Goal: Information Seeking & Learning: Learn about a topic

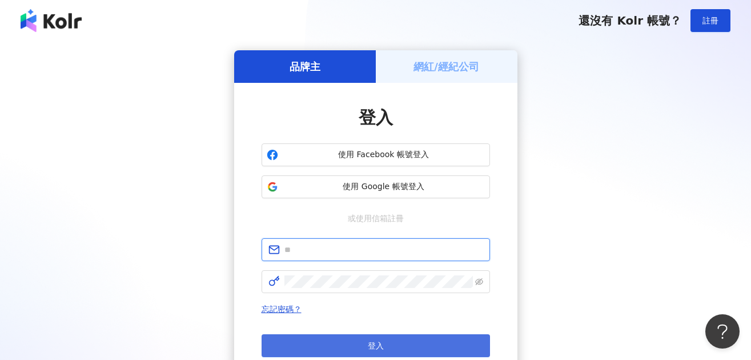
type input "**********"
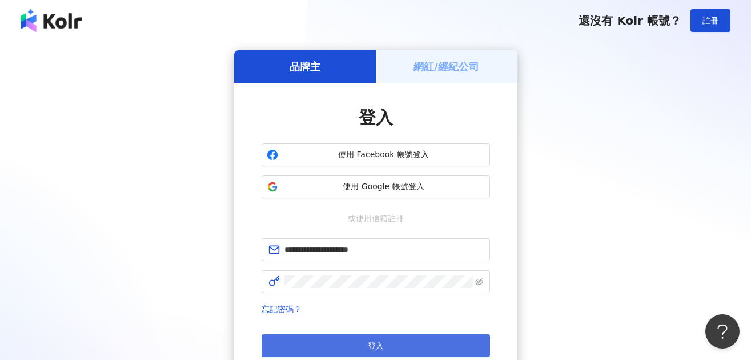
click at [342, 344] on button "登入" at bounding box center [376, 345] width 229 height 23
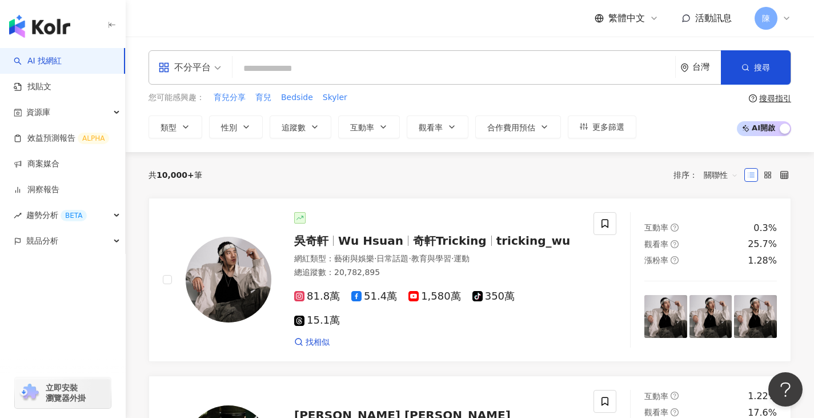
click at [285, 62] on input "search" at bounding box center [454, 69] width 434 height 22
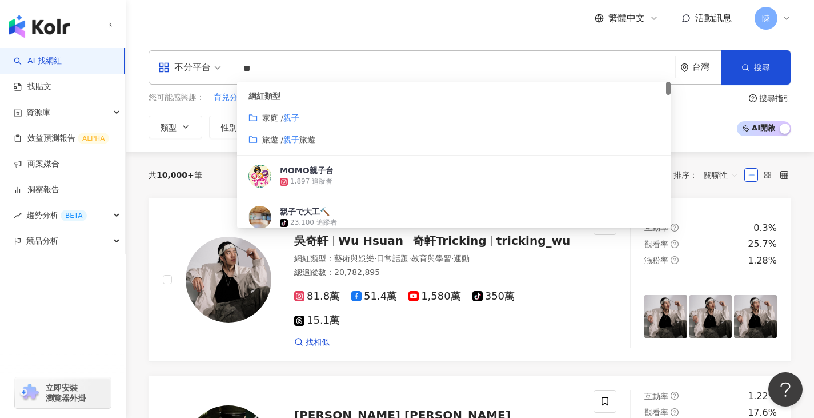
click at [299, 135] on mark "親子" at bounding box center [291, 139] width 16 height 9
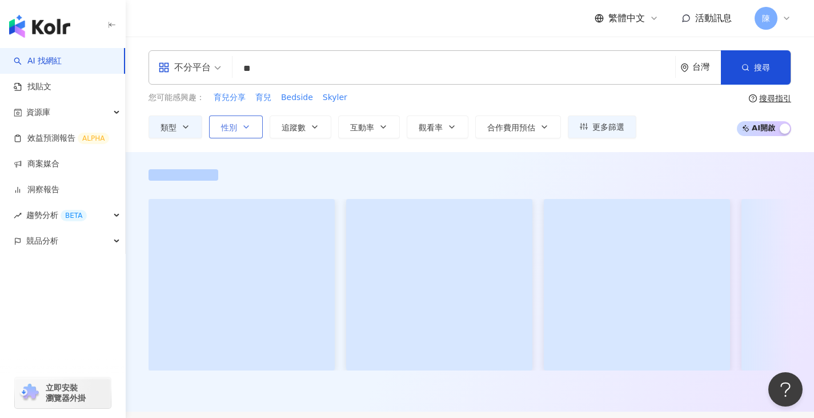
type input "**"
click at [245, 126] on icon "button" at bounding box center [246, 127] width 5 height 2
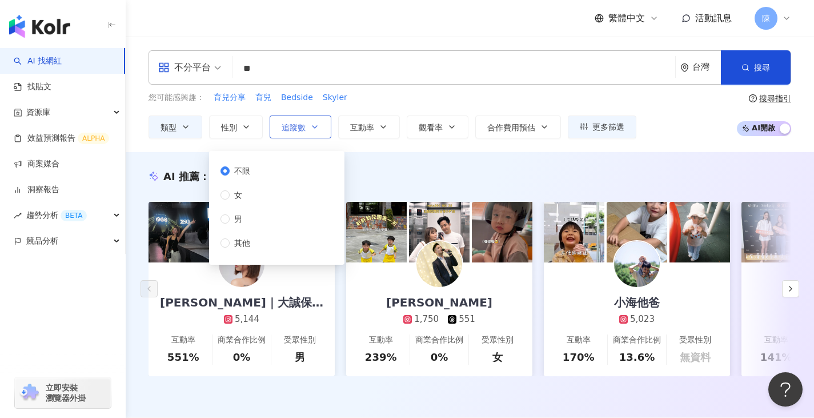
click at [323, 129] on button "追蹤數" at bounding box center [301, 126] width 62 height 23
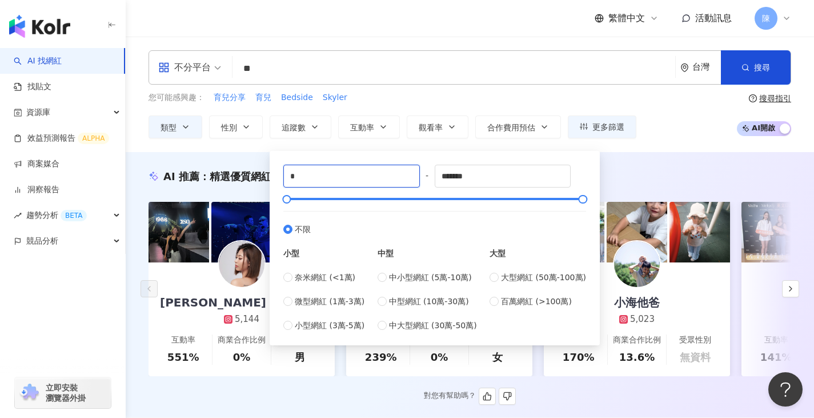
drag, startPoint x: 295, startPoint y: 181, endPoint x: 207, endPoint y: 178, distance: 87.5
type input "*****"
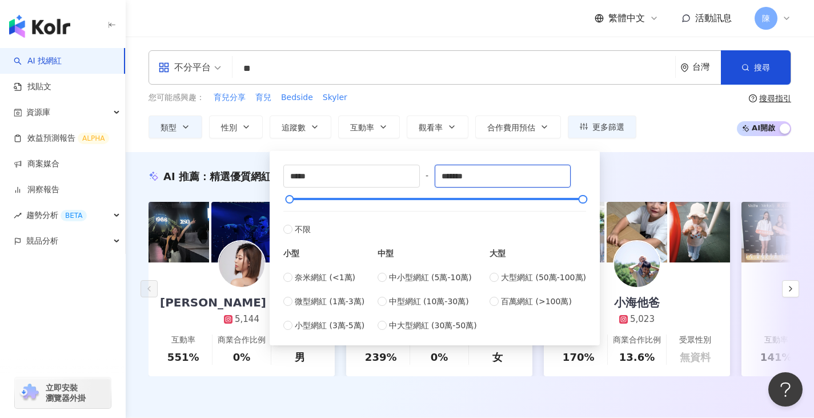
drag, startPoint x: 479, startPoint y: 174, endPoint x: 259, endPoint y: 141, distance: 221.9
click at [259, 142] on div "不分平台 ** 台灣 搜尋 customizedTag cbe2179b-2b8f-417a-9e2f-af77eca0f1f9 網紅類型 家庭 / 親子 旅…" at bounding box center [470, 94] width 689 height 115
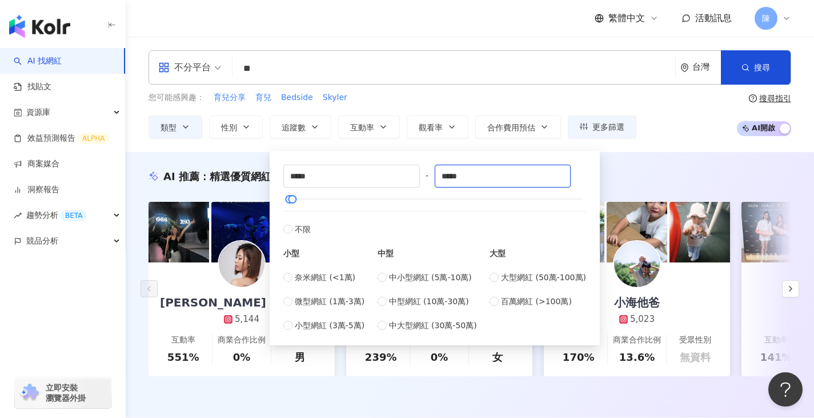
type input "*****"
click at [642, 154] on div "AI 推薦 ： 精選優質網紅 怡雯｜大誠保險經紀人 5,144 互動率 551% 商業合作比例 0% 受眾性別 男 Sean Chang 1,750 551 …" at bounding box center [470, 284] width 689 height 265
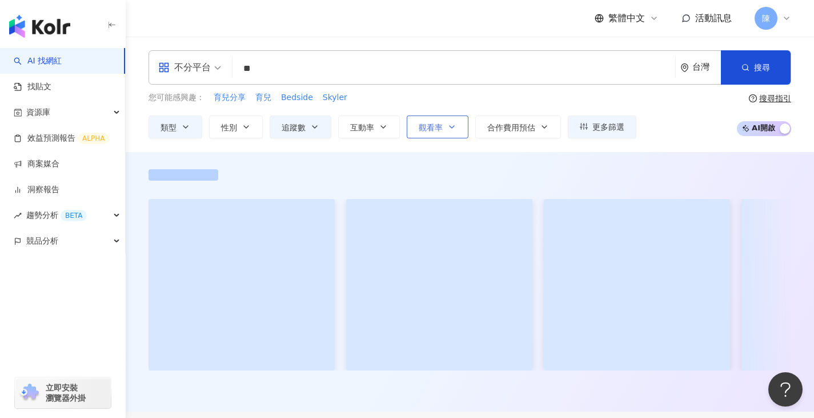
click at [434, 128] on span "觀看率" at bounding box center [431, 127] width 24 height 9
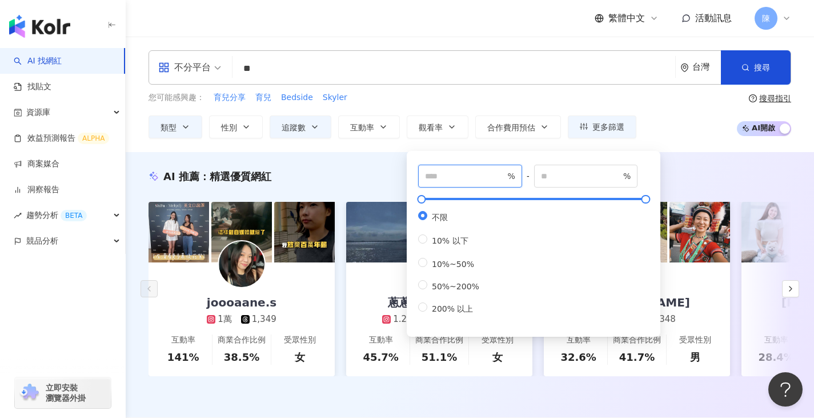
click at [487, 178] on input "number" at bounding box center [465, 176] width 80 height 13
type input "***"
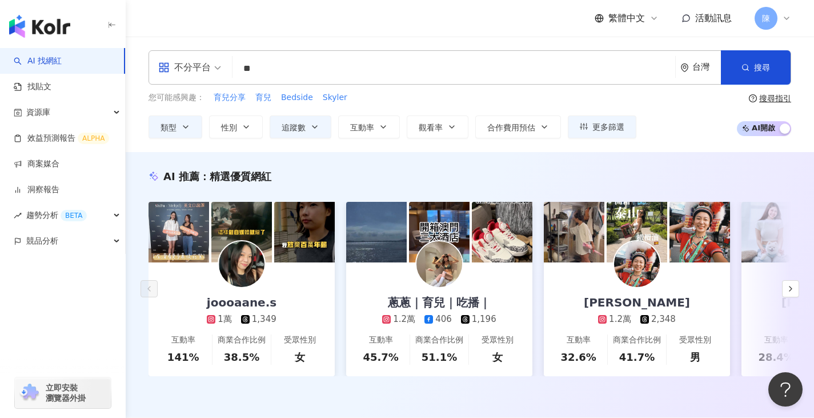
click at [376, 164] on div "AI 推薦 ： 精選優質網紅 joooaane.s 1萬 1,349 互動率 141% 商業合作比例 38.5% 受眾性別 女 蔥蔥｜育兒｜吃播｜ 1.2萬 …" at bounding box center [470, 284] width 689 height 265
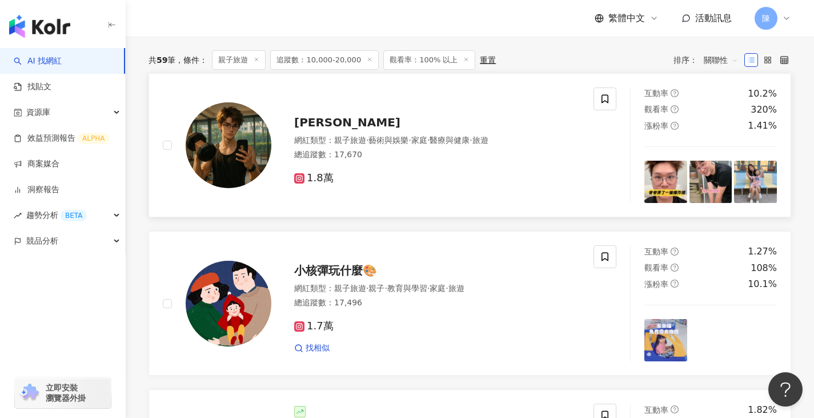
scroll to position [400, 0]
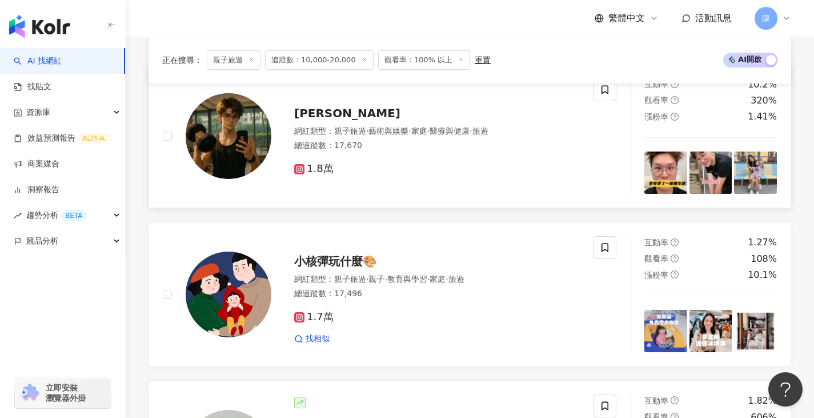
click at [238, 151] on img at bounding box center [229, 136] width 86 height 86
click at [242, 306] on img at bounding box center [229, 294] width 86 height 86
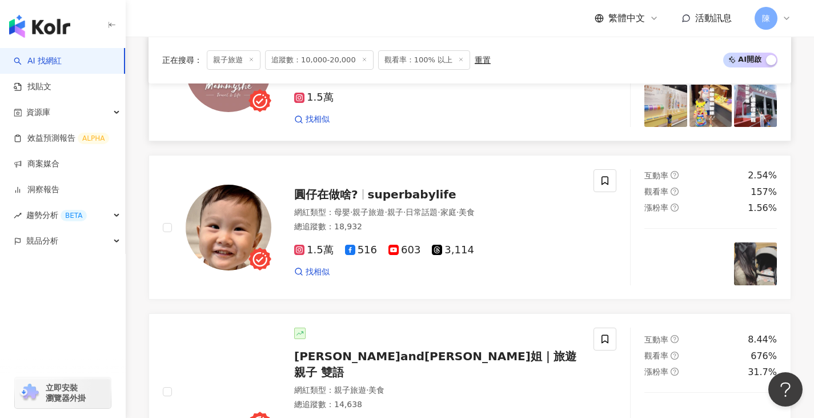
scroll to position [1429, 0]
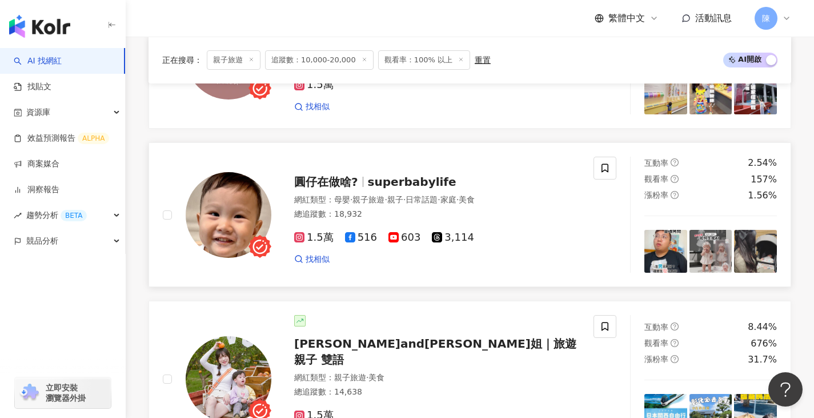
click at [249, 229] on img at bounding box center [229, 215] width 86 height 86
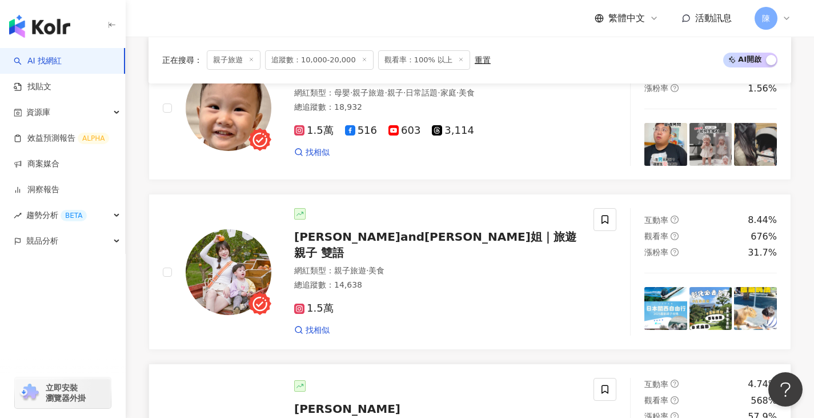
scroll to position [1543, 0]
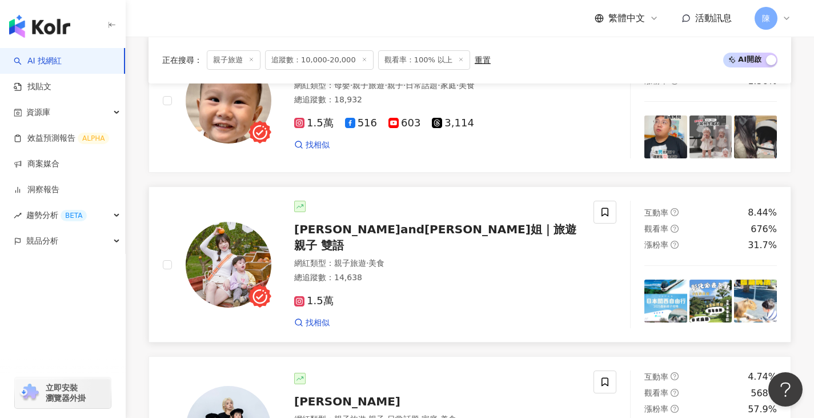
click at [215, 249] on img at bounding box center [229, 265] width 86 height 86
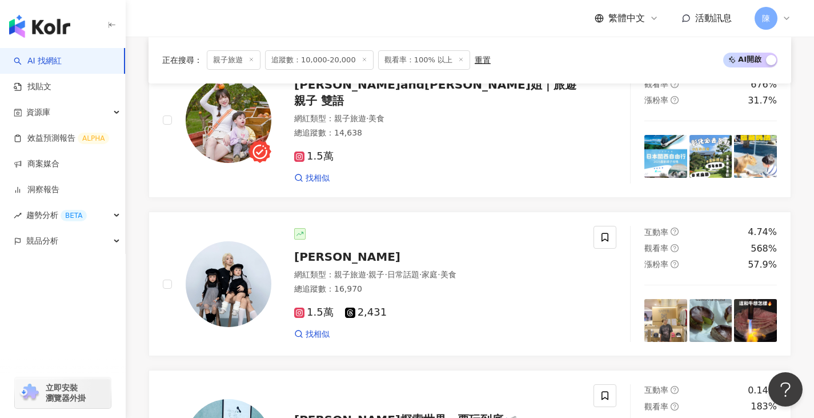
scroll to position [1771, 0]
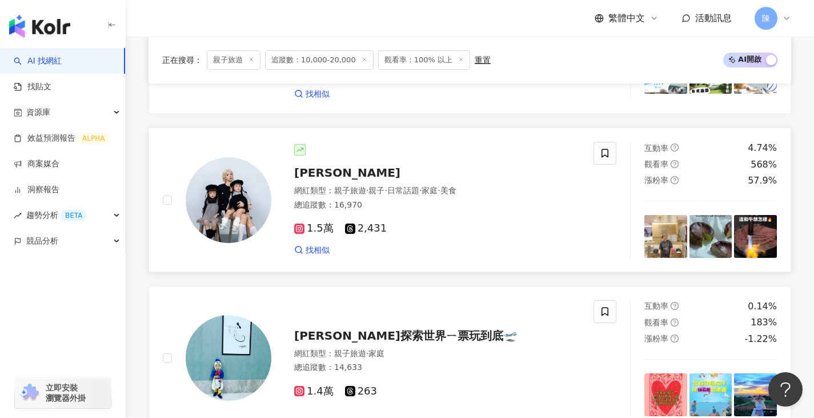
click at [245, 195] on img at bounding box center [229, 200] width 86 height 86
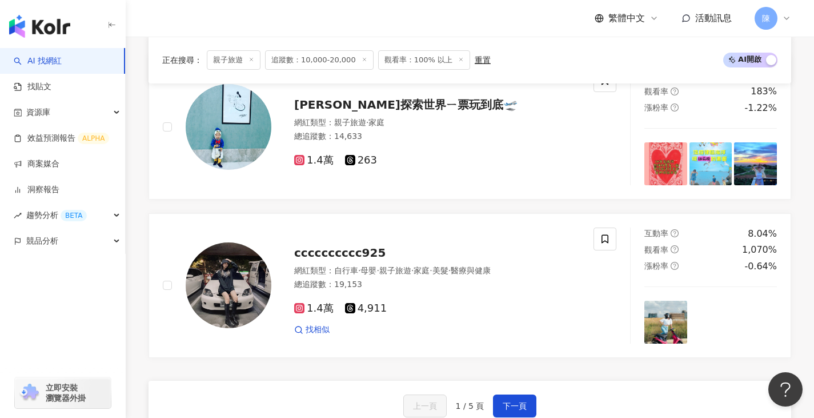
scroll to position [2114, 0]
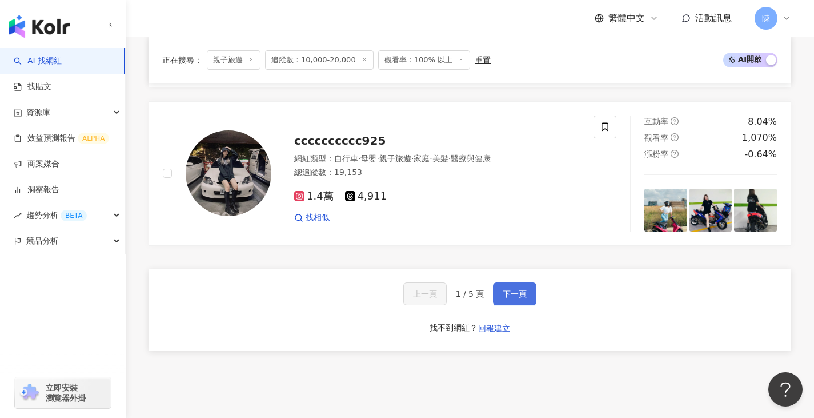
click at [503, 289] on span "下一頁" at bounding box center [515, 293] width 24 height 9
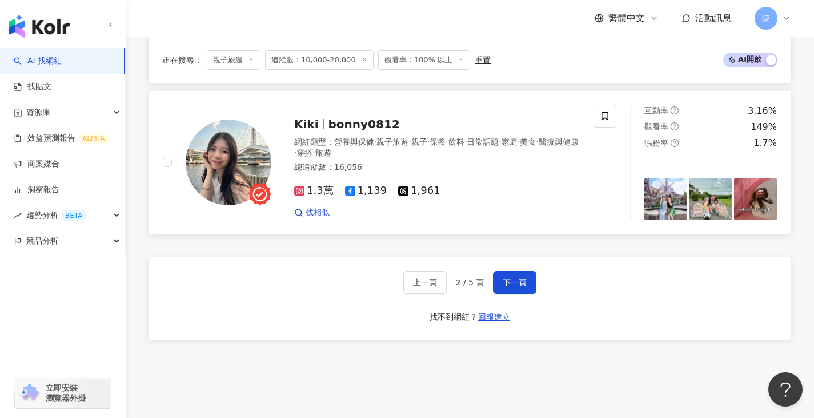
click at [239, 161] on img at bounding box center [229, 162] width 86 height 86
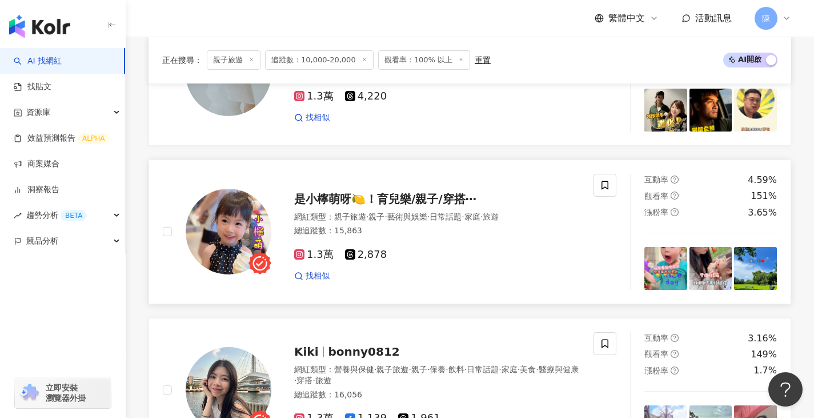
scroll to position [1886, 0]
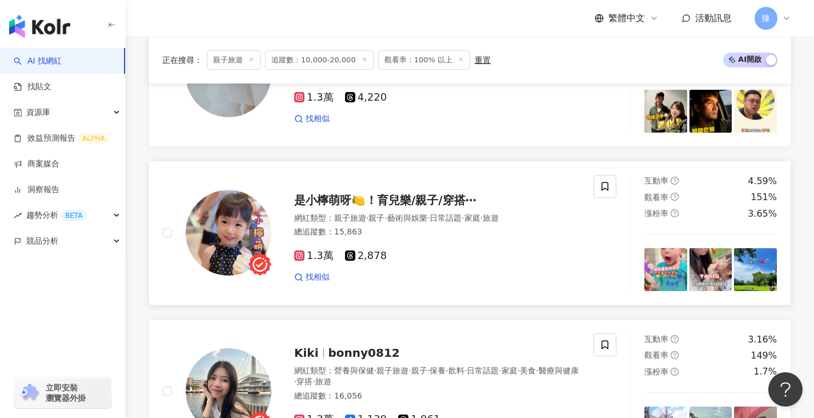
click at [230, 230] on img at bounding box center [229, 233] width 86 height 86
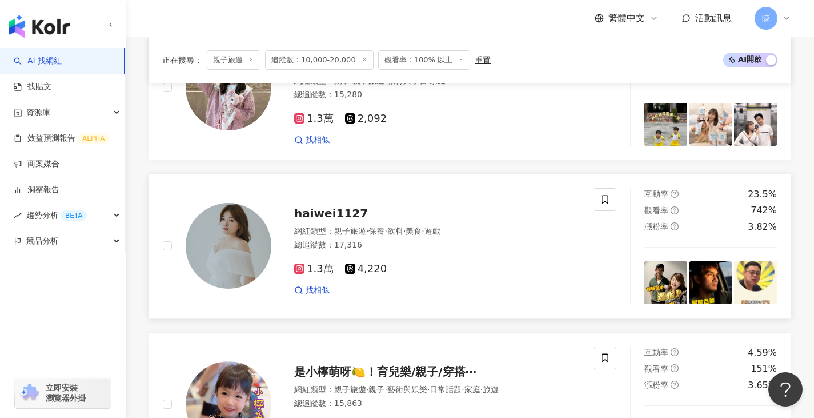
scroll to position [1486, 0]
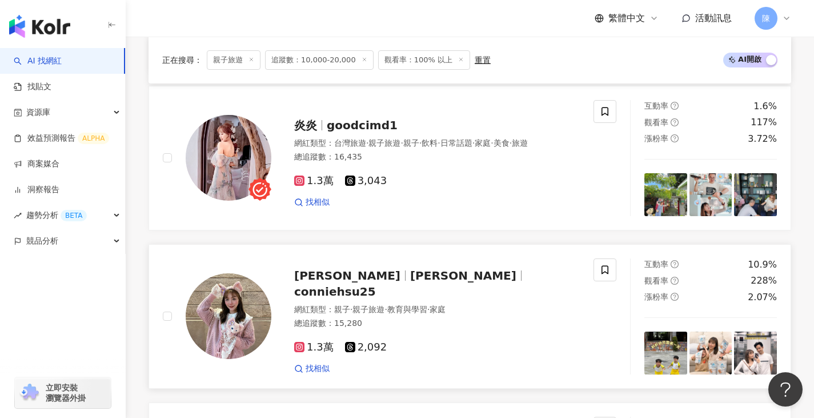
click at [243, 305] on img at bounding box center [229, 316] width 86 height 86
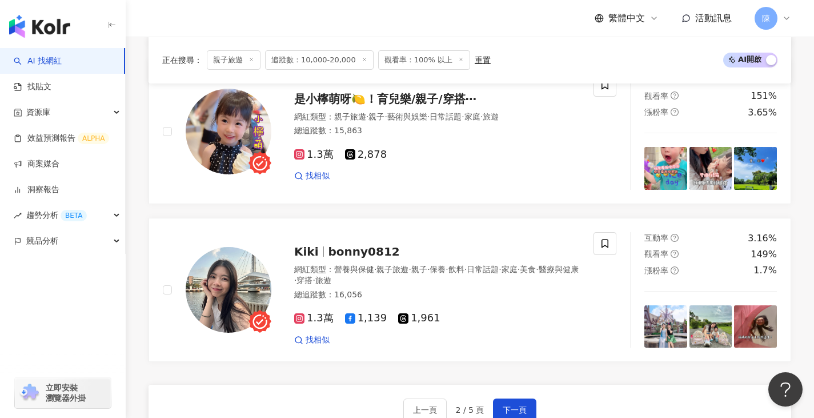
scroll to position [2114, 0]
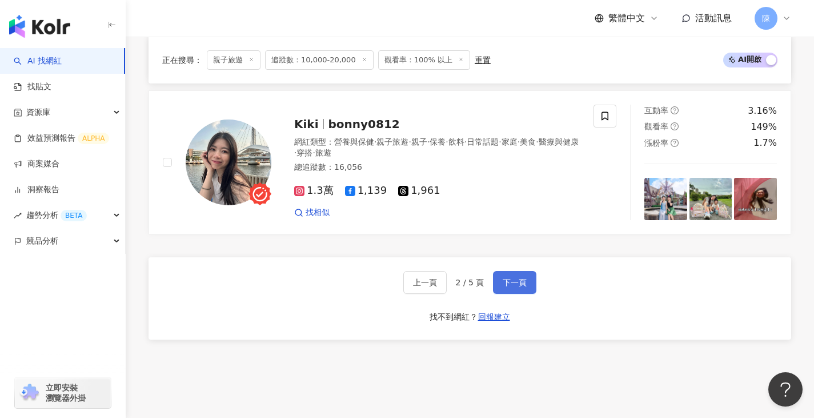
click at [505, 287] on span "下一頁" at bounding box center [515, 282] width 24 height 9
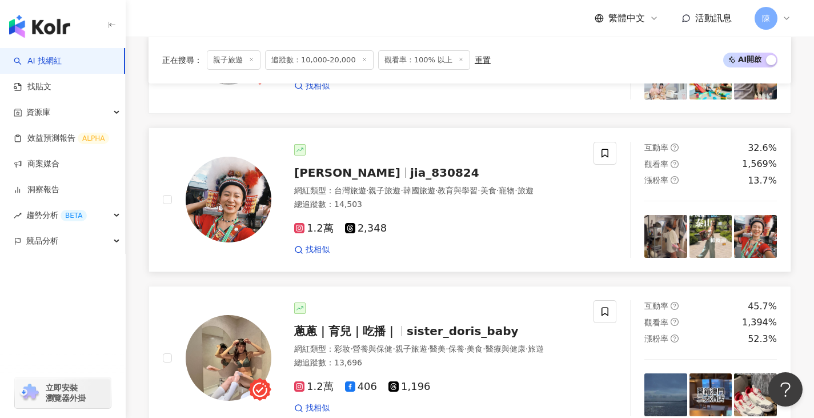
scroll to position [1441, 0]
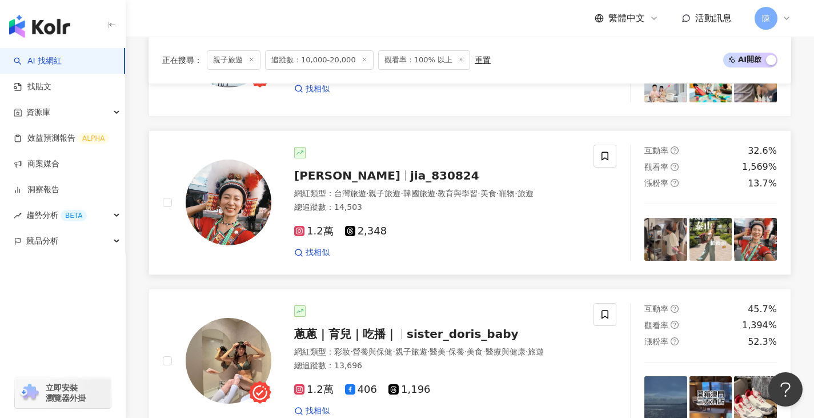
click at [249, 211] on img at bounding box center [229, 202] width 86 height 86
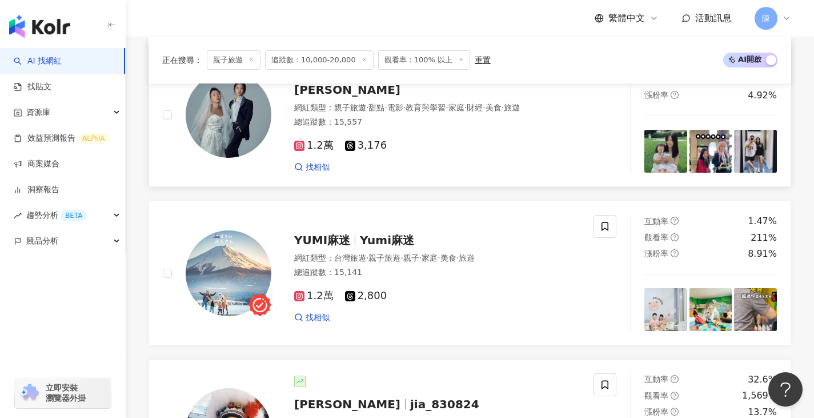
scroll to position [1098, 0]
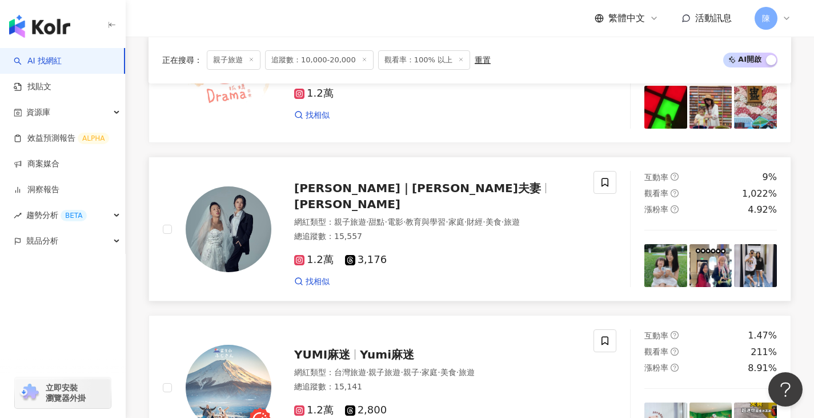
click at [246, 218] on img at bounding box center [229, 229] width 86 height 86
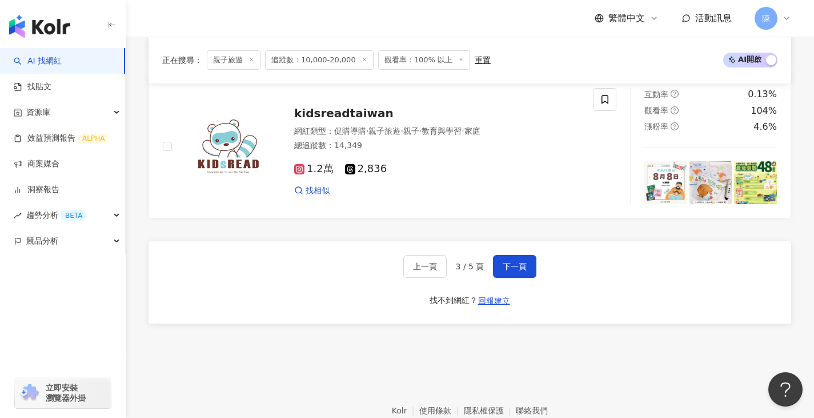
scroll to position [2212, 0]
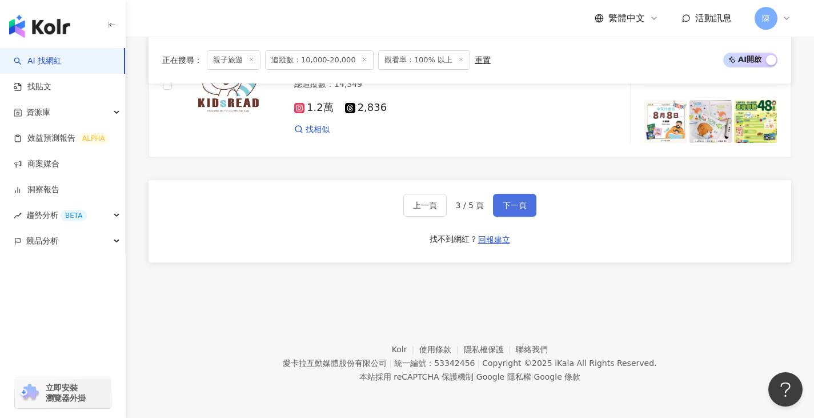
click at [500, 197] on button "下一頁" at bounding box center [514, 205] width 43 height 23
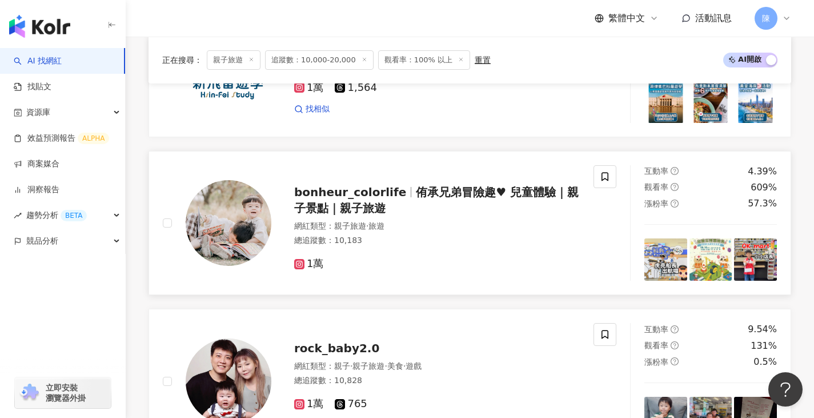
scroll to position [1857, 0]
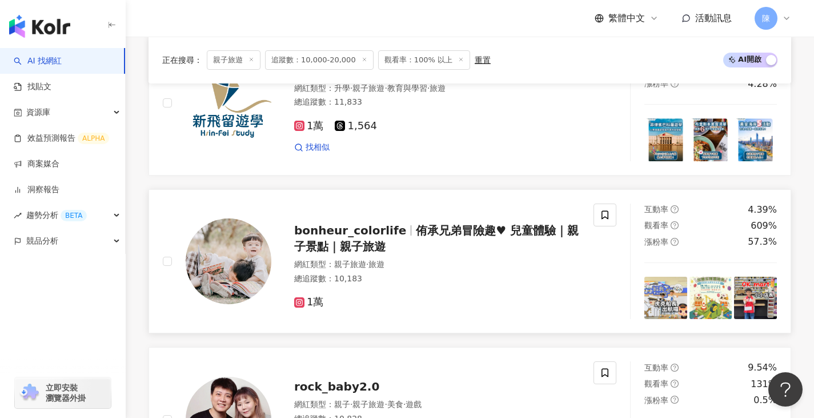
click at [263, 259] on img at bounding box center [229, 261] width 86 height 86
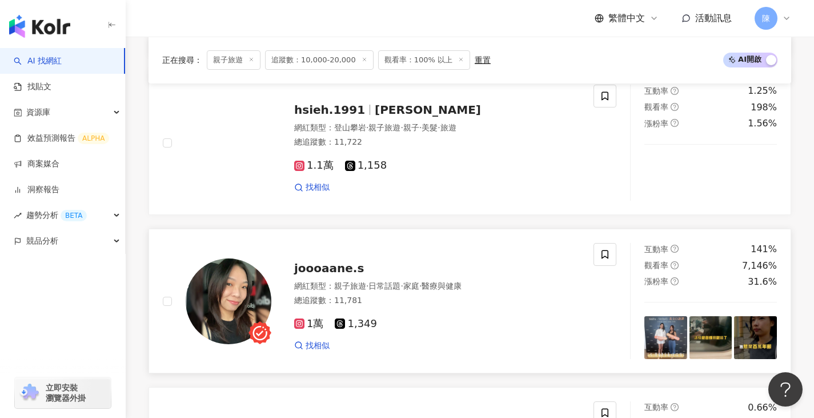
scroll to position [1285, 0]
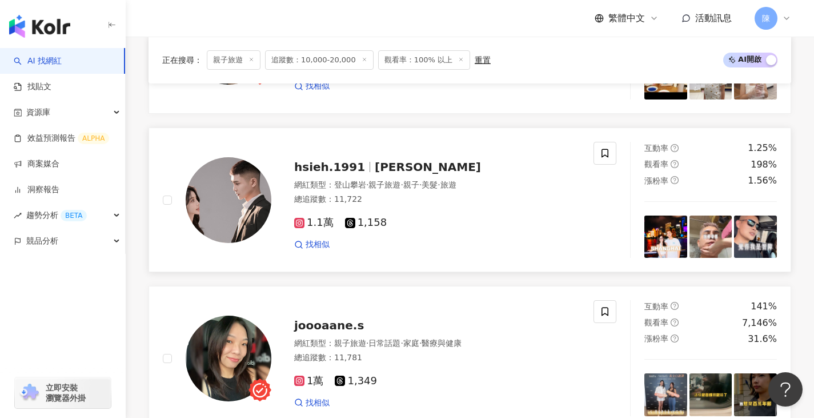
click at [265, 207] on img at bounding box center [229, 200] width 86 height 86
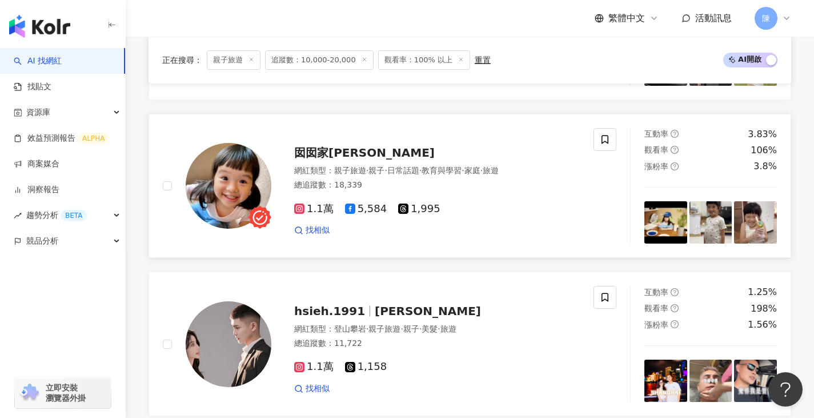
scroll to position [1057, 0]
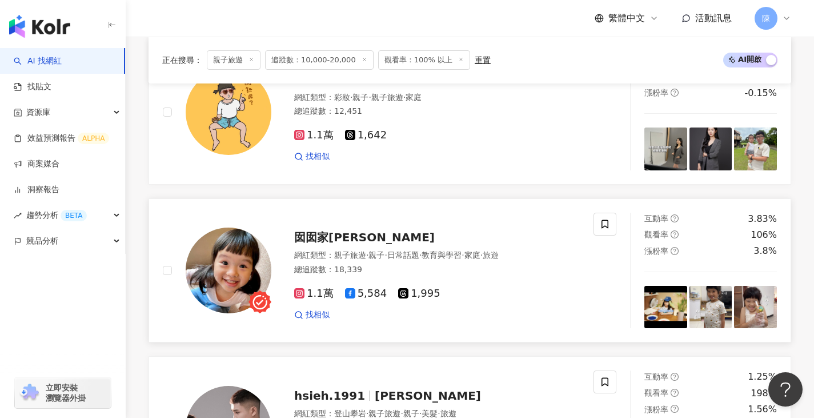
click at [249, 267] on img at bounding box center [229, 270] width 86 height 86
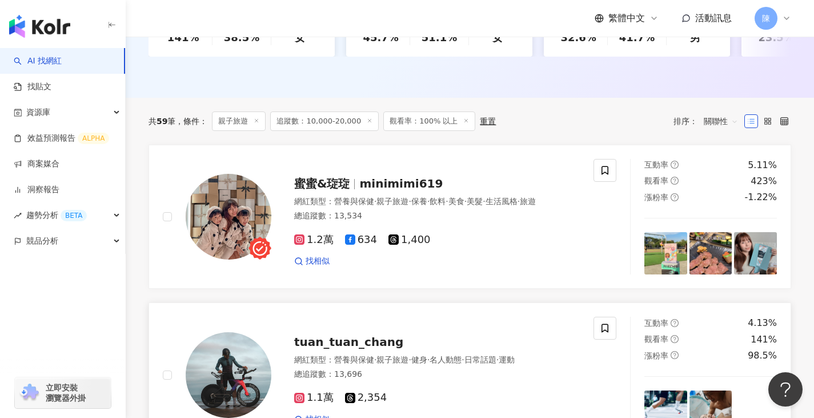
scroll to position [257, 0]
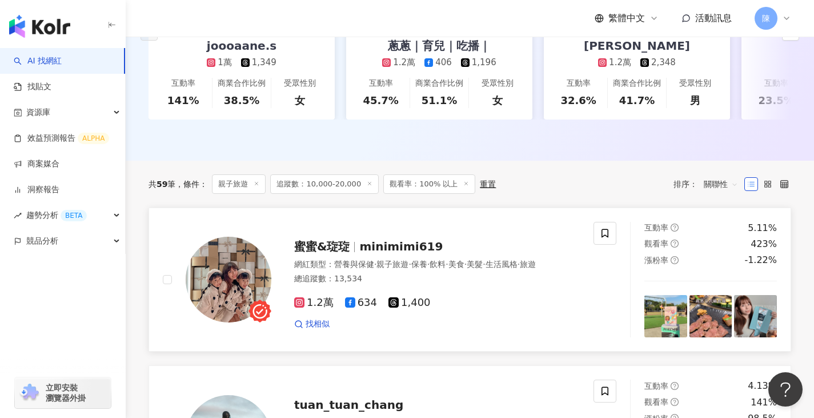
click at [213, 296] on img at bounding box center [229, 280] width 86 height 86
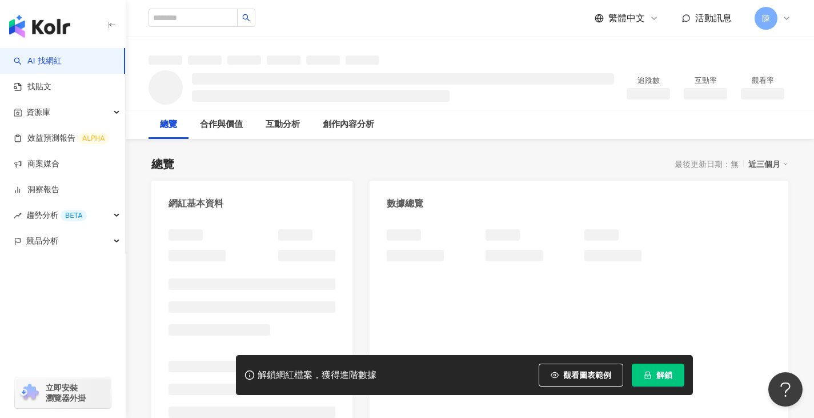
click at [643, 370] on button "解鎖" at bounding box center [658, 374] width 53 height 23
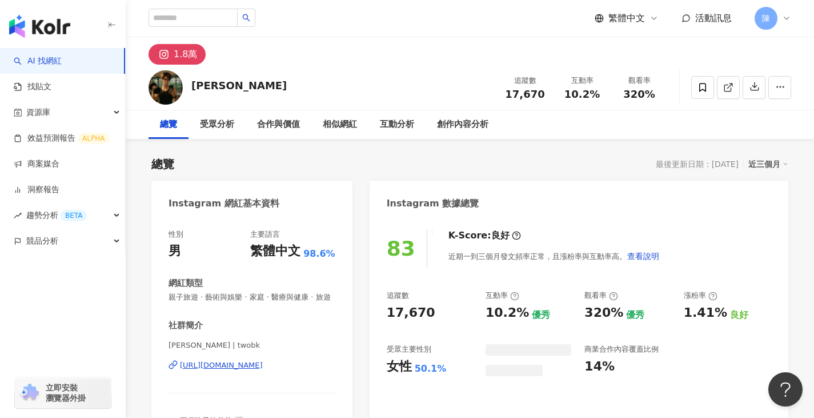
scroll to position [171, 0]
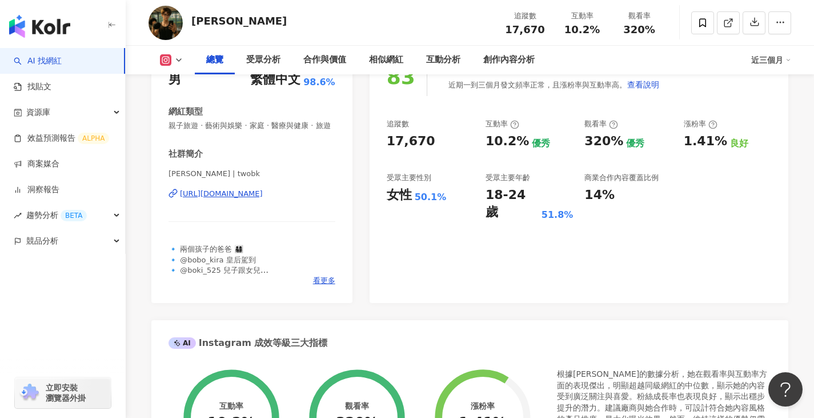
click at [263, 198] on div "KIRA | twobk https://www.instagram.com/twobk/" at bounding box center [252, 202] width 167 height 67
click at [263, 199] on div "https://www.instagram.com/twobk/" at bounding box center [221, 194] width 83 height 10
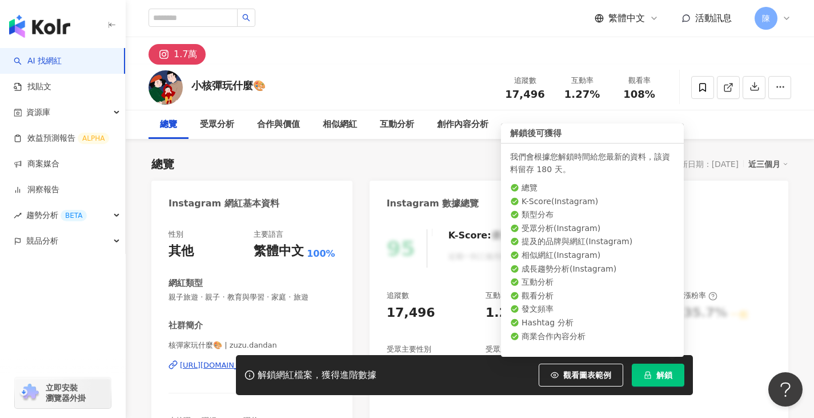
click at [660, 379] on span "解鎖" at bounding box center [665, 374] width 16 height 9
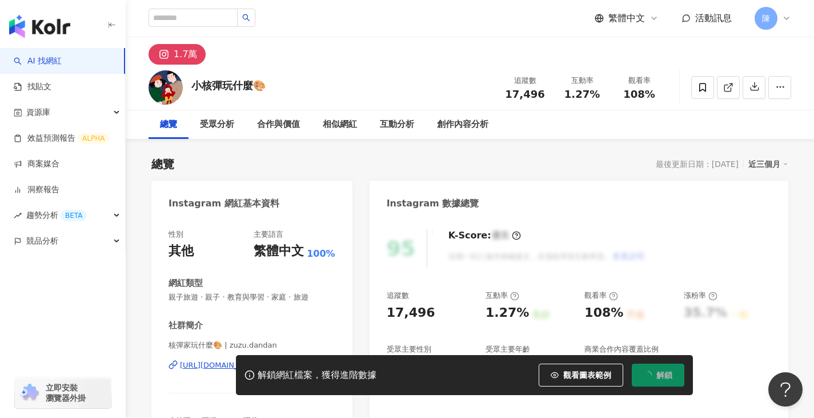
click at [217, 366] on div "解鎖網紅檔案，獲得進階數據 觀看圖表範例 解鎖" at bounding box center [407, 375] width 814 height 40
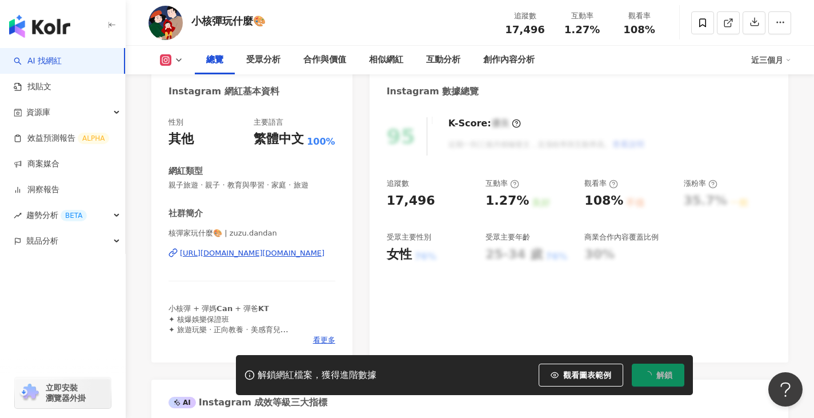
scroll to position [114, 0]
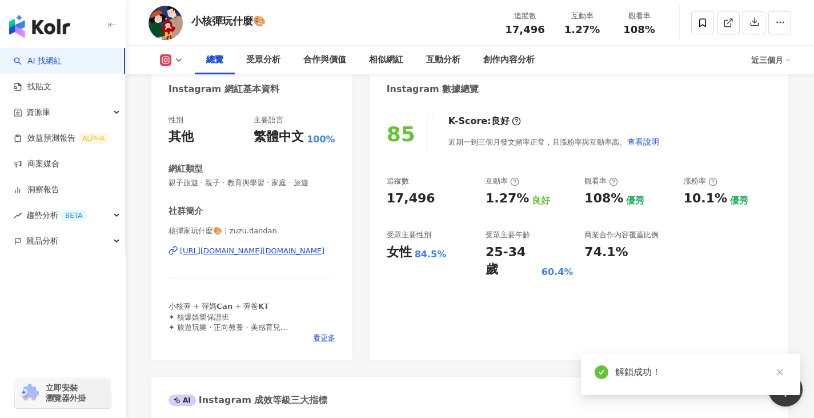
click at [274, 255] on div "https://www.instagram.com/zuzu.dandan/" at bounding box center [252, 251] width 145 height 10
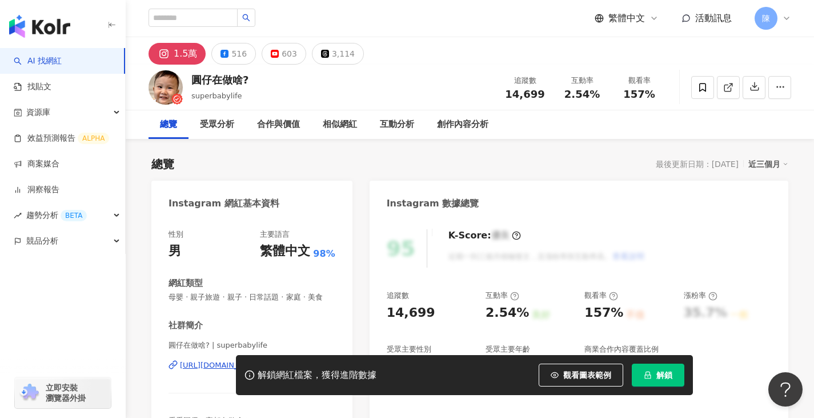
click at [673, 381] on button "解鎖" at bounding box center [658, 374] width 53 height 23
click at [263, 360] on div "https://www.instagram.com/superbabylife/" at bounding box center [221, 365] width 83 height 10
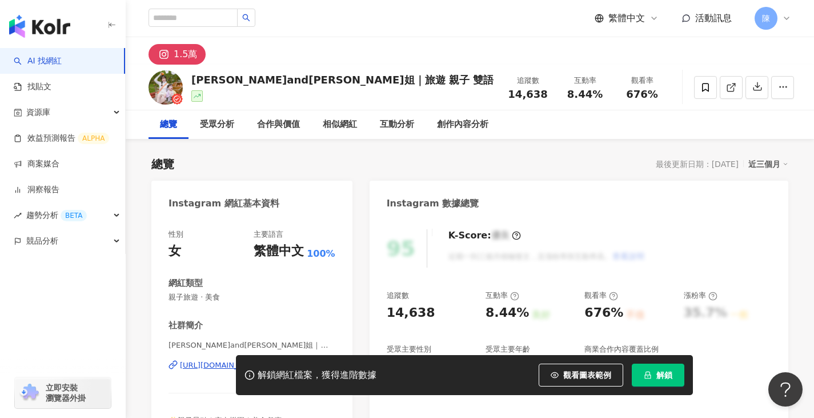
click at [643, 367] on button "解鎖" at bounding box center [658, 374] width 53 height 23
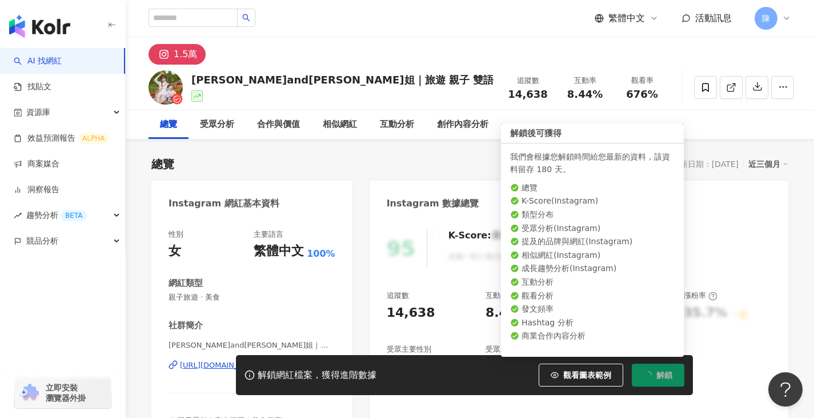
click at [659, 371] on span "解鎖" at bounding box center [665, 374] width 16 height 9
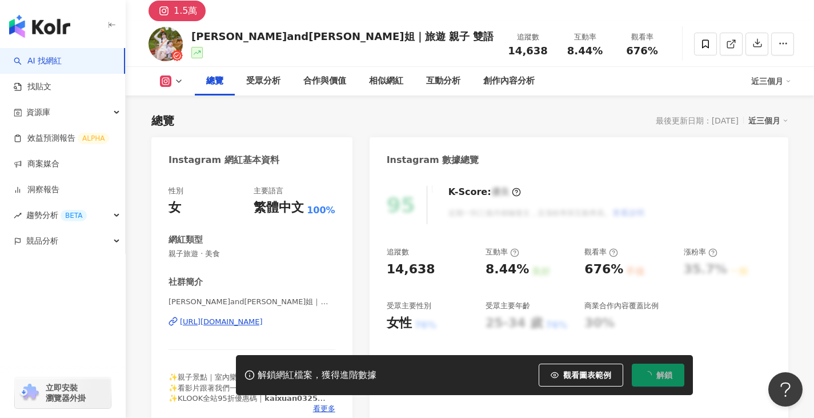
scroll to position [57, 0]
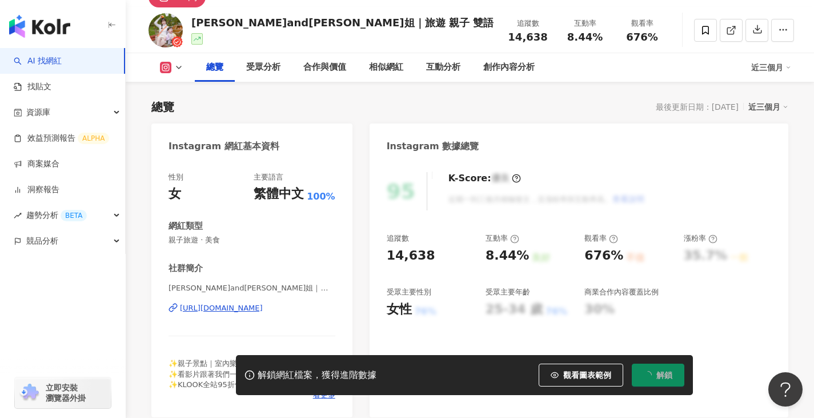
click at [263, 306] on div "https://www.instagram.com/kaixuan_0325/" at bounding box center [221, 308] width 83 height 10
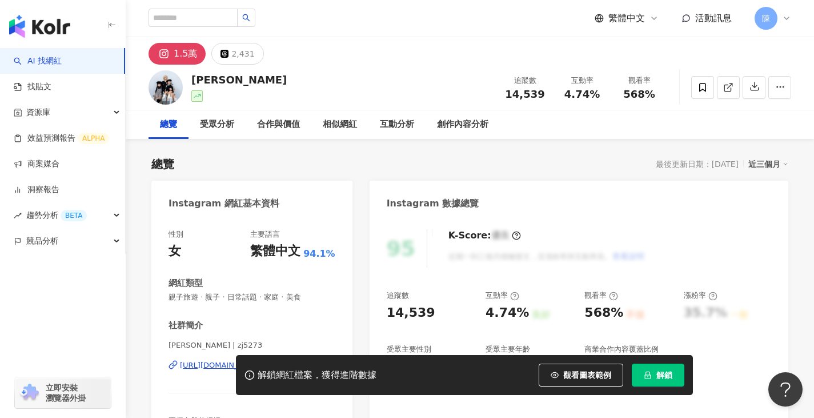
click at [648, 383] on button "解鎖" at bounding box center [658, 374] width 53 height 23
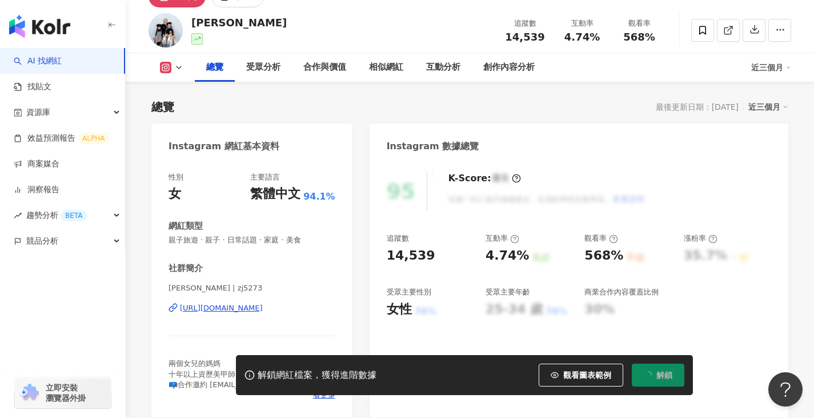
scroll to position [114, 0]
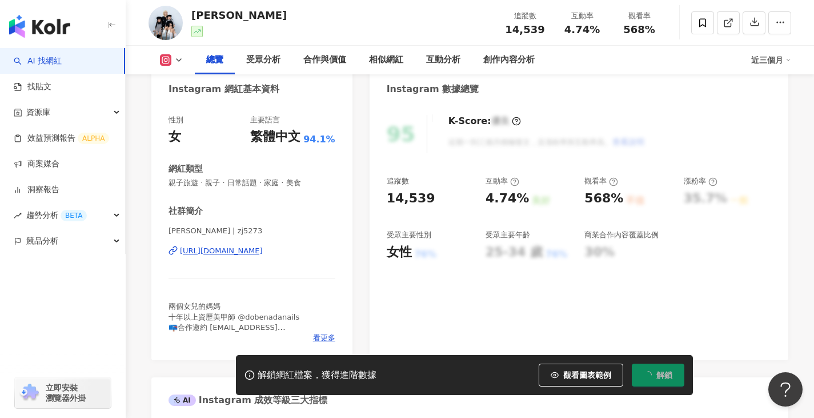
click at [263, 251] on div "https://www.instagram.com/zj5273/" at bounding box center [221, 251] width 83 height 10
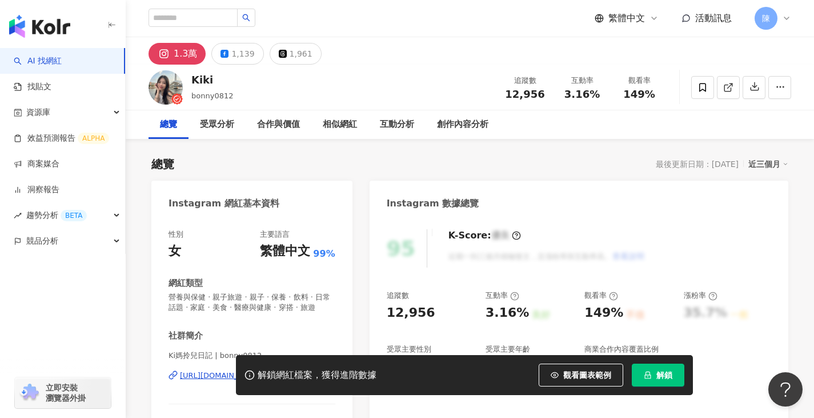
click at [667, 374] on span "解鎖" at bounding box center [665, 374] width 16 height 9
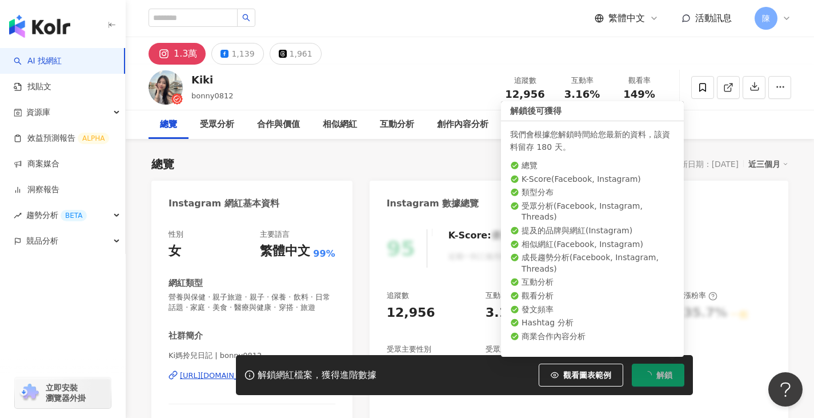
click at [652, 370] on button "解鎖" at bounding box center [658, 374] width 53 height 23
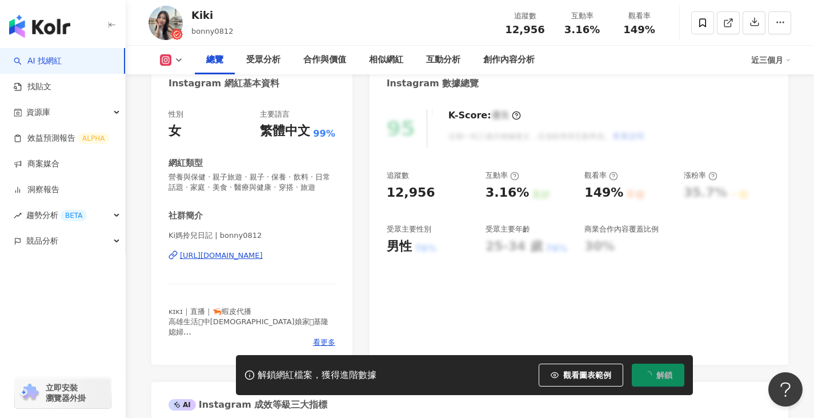
scroll to position [171, 0]
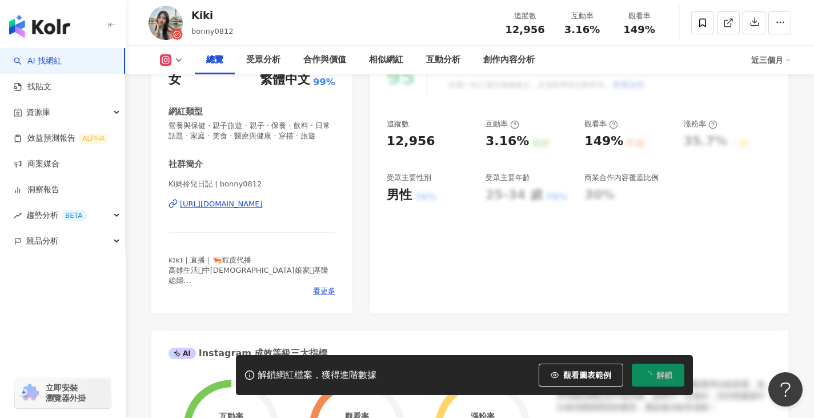
click at [263, 209] on div "https://www.instagram.com/bonny0812/" at bounding box center [221, 204] width 83 height 10
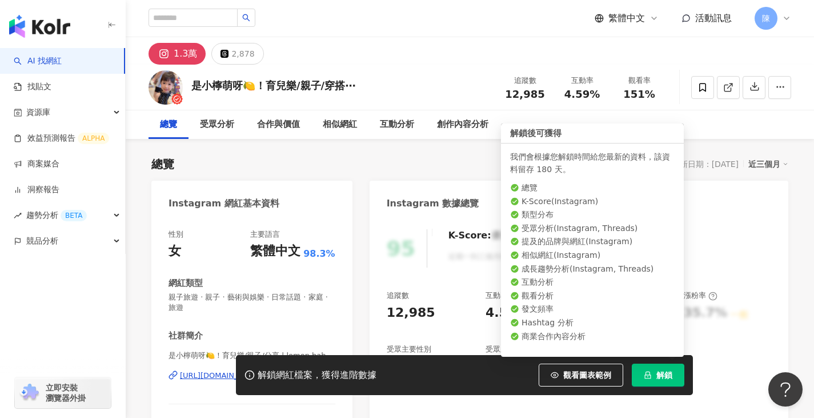
click at [655, 378] on button "解鎖" at bounding box center [658, 374] width 53 height 23
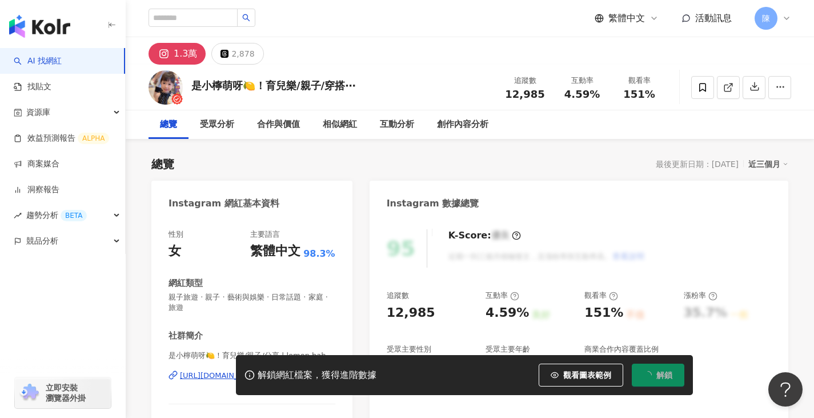
click at [211, 377] on div "解鎖網紅檔案，獲得進階數據 觀看圖表範例 解鎖" at bounding box center [407, 375] width 814 height 40
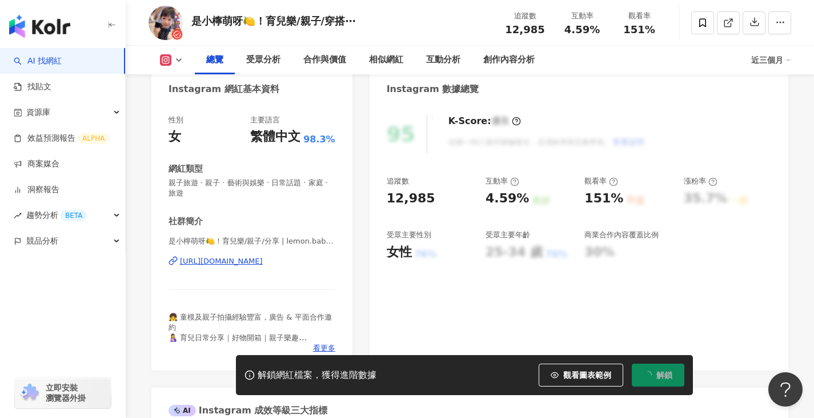
click at [263, 262] on div "[URL][DOMAIN_NAME]" at bounding box center [221, 261] width 83 height 10
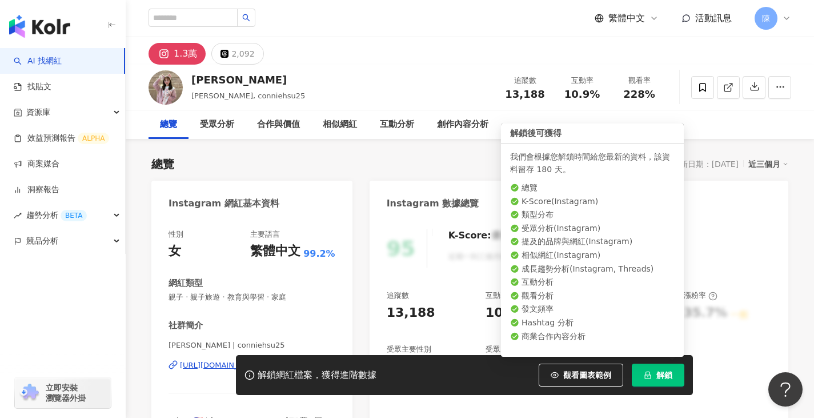
click at [650, 373] on icon "lock" at bounding box center [648, 375] width 8 height 8
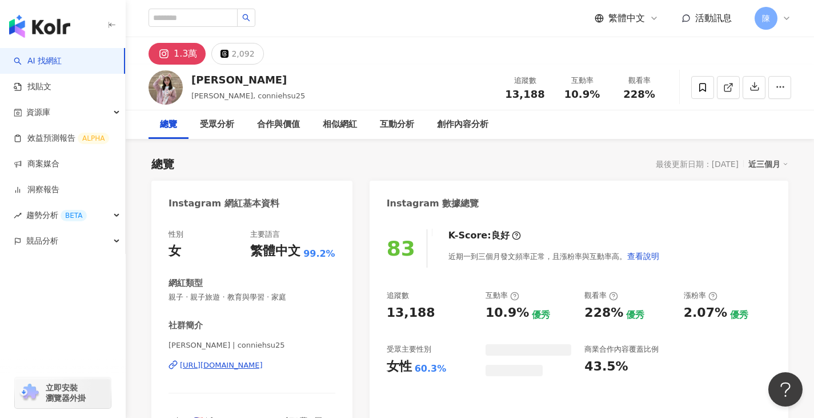
scroll to position [171, 0]
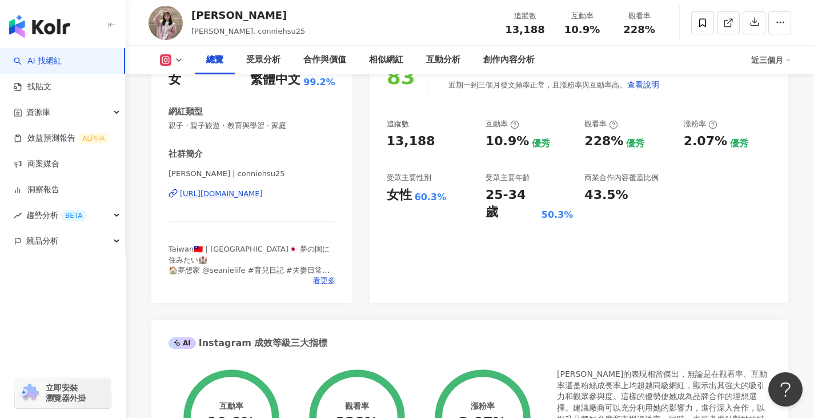
click at [263, 193] on div "https://www.instagram.com/conniehsu25/" at bounding box center [221, 194] width 83 height 10
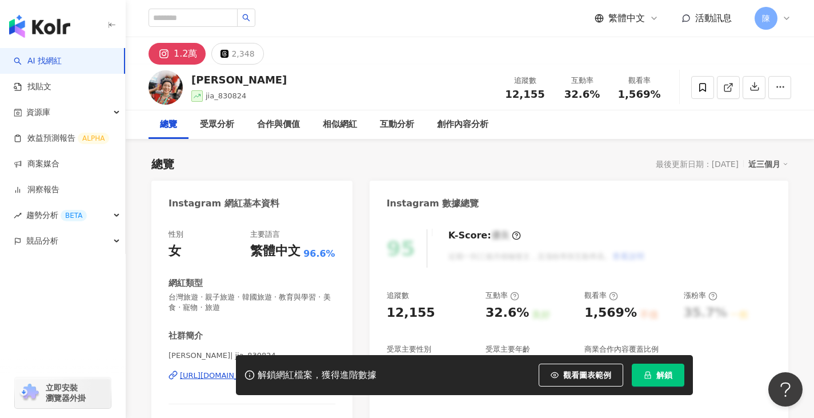
click at [665, 378] on span "解鎖" at bounding box center [665, 374] width 16 height 9
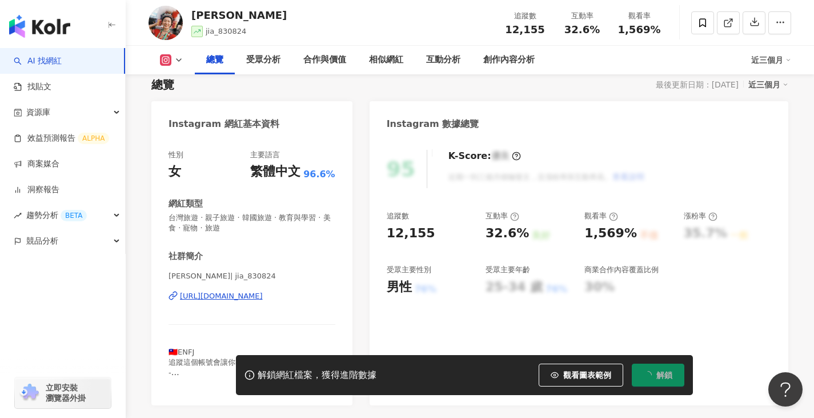
scroll to position [114, 0]
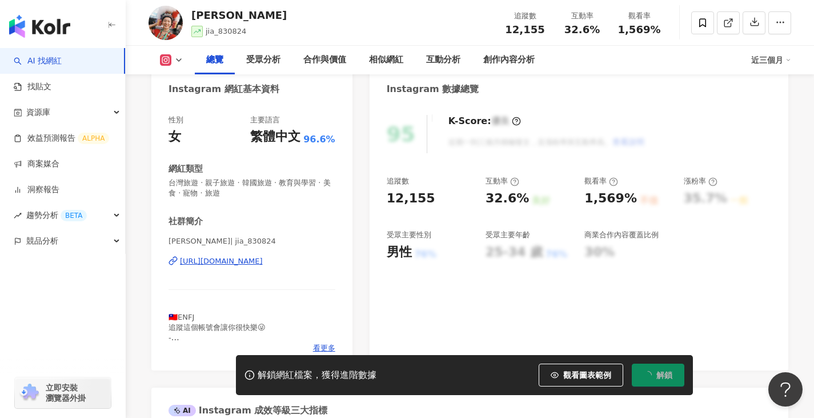
click at [263, 258] on div "[URL][DOMAIN_NAME]" at bounding box center [221, 261] width 83 height 10
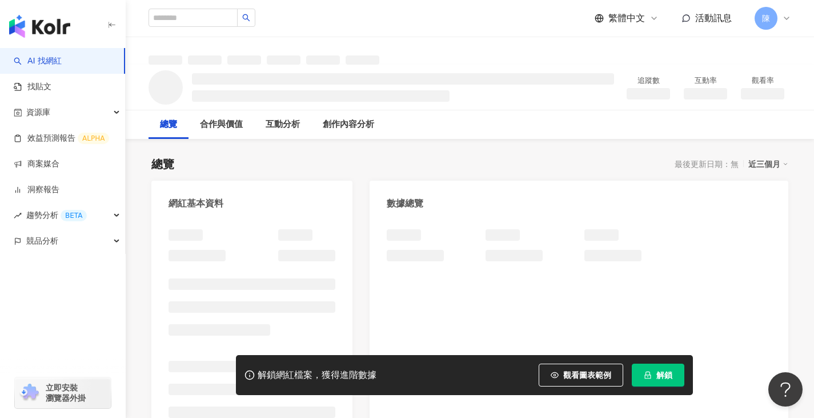
click at [657, 377] on span "解鎖" at bounding box center [665, 374] width 16 height 9
click at [649, 381] on button "解鎖" at bounding box center [658, 374] width 53 height 23
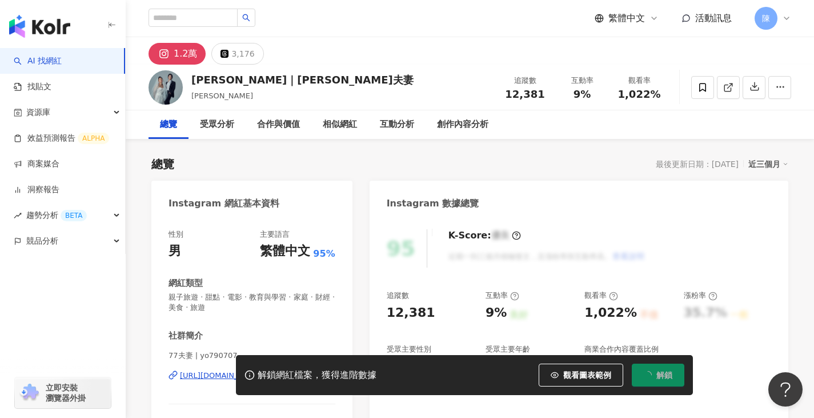
click at [202, 378] on div "解鎖網紅檔案，獲得進階數據 觀看圖表範例 點擊後模糊區塊會顯示範例資料，僅提供預覽非真實數據 解鎖" at bounding box center [407, 375] width 814 height 40
click at [201, 376] on div "解鎖網紅檔案，獲得進階數據 觀看圖表範例 點擊後模糊區塊會顯示範例資料，僅提供預覽非真實數據 解鎖" at bounding box center [407, 375] width 814 height 40
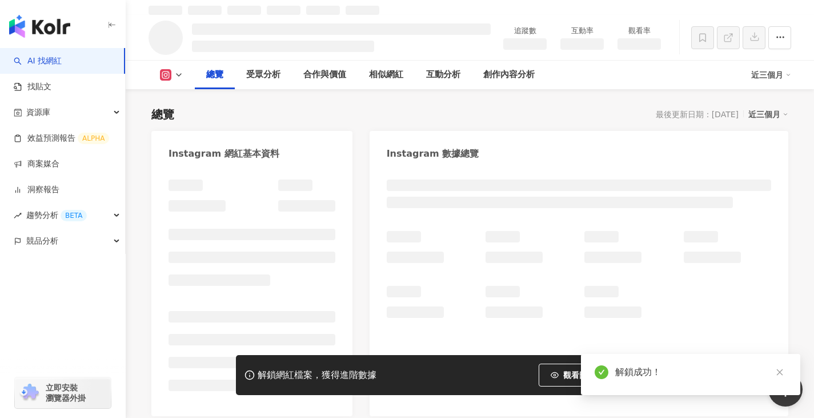
scroll to position [57, 0]
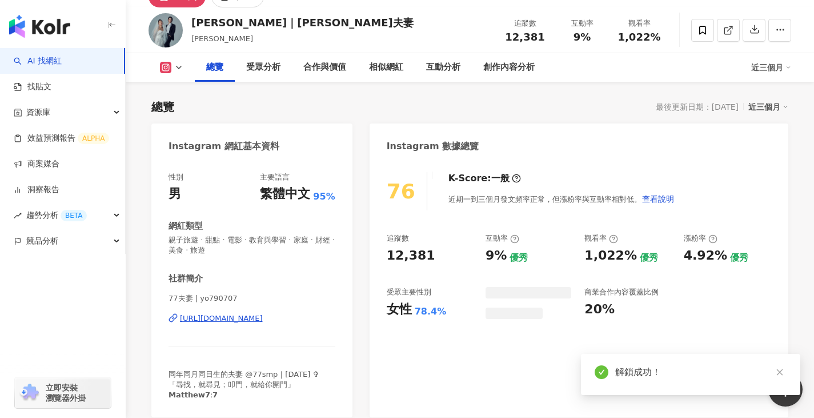
scroll to position [45, 0]
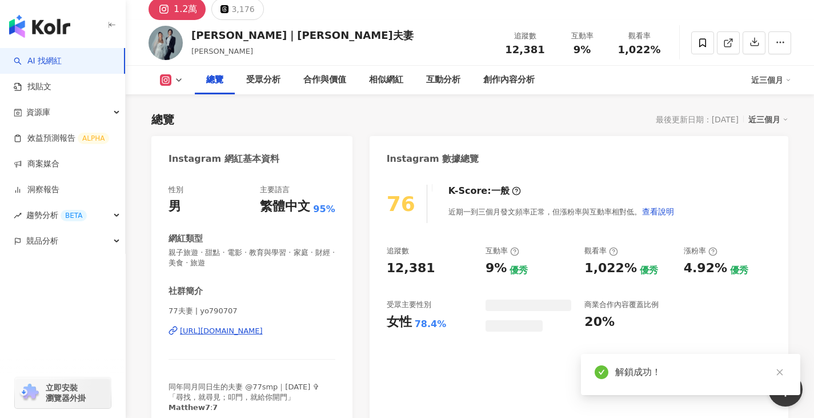
click at [235, 333] on div "https://www.instagram.com/yo790707/" at bounding box center [221, 331] width 83 height 10
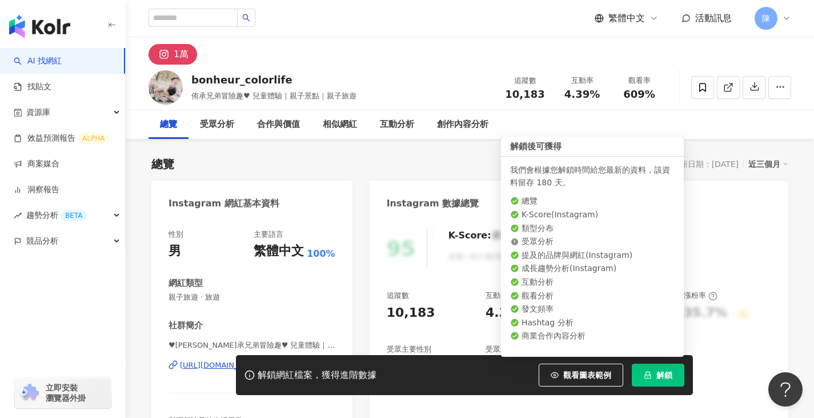
click at [649, 379] on icon "lock" at bounding box center [648, 375] width 8 height 8
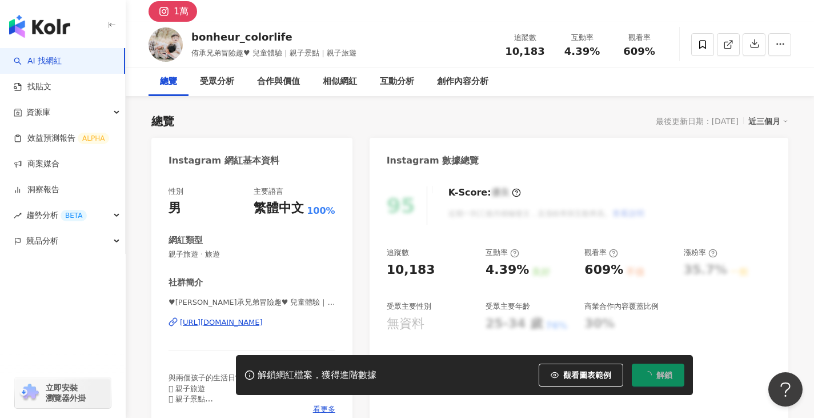
scroll to position [57, 0]
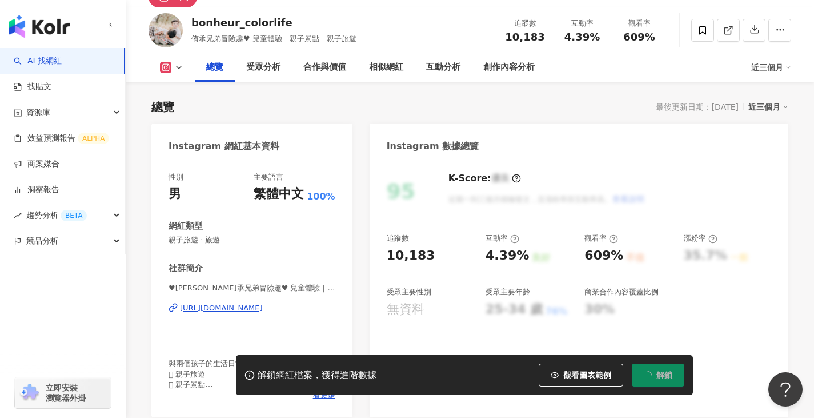
click at [263, 305] on div "https://www.instagram.com/bonheur_colorlife/" at bounding box center [221, 308] width 83 height 10
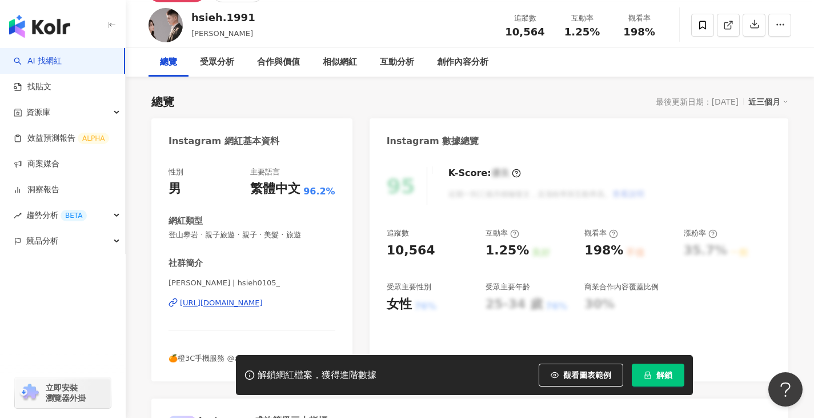
scroll to position [114, 0]
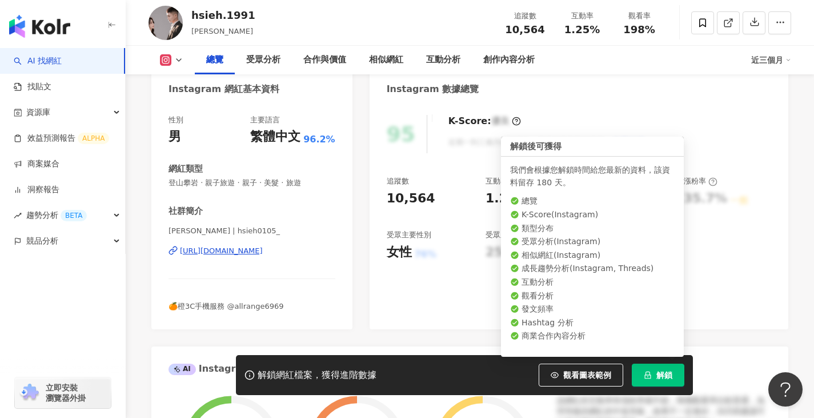
click at [650, 381] on button "解鎖" at bounding box center [658, 374] width 53 height 23
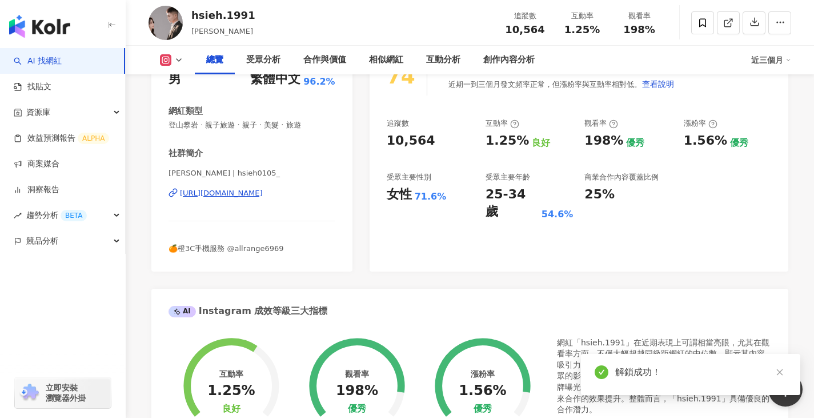
scroll to position [229, 0]
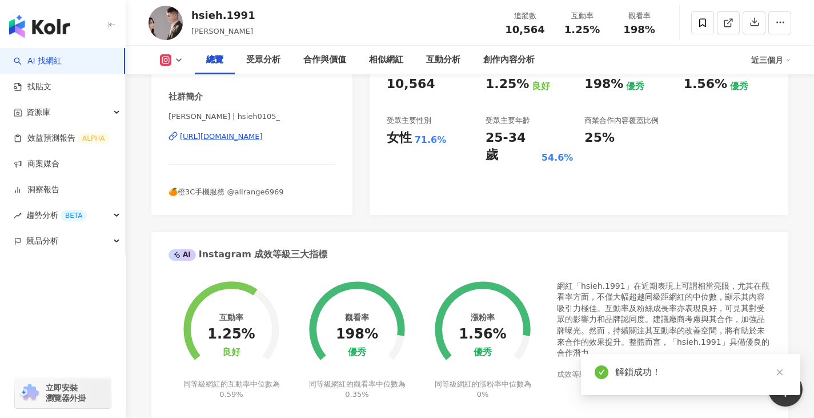
click at [260, 139] on div "https://www.instagram.com/hsieh0105_/" at bounding box center [221, 136] width 83 height 10
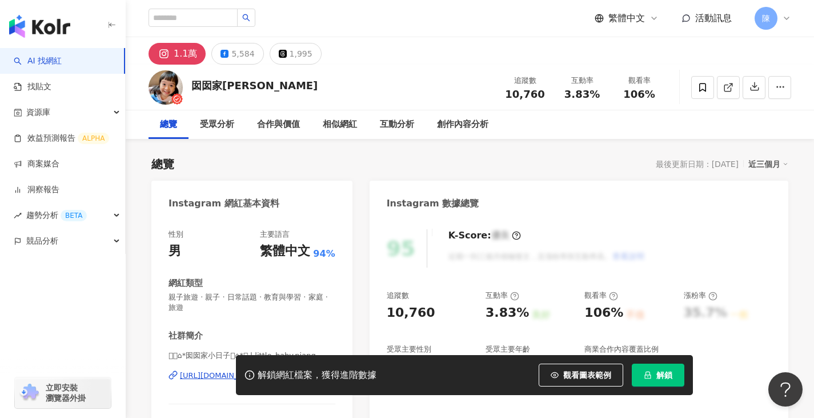
click at [657, 386] on div "解鎖網紅檔案，獲得進階數據 觀看圖表範例 解鎖" at bounding box center [464, 375] width 457 height 40
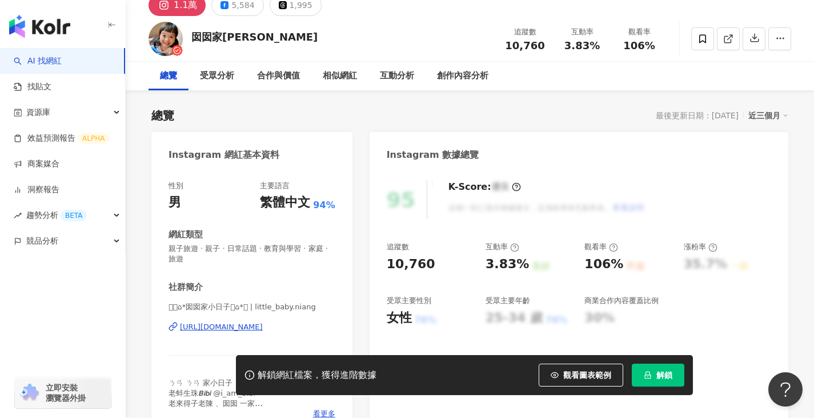
scroll to position [171, 0]
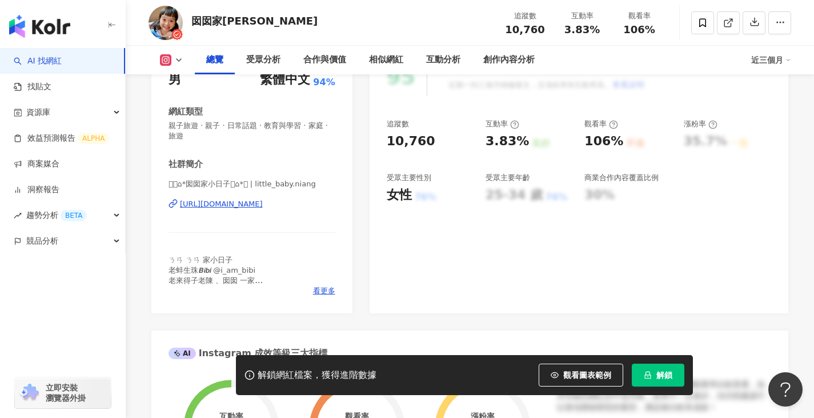
click at [259, 205] on div "https://www.instagram.com/little_baby.niang/" at bounding box center [221, 204] width 83 height 10
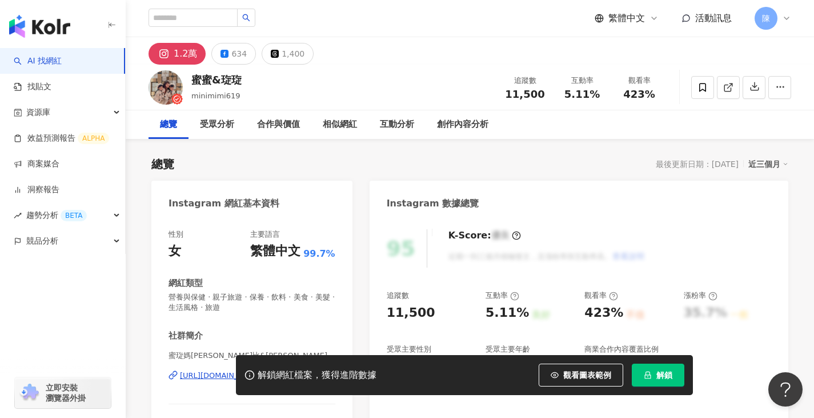
click at [649, 378] on icon "lock" at bounding box center [648, 375] width 8 height 8
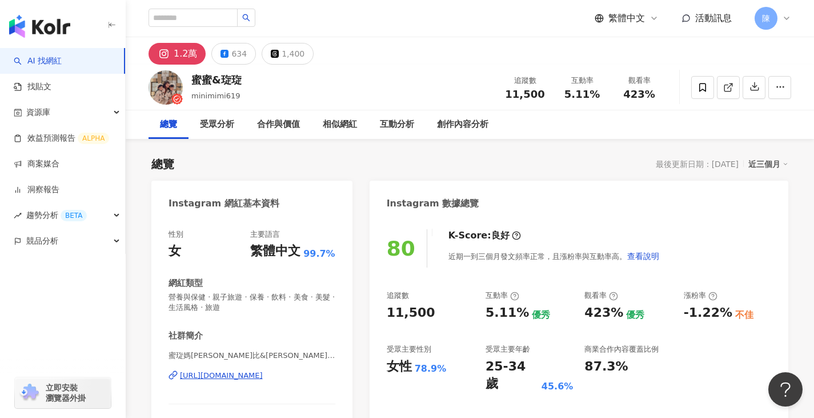
scroll to position [114, 0]
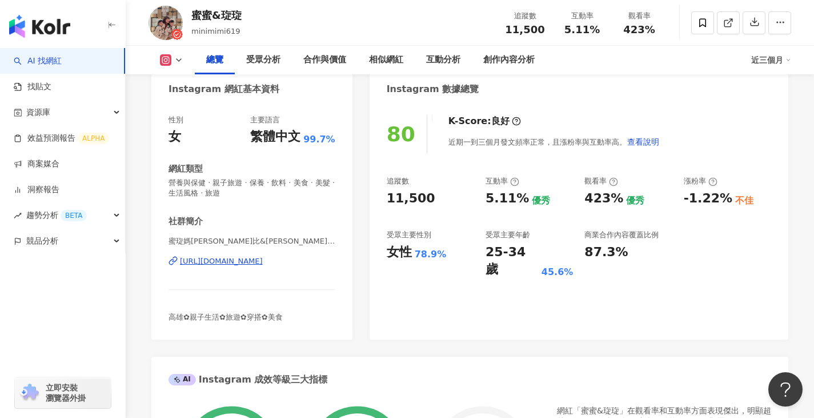
click at [263, 263] on div "https://www.instagram.com/minimimi619/" at bounding box center [221, 261] width 83 height 10
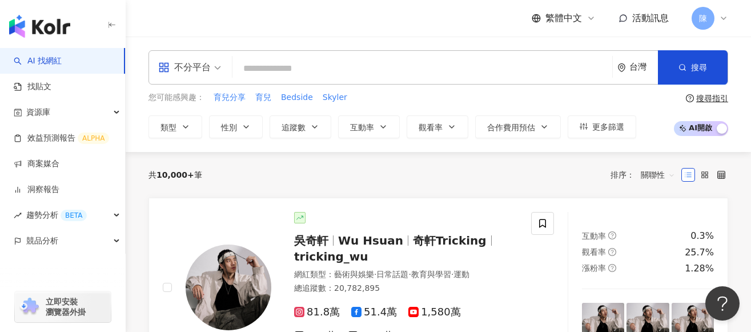
click at [413, 172] on div "共 10,000+ 筆 排序： 關聯性" at bounding box center [439, 175] width 580 height 18
click at [370, 61] on input "search" at bounding box center [422, 69] width 371 height 22
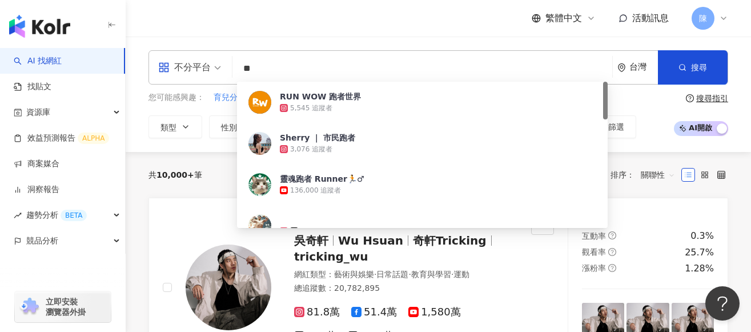
type input "*"
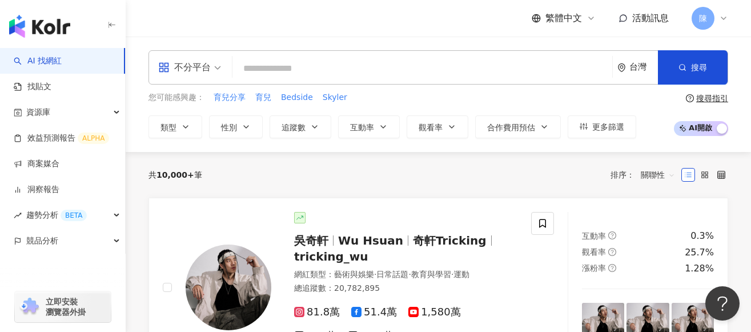
click at [365, 66] on input "search" at bounding box center [422, 69] width 371 height 22
type input "**"
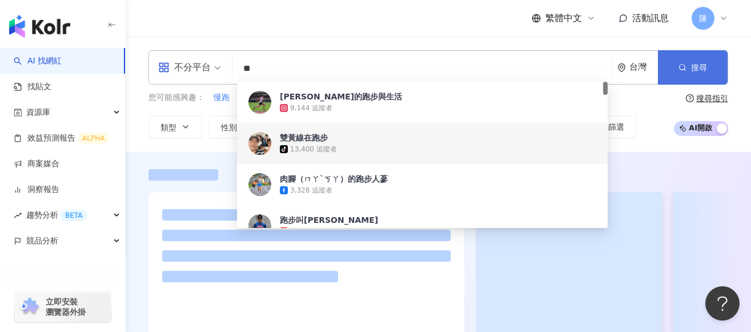
click at [693, 57] on button "搜尋" at bounding box center [693, 67] width 70 height 34
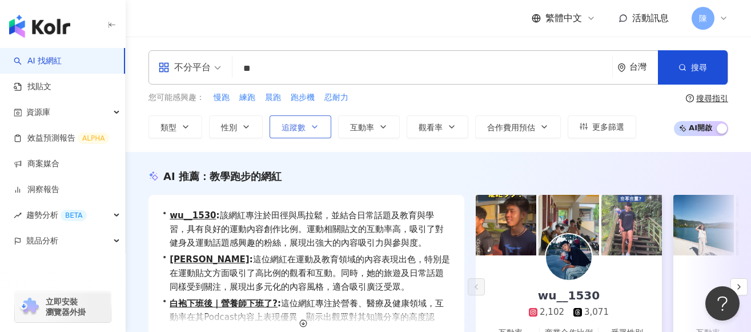
click at [299, 126] on span "追蹤數" at bounding box center [294, 127] width 24 height 9
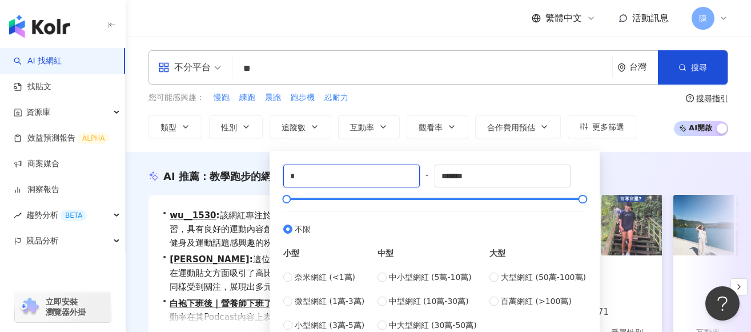
drag, startPoint x: 346, startPoint y: 176, endPoint x: 209, endPoint y: 175, distance: 137.7
type input "*****"
click at [230, 152] on div "AI 推薦 ： 教學跑步的網紅 • wu__1530 : 該網紅專注於田徑與馬拉鬆，並結合日常話題及教育與學習，具有良好的運動內容創作比例。運動相關貼文的互動…" at bounding box center [439, 289] width 626 height 274
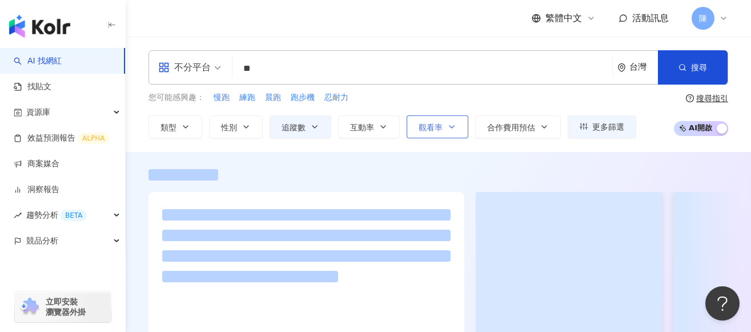
click at [438, 125] on span "觀看率" at bounding box center [431, 127] width 24 height 9
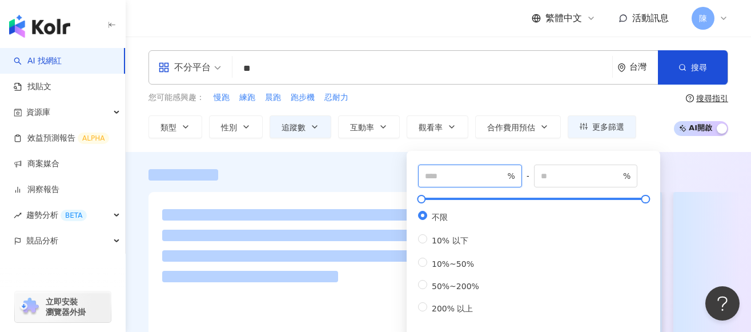
click at [458, 172] on input "number" at bounding box center [465, 176] width 80 height 13
type input "***"
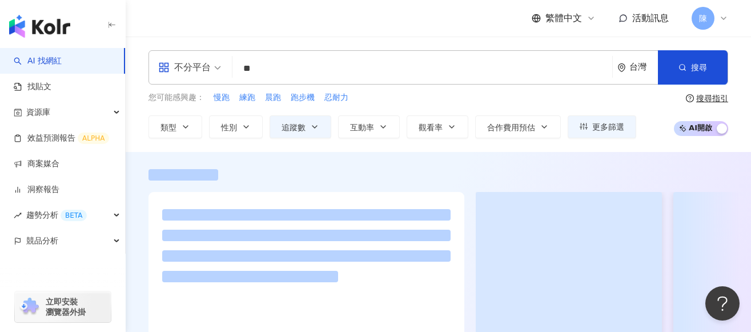
click at [306, 182] on div at bounding box center [439, 266] width 626 height 194
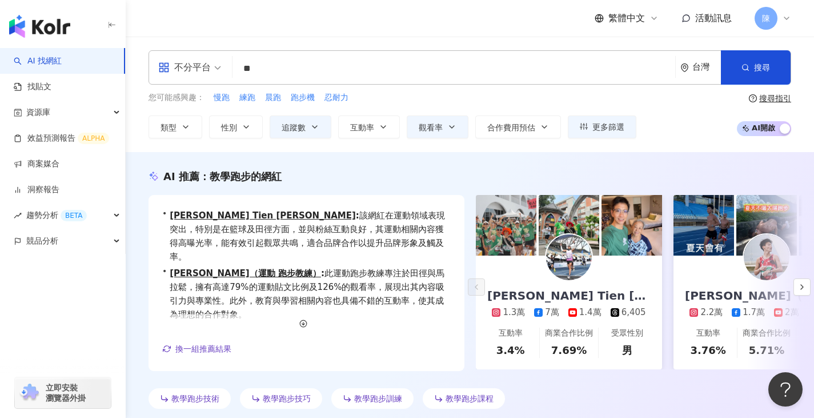
click at [534, 171] on div "AI 推薦 ： 教學跑步的網紅" at bounding box center [470, 176] width 643 height 14
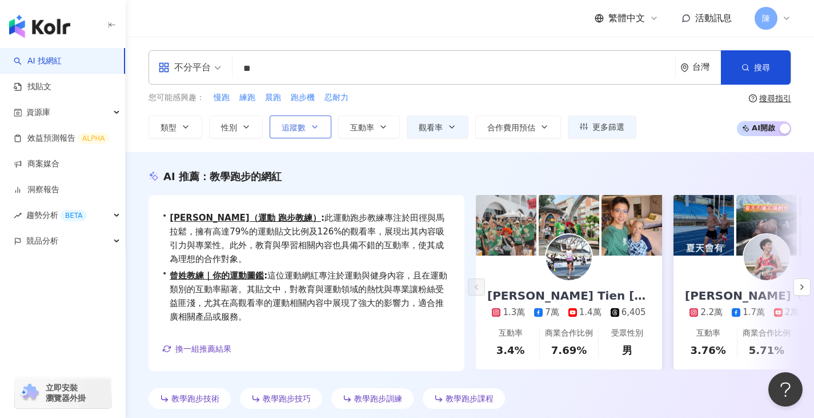
click at [282, 125] on span "追蹤數" at bounding box center [294, 127] width 24 height 9
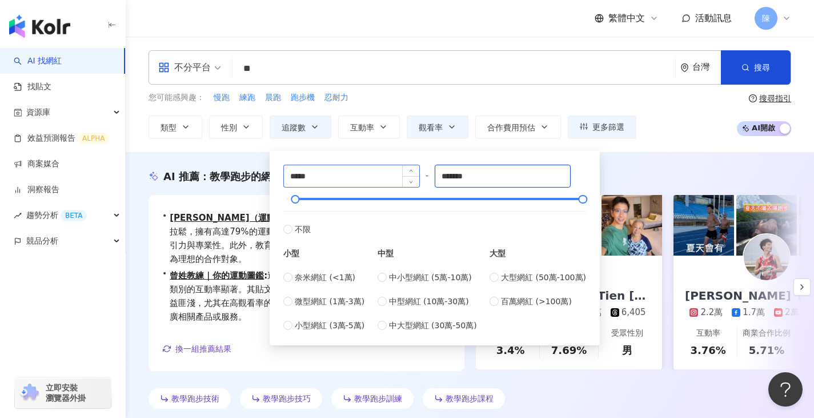
drag, startPoint x: 490, startPoint y: 173, endPoint x: 316, endPoint y: 185, distance: 174.2
click at [318, 183] on div "***** - ******* 不限 小型 奈米網紅 (<1萬) 微型網紅 (1萬-3萬) 小型網紅 (3萬-5萬) 中型 中小型網紅 (5萬-10萬) 中型…" at bounding box center [434, 248] width 303 height 167
click at [505, 174] on input "*******" at bounding box center [502, 176] width 135 height 22
drag, startPoint x: 491, startPoint y: 179, endPoint x: 303, endPoint y: 156, distance: 189.4
click at [303, 156] on div "***** - ******* 不限 小型 奈米網紅 (<1萬) 微型網紅 (1萬-3萬) 小型網紅 (3萬-5萬) 中型 中小型網紅 (5萬-10萬) 中型…" at bounding box center [435, 248] width 330 height 194
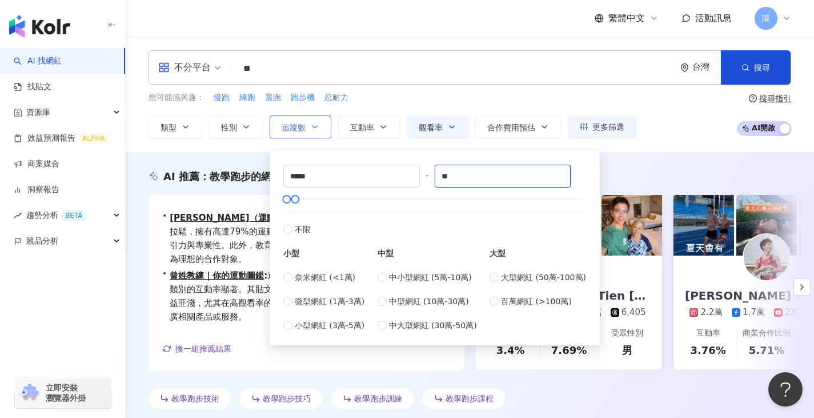
type input "*"
type input "*****"
click at [264, 145] on div "不分平台 ** 台灣 搜尋 d01c0f1b-69c3-4865-83a6-eea4b48033b7 33e8da9d-24b4-47c4-825e-3a18…" at bounding box center [470, 94] width 689 height 115
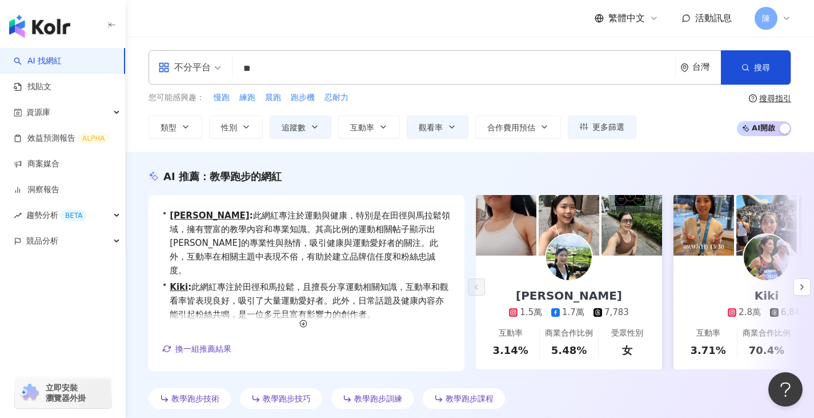
click at [561, 256] on img at bounding box center [569, 257] width 46 height 46
click at [751, 262] on img at bounding box center [767, 257] width 46 height 46
click at [751, 286] on button "button" at bounding box center [802, 286] width 17 height 17
click at [751, 285] on button "button" at bounding box center [802, 286] width 17 height 17
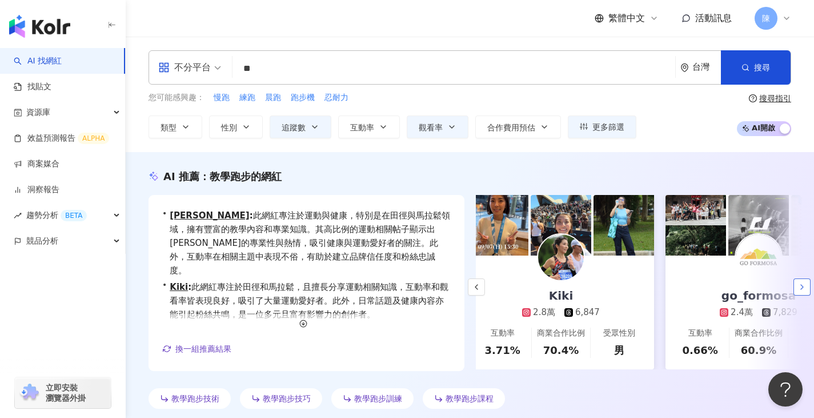
click at [751, 285] on icon "button" at bounding box center [802, 286] width 9 height 9
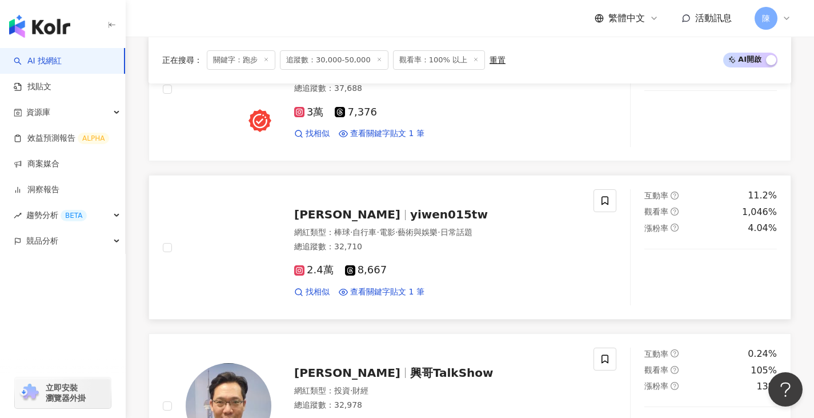
scroll to position [1486, 0]
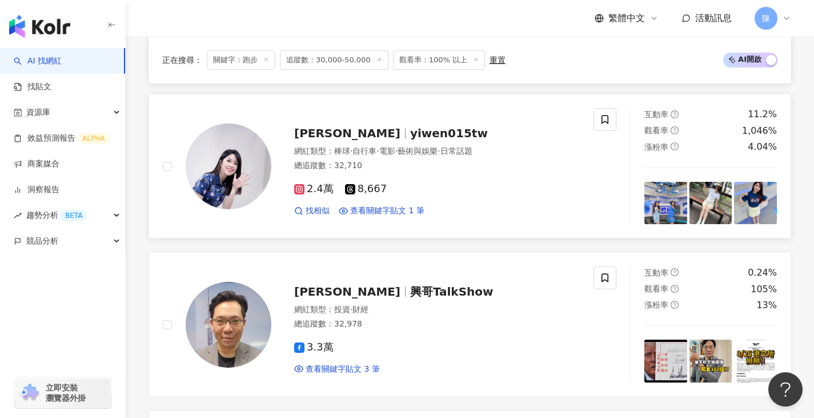
click at [215, 163] on img at bounding box center [229, 166] width 86 height 86
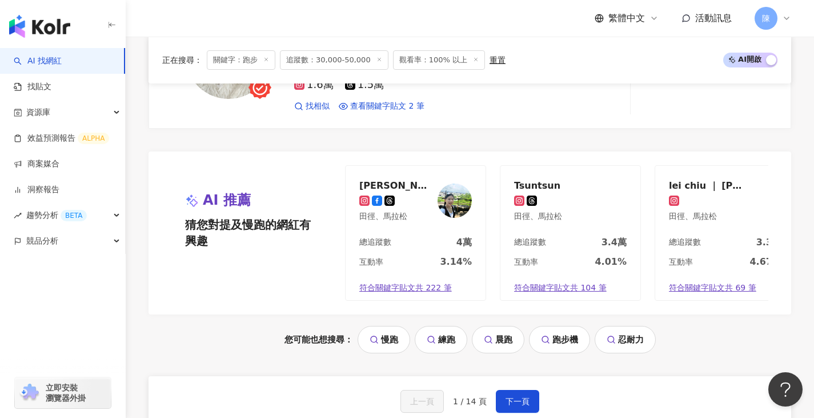
scroll to position [2286, 0]
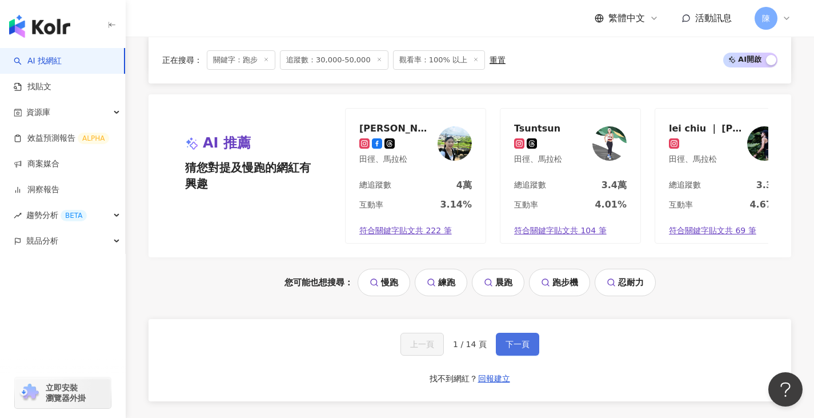
click at [517, 323] on span "下一頁" at bounding box center [518, 343] width 24 height 9
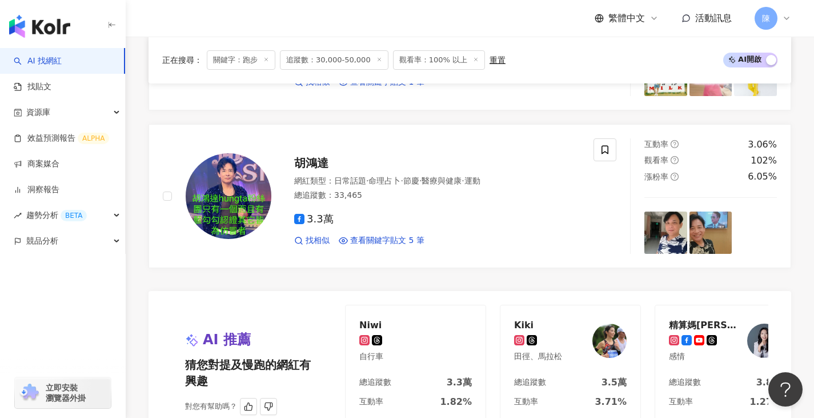
scroll to position [2114, 0]
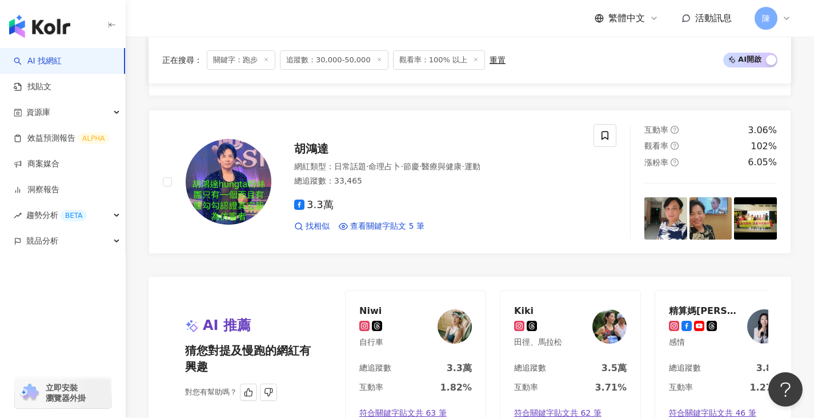
click at [458, 318] on img at bounding box center [455, 326] width 34 height 34
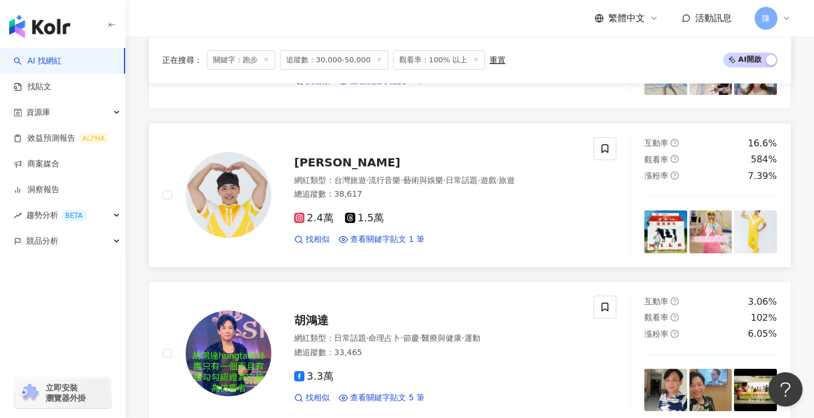
click at [230, 197] on img at bounding box center [229, 195] width 86 height 86
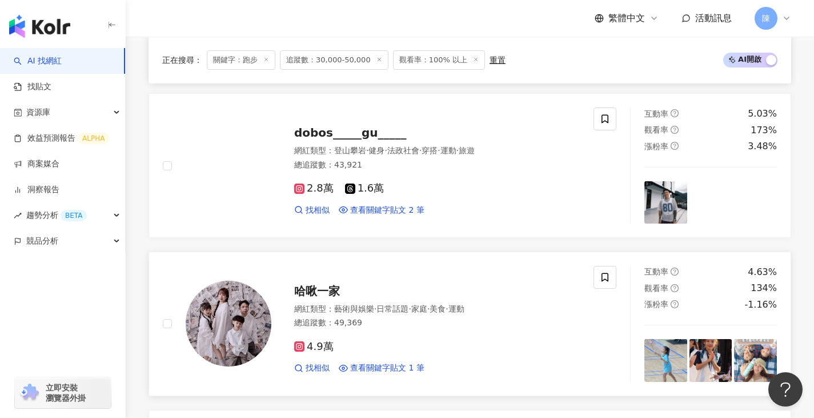
scroll to position [1600, 0]
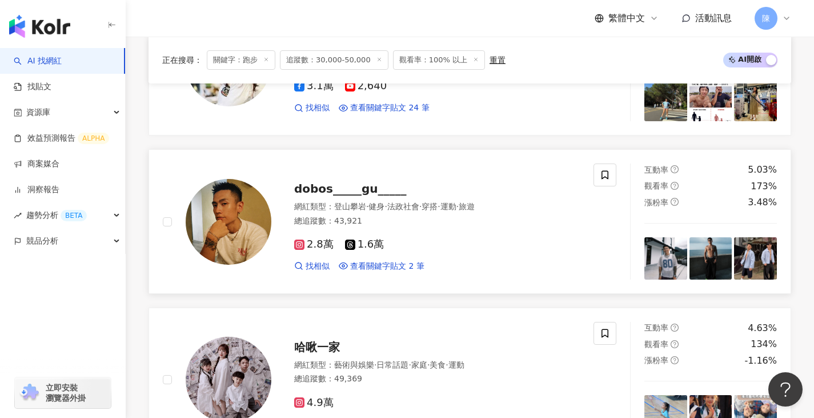
click at [224, 207] on img at bounding box center [229, 222] width 86 height 86
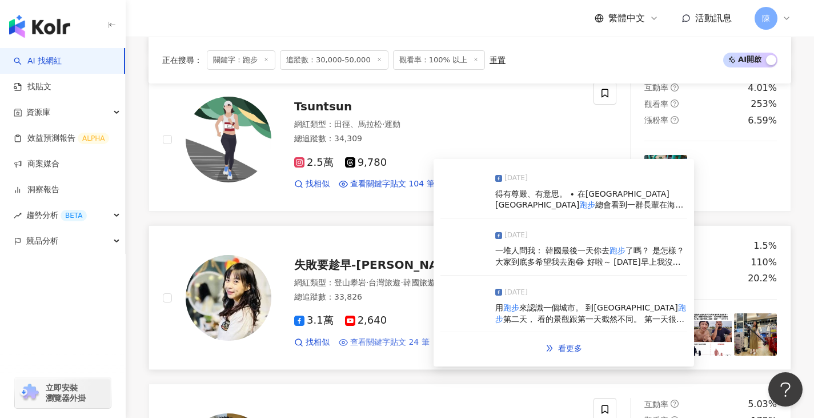
scroll to position [1314, 0]
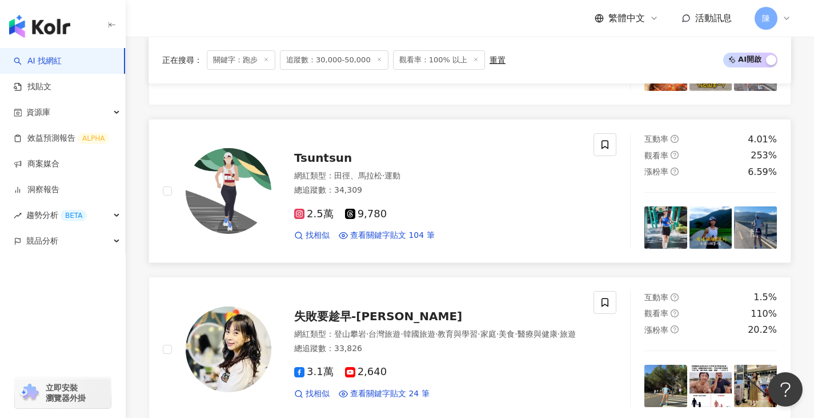
click at [211, 178] on img at bounding box center [229, 191] width 86 height 86
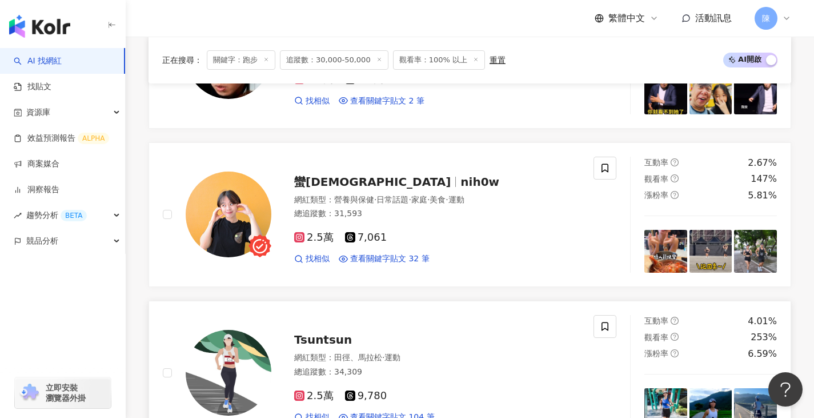
scroll to position [1086, 0]
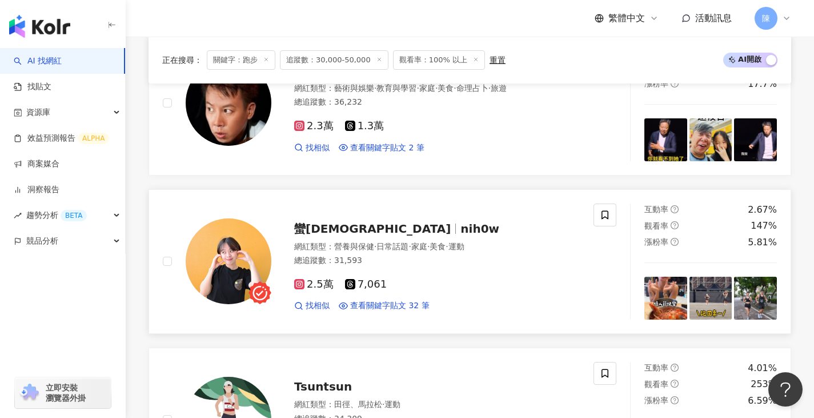
click at [225, 240] on img at bounding box center [229, 261] width 86 height 86
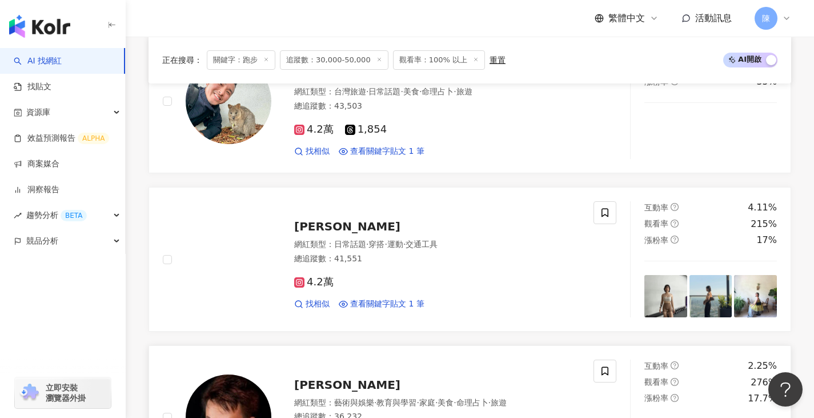
scroll to position [629, 0]
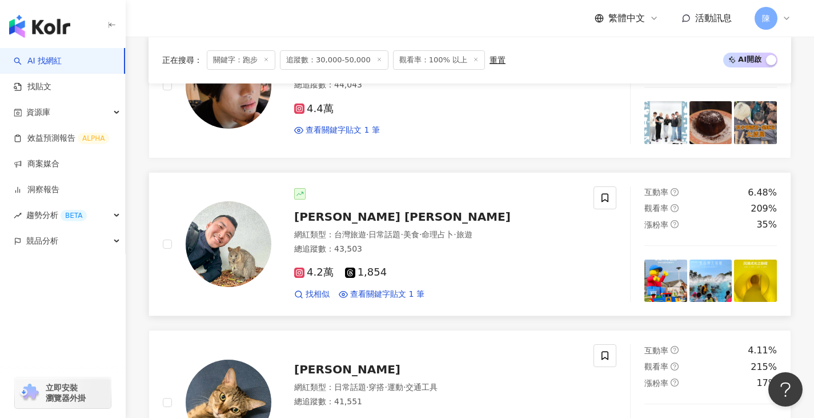
click at [255, 221] on img at bounding box center [229, 244] width 86 height 86
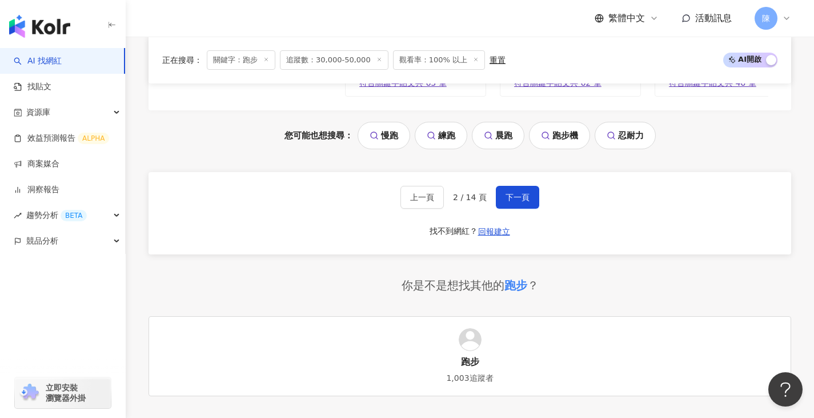
scroll to position [2457, 0]
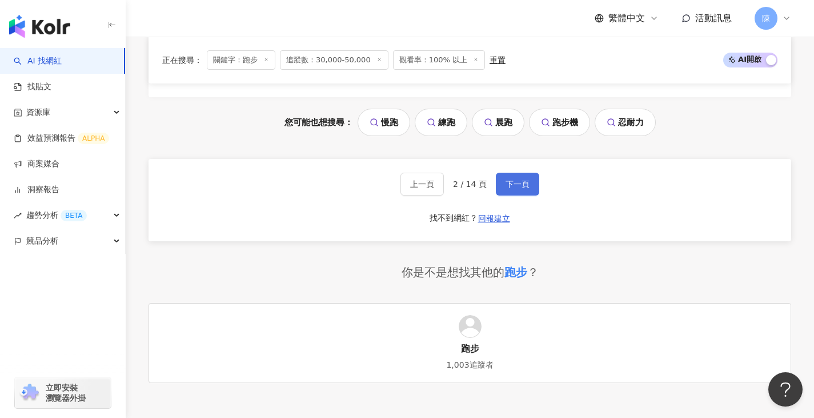
click at [527, 182] on span "下一頁" at bounding box center [518, 183] width 24 height 9
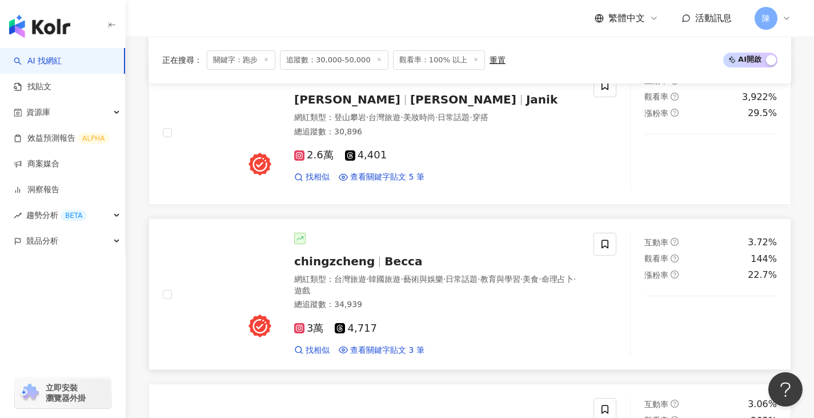
scroll to position [1721, 0]
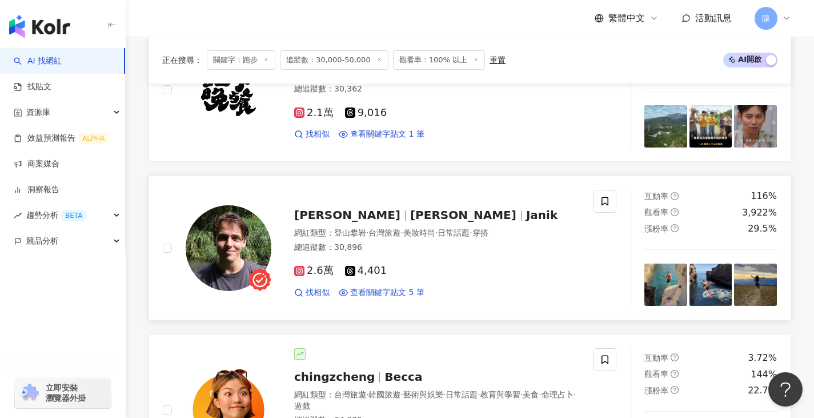
click at [215, 231] on img at bounding box center [229, 248] width 86 height 86
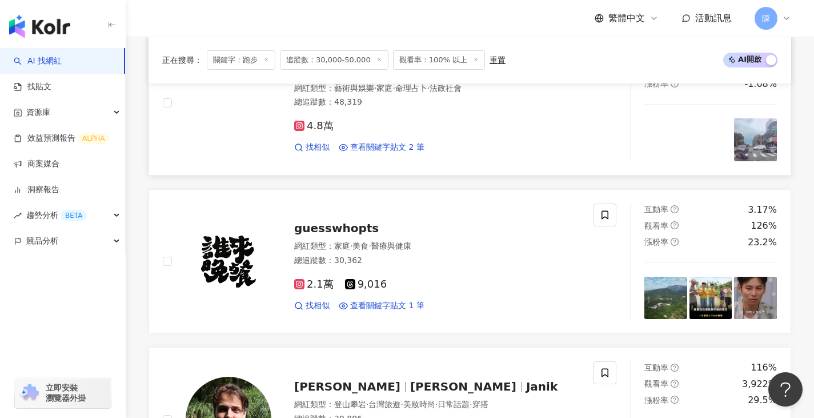
scroll to position [1321, 0]
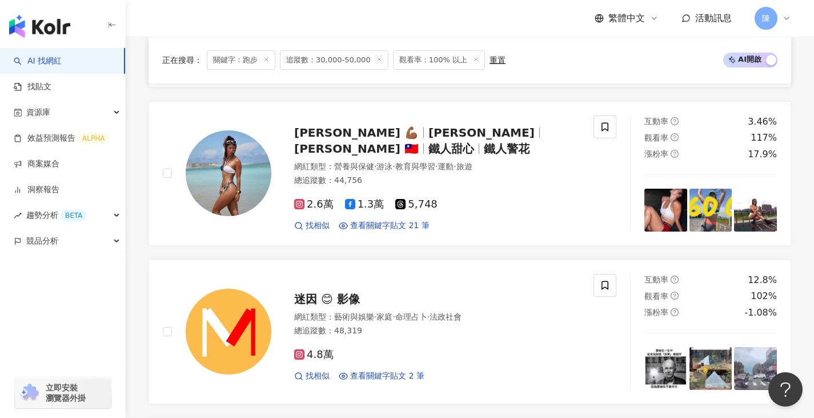
drag, startPoint x: 221, startPoint y: 165, endPoint x: 160, endPoint y: 2, distance: 174.0
click at [221, 165] on img at bounding box center [229, 173] width 86 height 86
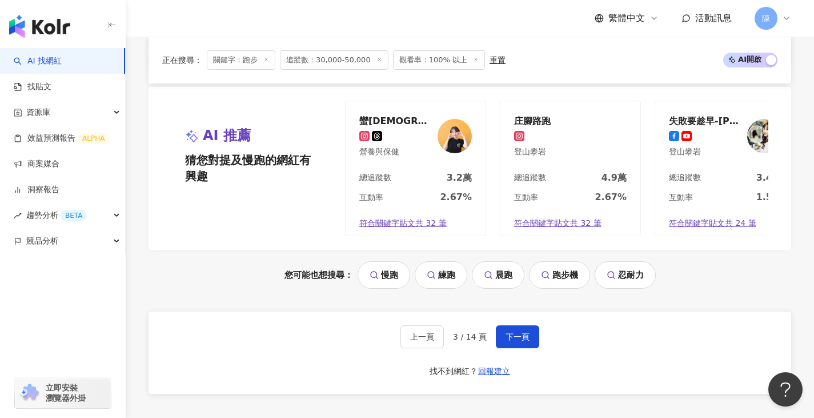
scroll to position [2406, 0]
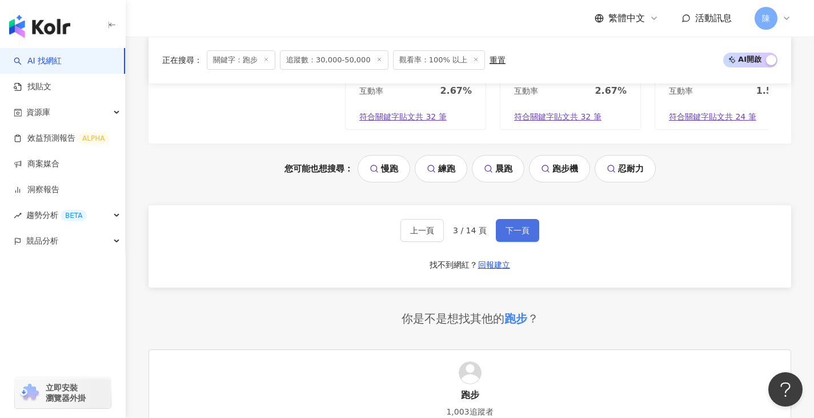
click at [534, 242] on button "下一頁" at bounding box center [517, 230] width 43 height 23
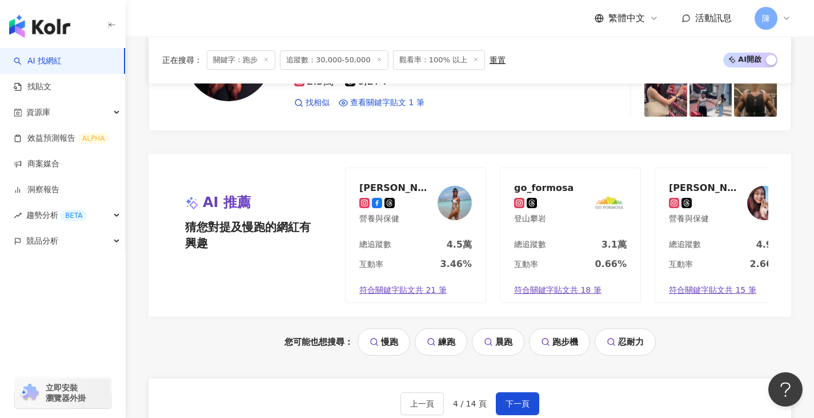
scroll to position [2114, 0]
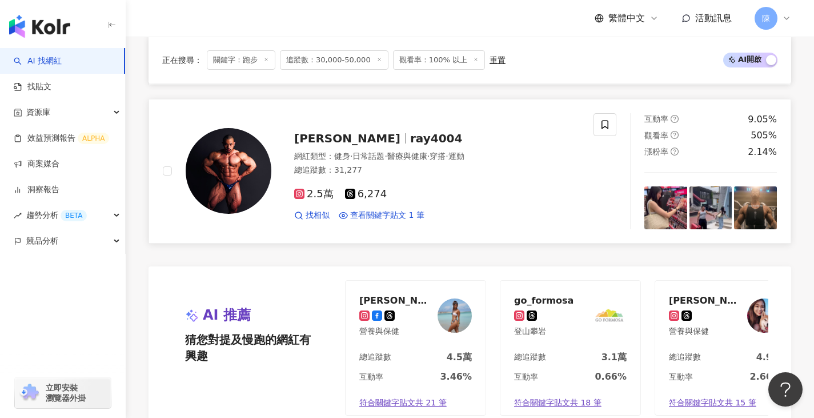
click at [202, 171] on img at bounding box center [229, 171] width 86 height 86
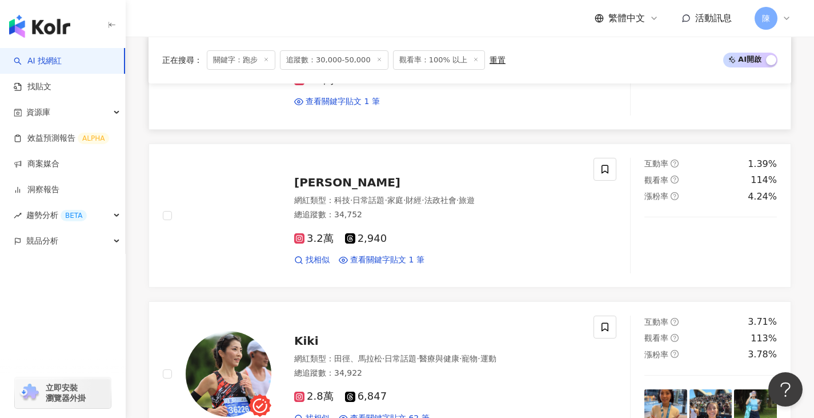
scroll to position [629, 0]
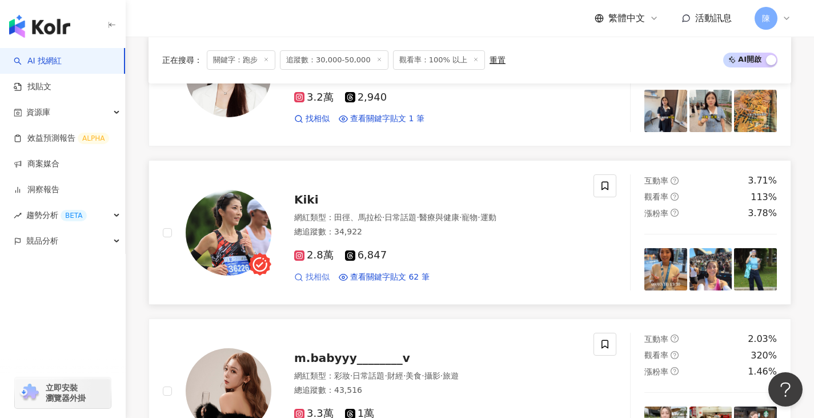
click at [307, 278] on span "找相似" at bounding box center [318, 276] width 24 height 11
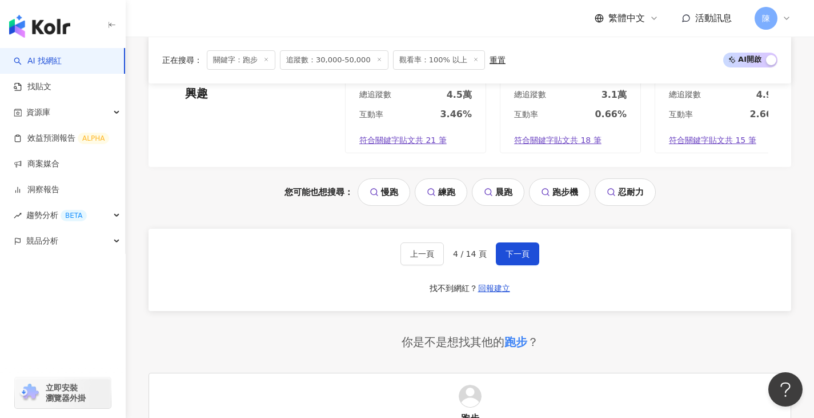
scroll to position [2400, 0]
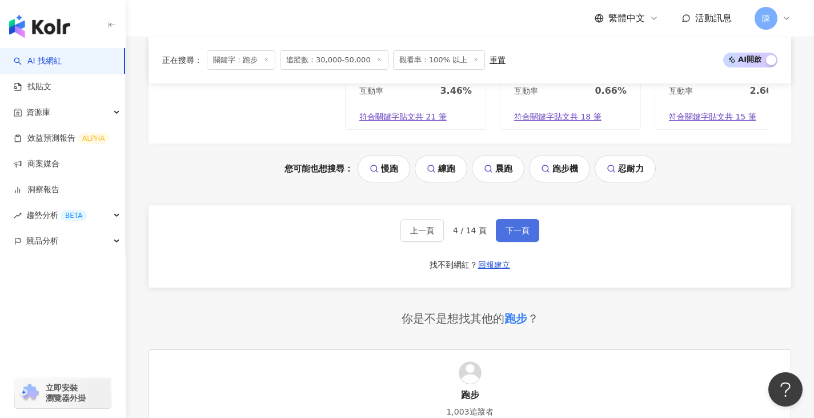
click at [524, 235] on span "下一頁" at bounding box center [518, 230] width 24 height 9
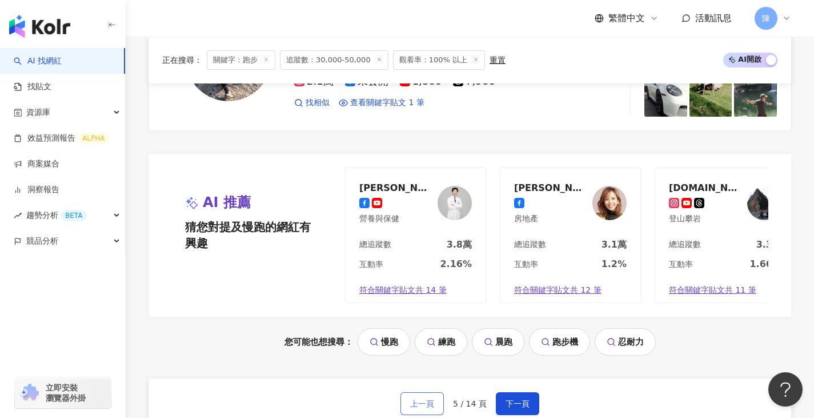
scroll to position [2114, 0]
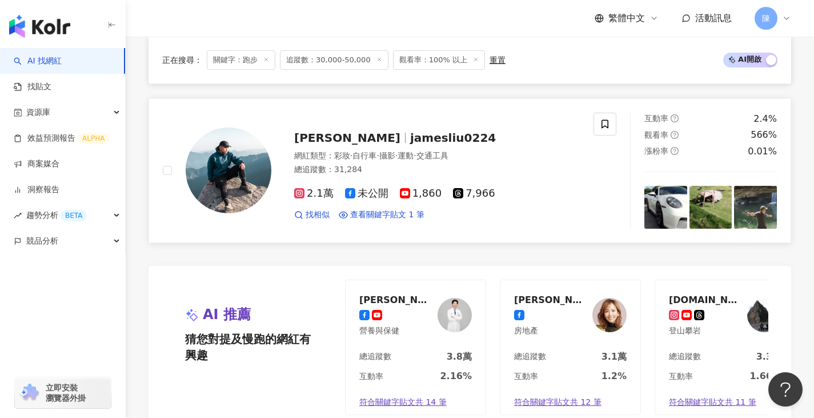
click at [230, 153] on img at bounding box center [229, 170] width 86 height 86
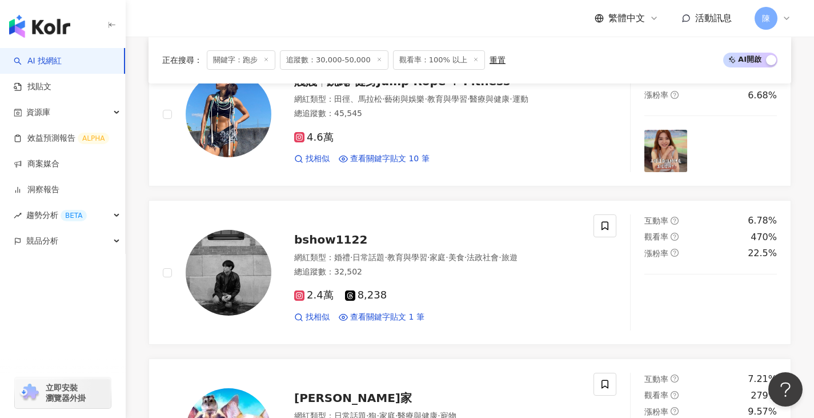
scroll to position [514, 0]
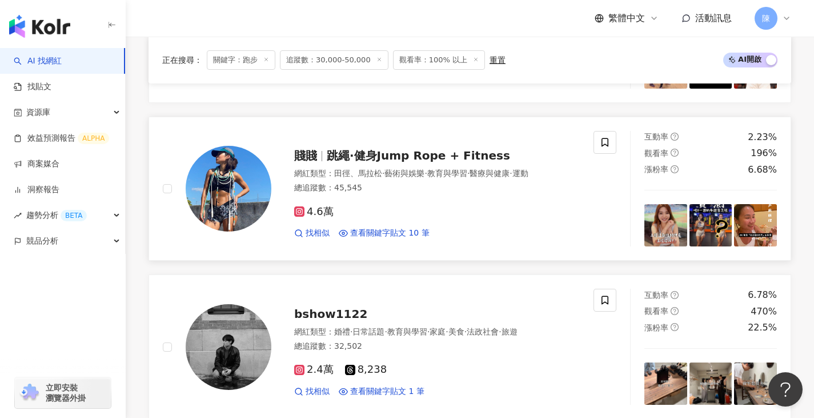
click at [243, 169] on img at bounding box center [229, 189] width 86 height 86
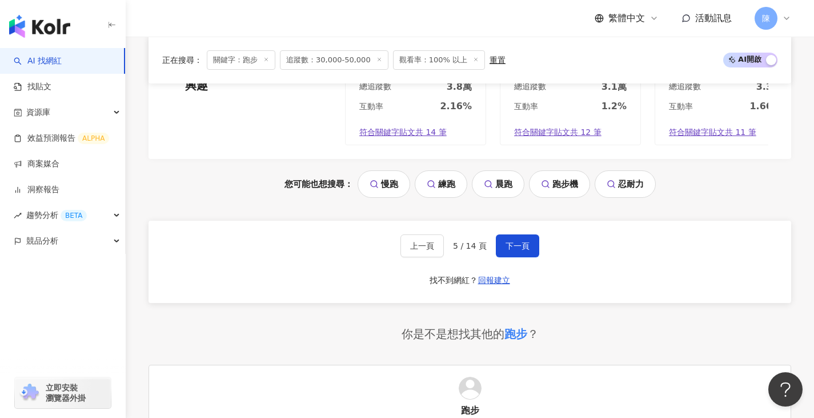
scroll to position [2400, 0]
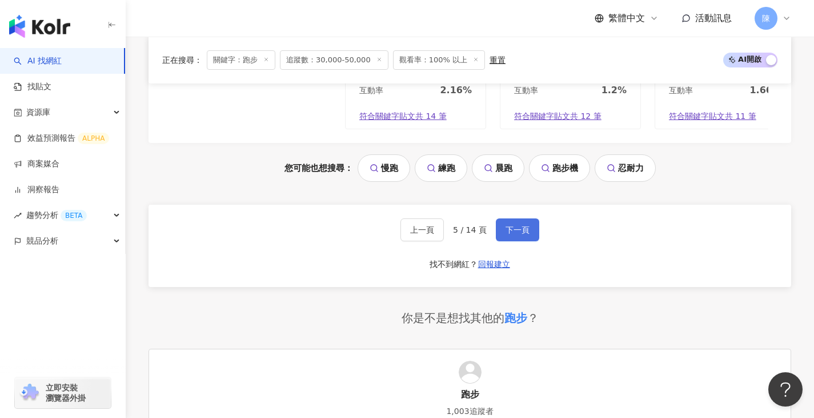
click at [519, 234] on span "下一頁" at bounding box center [518, 229] width 24 height 9
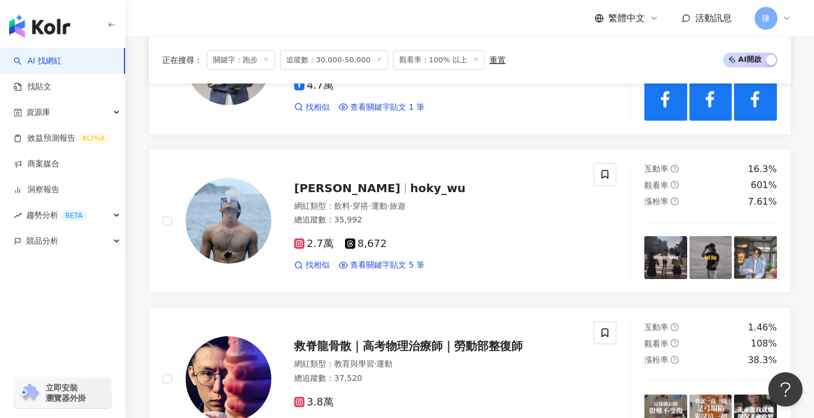
scroll to position [1429, 0]
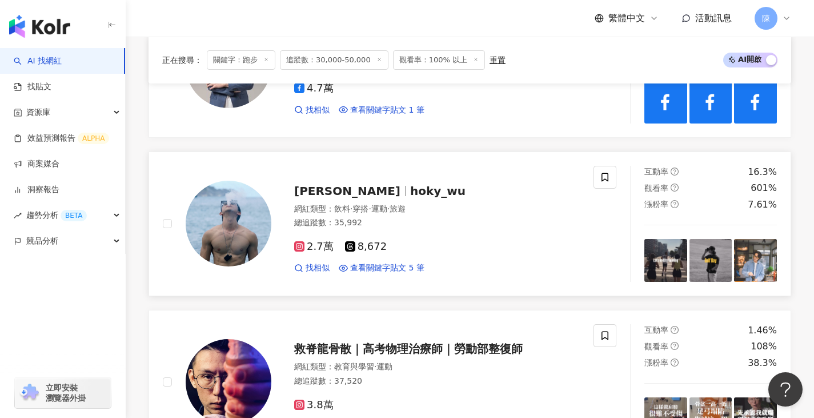
click at [207, 247] on img at bounding box center [229, 224] width 86 height 86
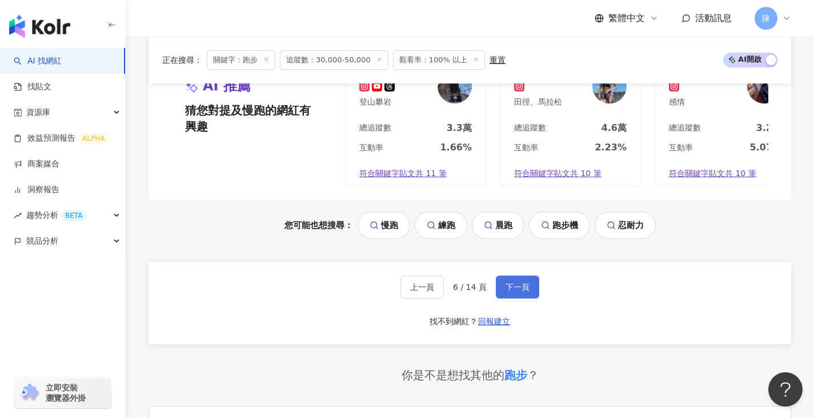
click at [511, 291] on span "下一頁" at bounding box center [518, 286] width 24 height 9
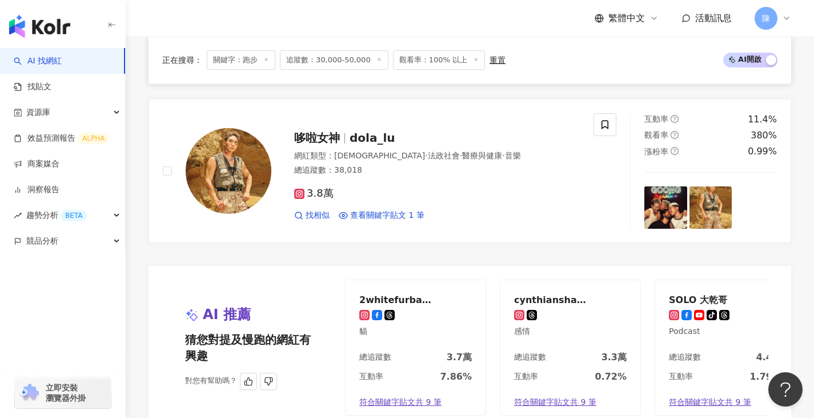
scroll to position [2000, 0]
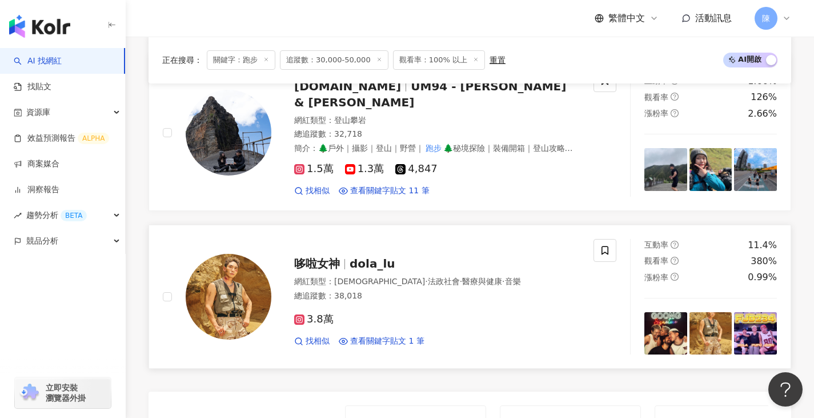
click at [225, 278] on img at bounding box center [229, 297] width 86 height 86
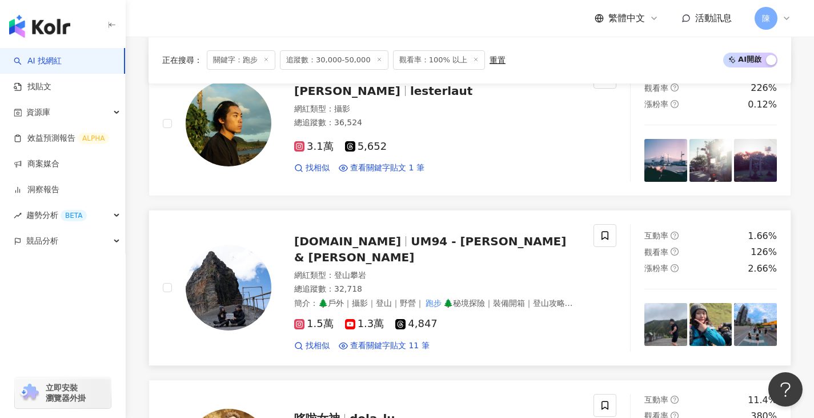
scroll to position [1771, 0]
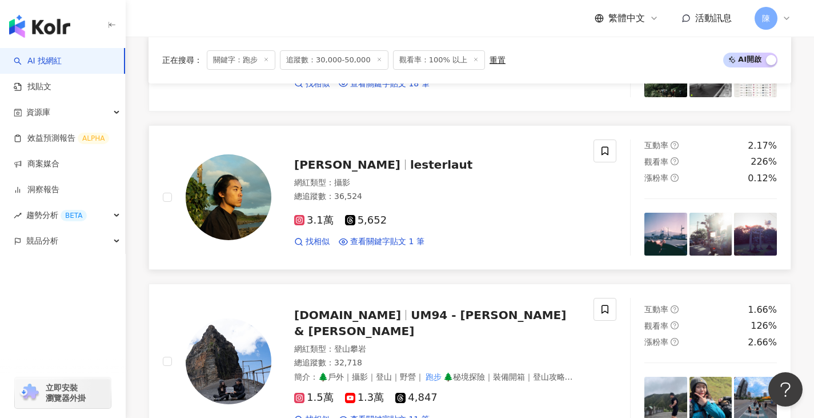
click at [203, 193] on img at bounding box center [229, 197] width 86 height 86
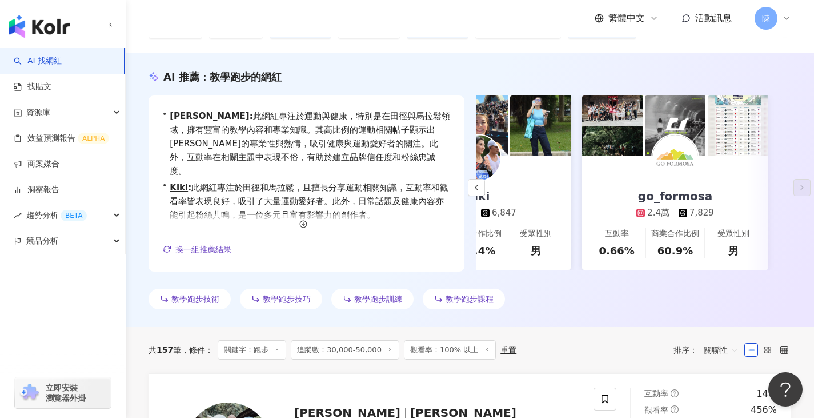
scroll to position [0, 0]
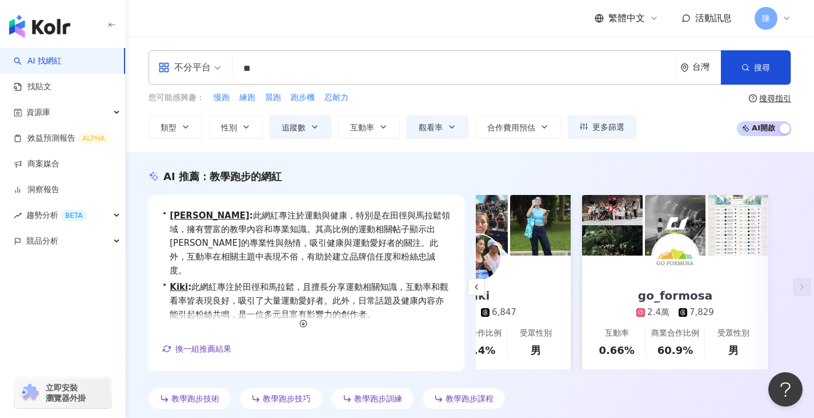
click at [283, 70] on input "**" at bounding box center [454, 69] width 434 height 22
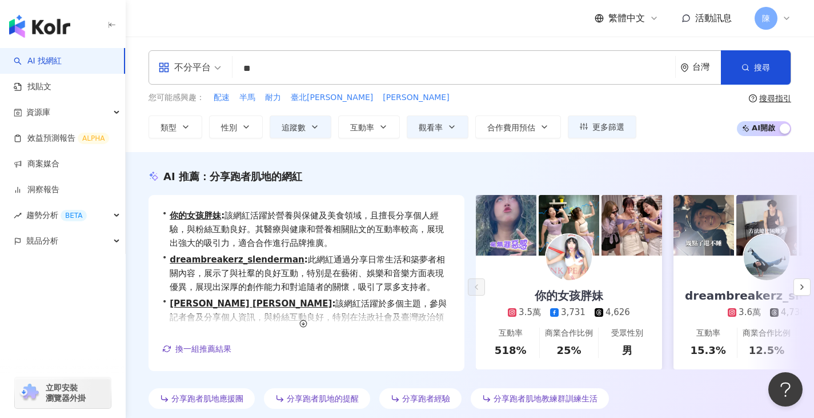
click at [466, 323] on div "• 你的女孩胖妹 : 該網紅活躍於營養與保健及美食領域，且擅長分享個人經驗，與粉絲互動良好。其醫療與健康和營養相關貼文的互動率較高，展現出強大的吸引力，適合合…" at bounding box center [470, 287] width 643 height 184
click at [445, 122] on button "觀看率" at bounding box center [438, 126] width 62 height 23
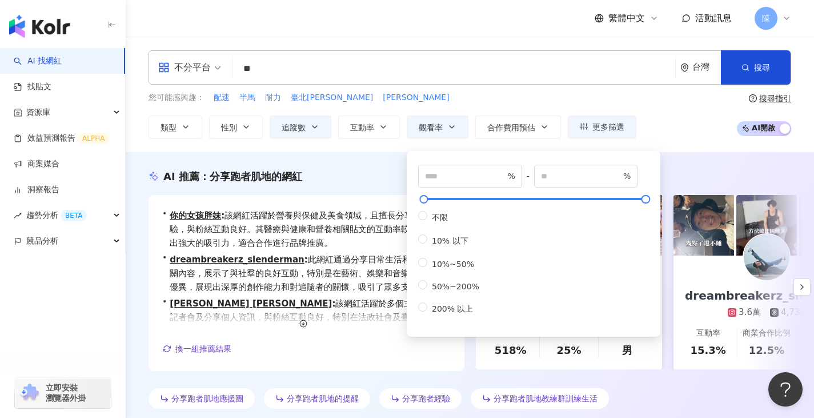
click at [347, 178] on div "AI 推薦 ： 分享跑者肌地的網紅" at bounding box center [470, 176] width 643 height 14
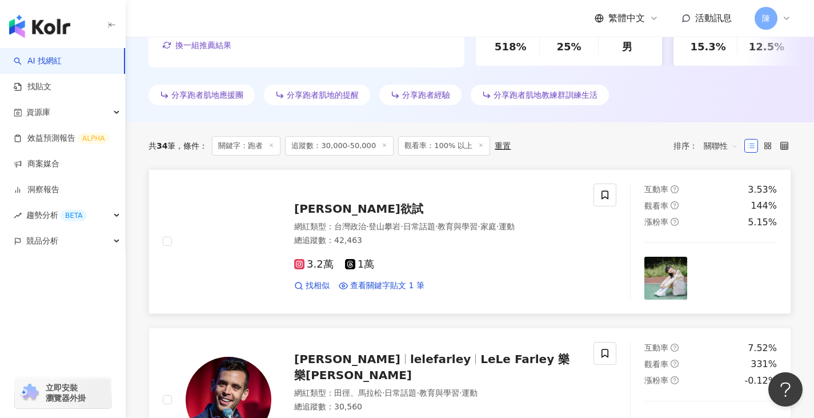
scroll to position [400, 0]
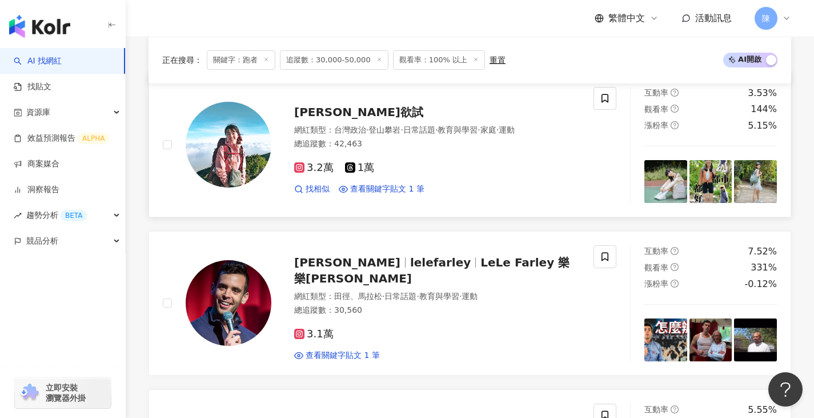
click at [230, 142] on img at bounding box center [229, 145] width 86 height 86
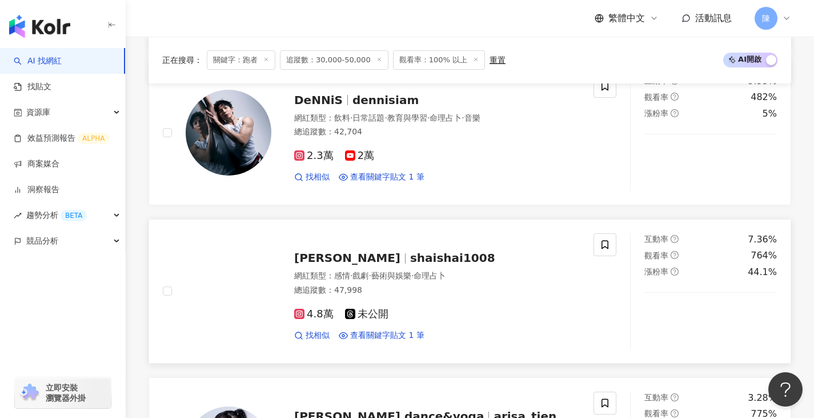
scroll to position [743, 0]
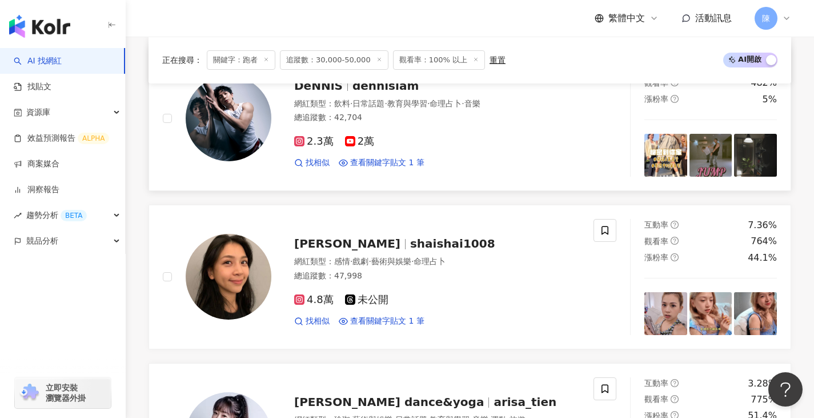
click at [204, 145] on img at bounding box center [229, 118] width 86 height 86
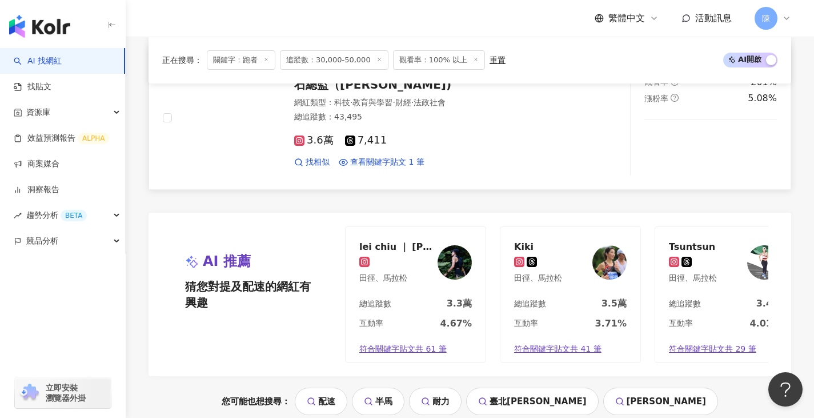
scroll to position [2286, 0]
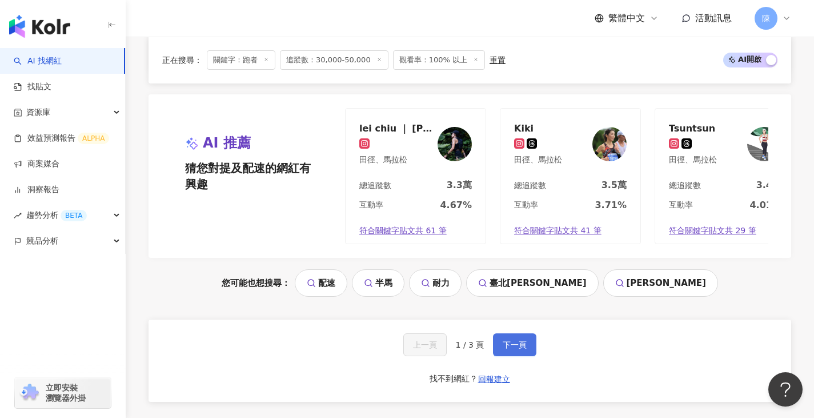
click at [522, 323] on span "下一頁" at bounding box center [515, 344] width 24 height 9
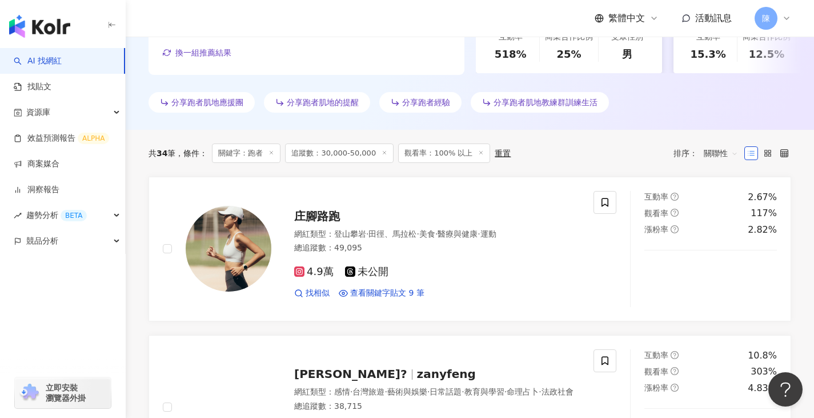
scroll to position [286, 0]
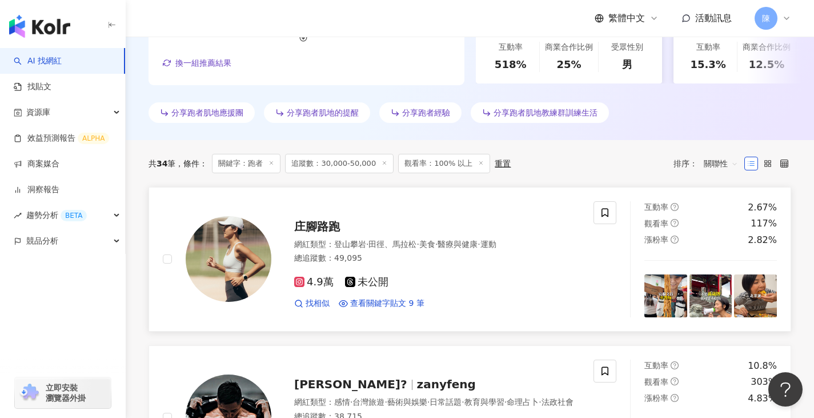
click at [242, 245] on img at bounding box center [229, 259] width 86 height 86
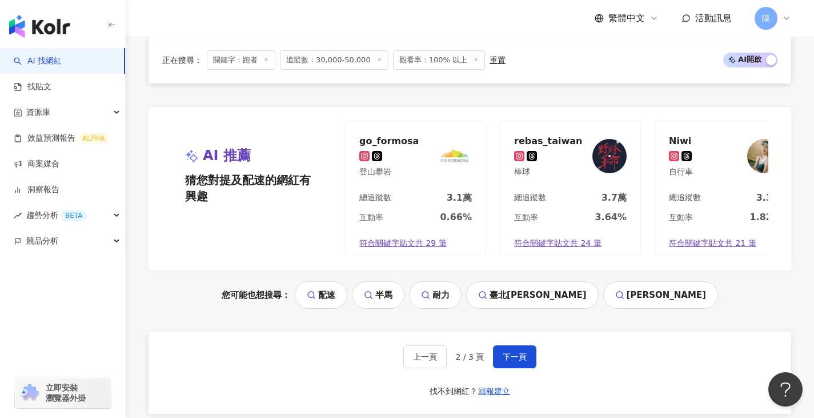
scroll to position [2429, 0]
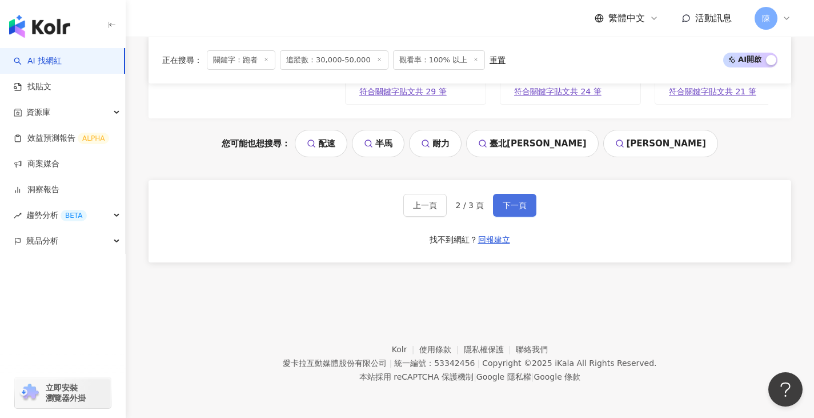
click at [522, 199] on button "下一頁" at bounding box center [514, 205] width 43 height 23
click at [518, 214] on button "下一頁" at bounding box center [514, 205] width 43 height 23
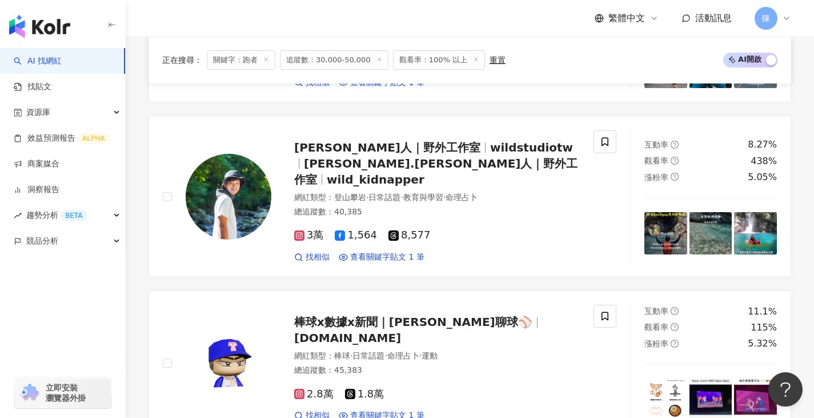
scroll to position [1431, 0]
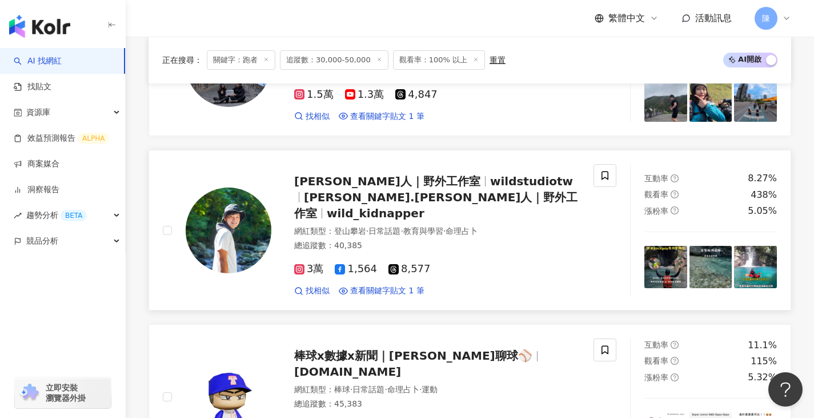
click at [207, 228] on img at bounding box center [229, 230] width 86 height 86
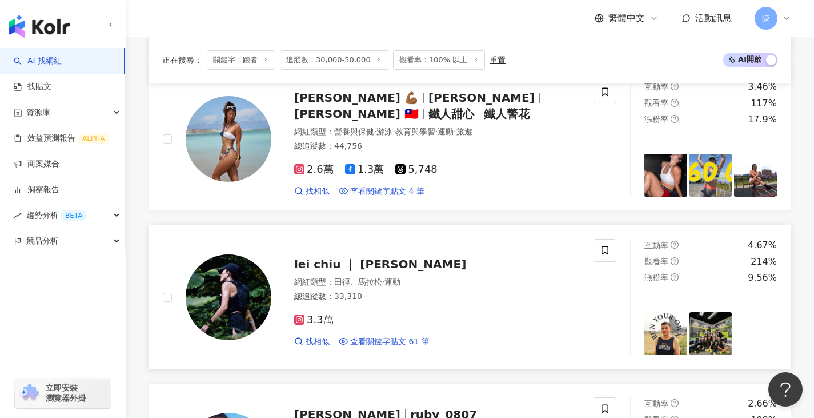
scroll to position [745, 0]
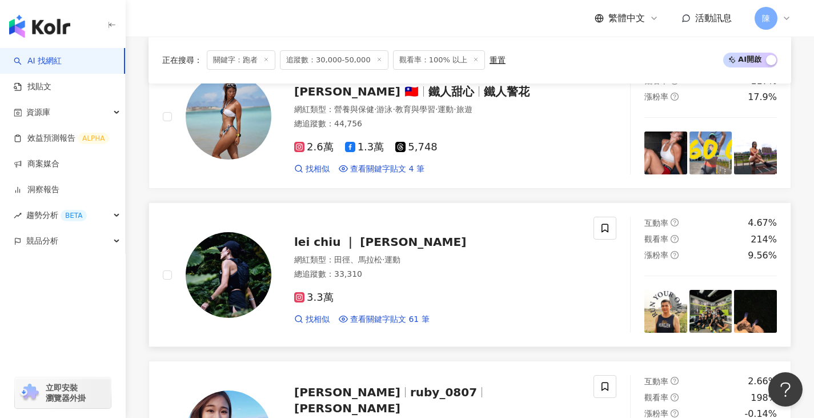
click at [219, 275] on img at bounding box center [229, 275] width 86 height 86
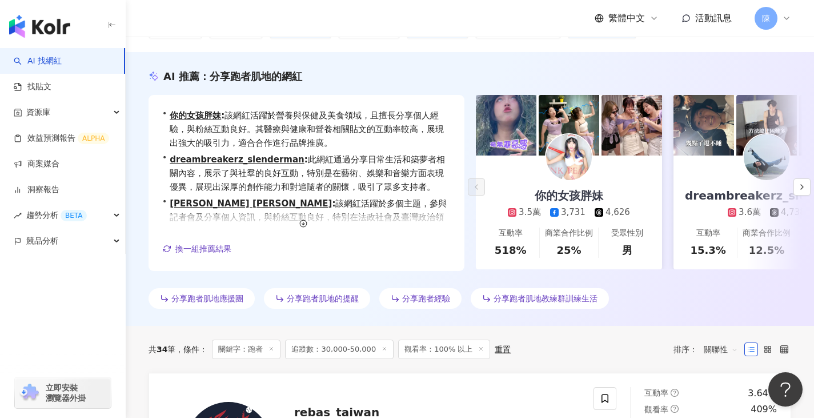
scroll to position [114, 0]
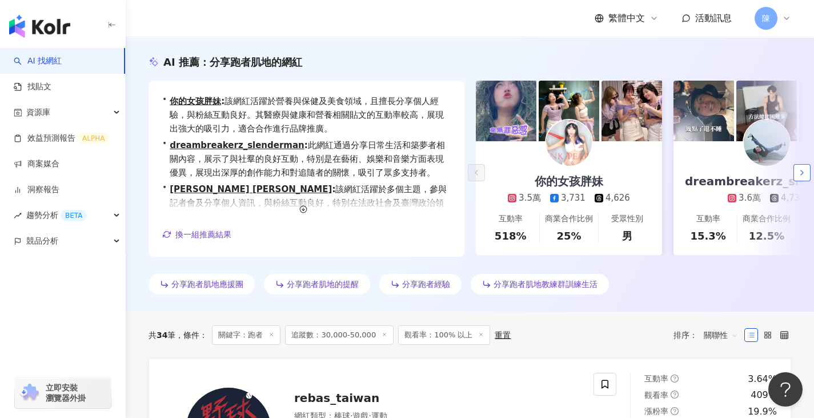
click at [751, 171] on button "button" at bounding box center [802, 172] width 17 height 17
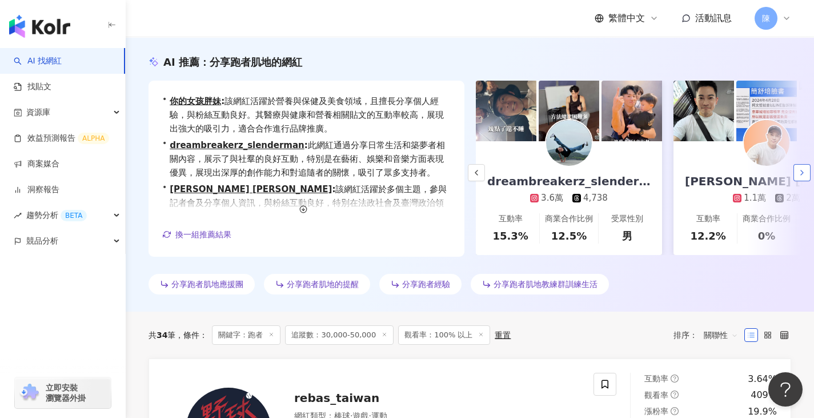
click at [751, 171] on button "button" at bounding box center [802, 172] width 17 height 17
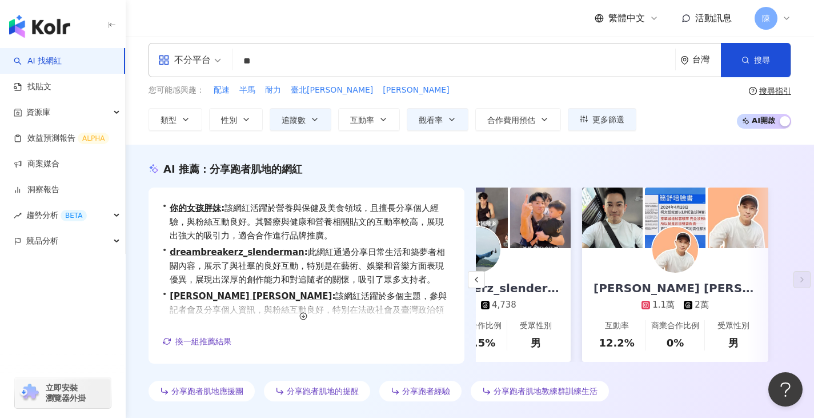
scroll to position [0, 0]
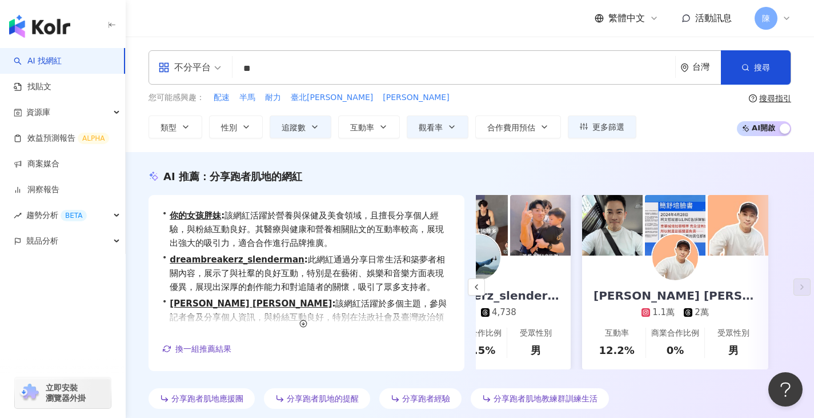
click at [285, 65] on input "**" at bounding box center [454, 69] width 434 height 22
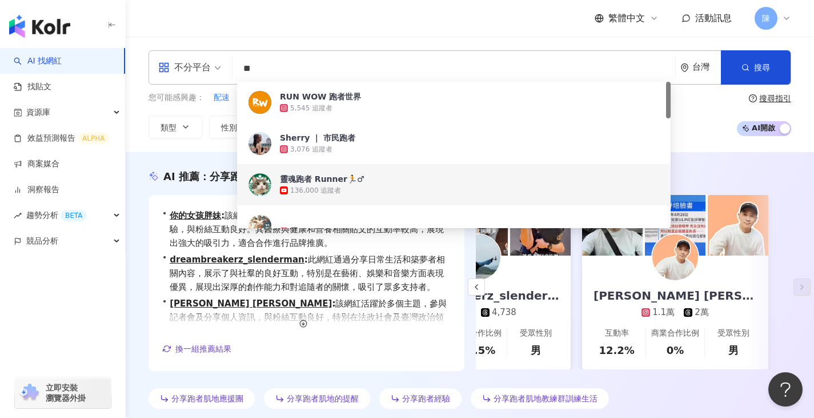
type input "*"
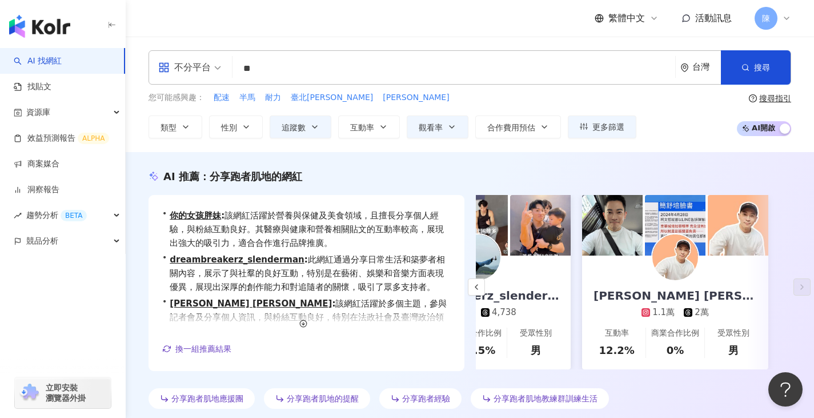
type input "*"
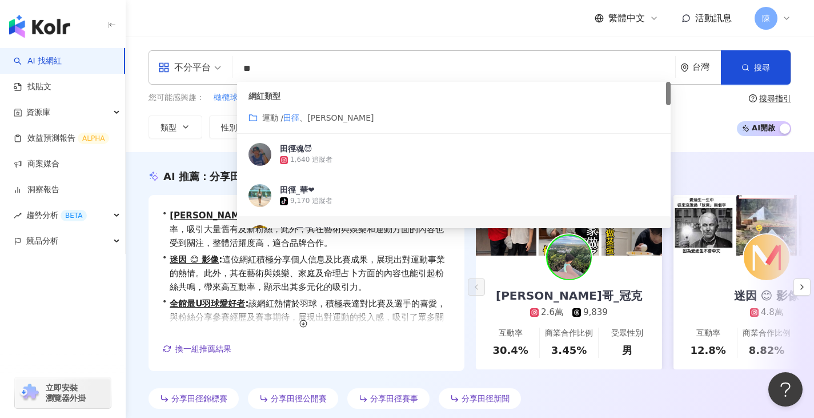
click at [168, 185] on div "AI 推薦 ： 分享田徑賽的網紅 • 凱文哥_冠克 : 該網紅在美食領域展現卓越的互動和觀看率，吸引大量舊有及新粉絲，此外，其在藝術與娛樂和運動方面的內容也受…" at bounding box center [470, 291] width 689 height 244
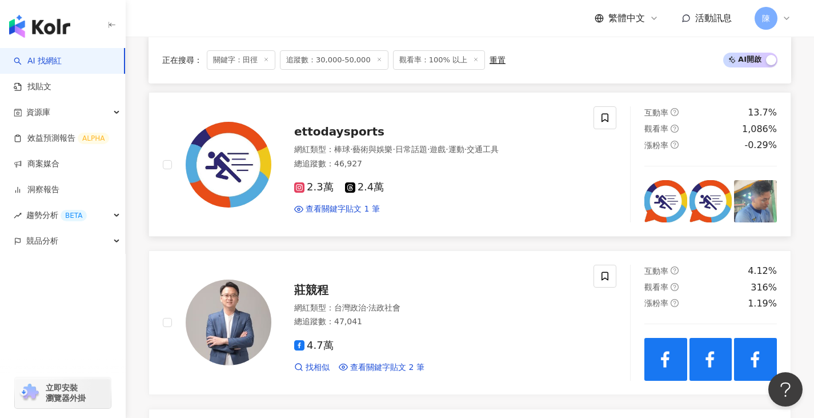
scroll to position [1086, 0]
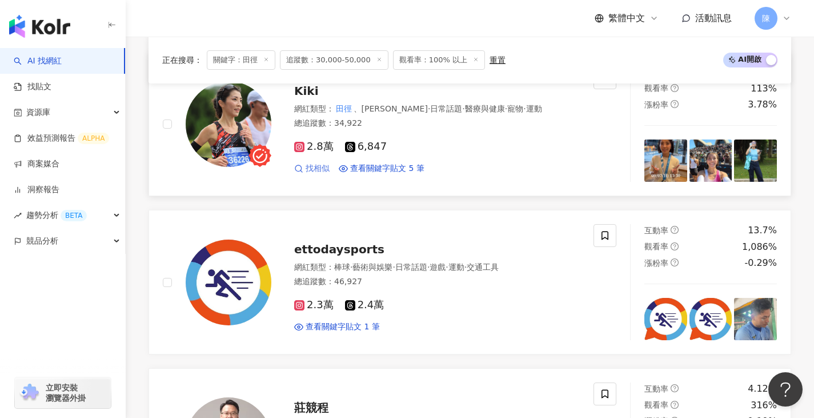
click at [318, 163] on span "找相似" at bounding box center [318, 168] width 24 height 11
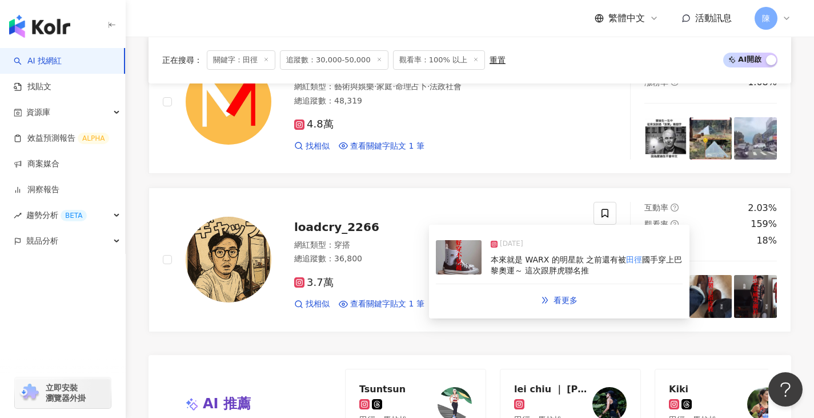
scroll to position [2286, 0]
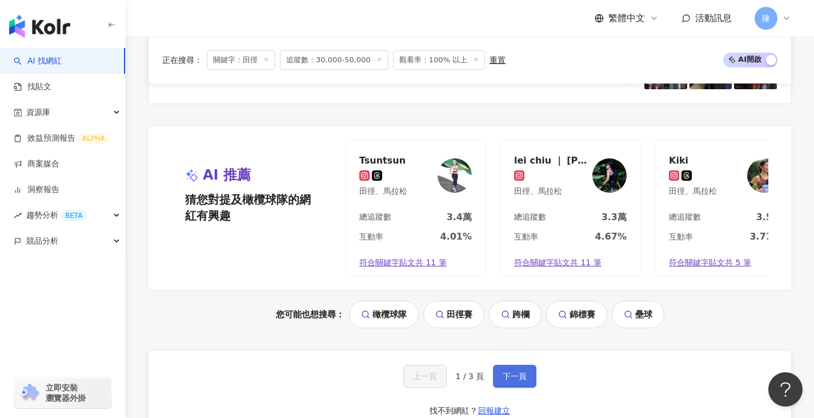
click at [516, 323] on span "下一頁" at bounding box center [515, 375] width 24 height 9
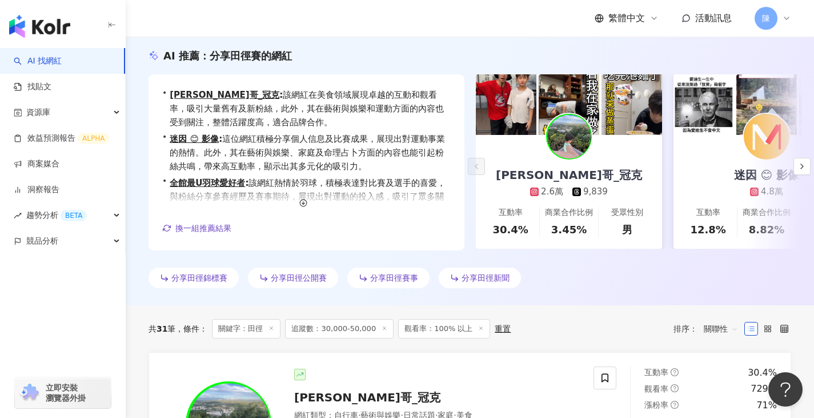
scroll to position [0, 0]
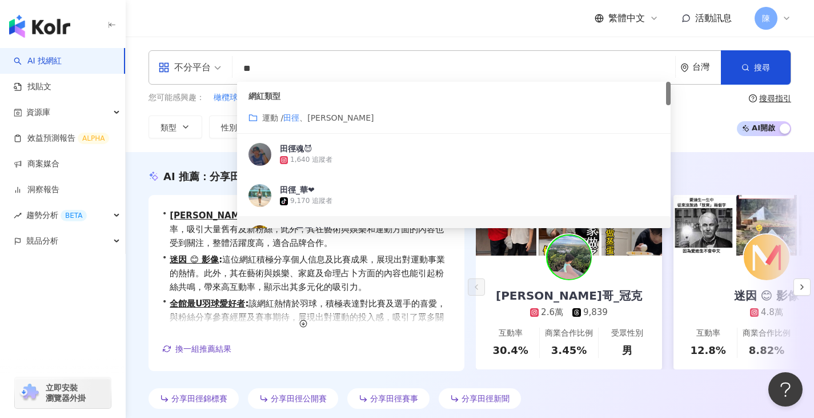
drag, startPoint x: 279, startPoint y: 61, endPoint x: 385, endPoint y: 65, distance: 105.8
click at [273, 64] on input "**" at bounding box center [454, 69] width 434 height 22
type input "*"
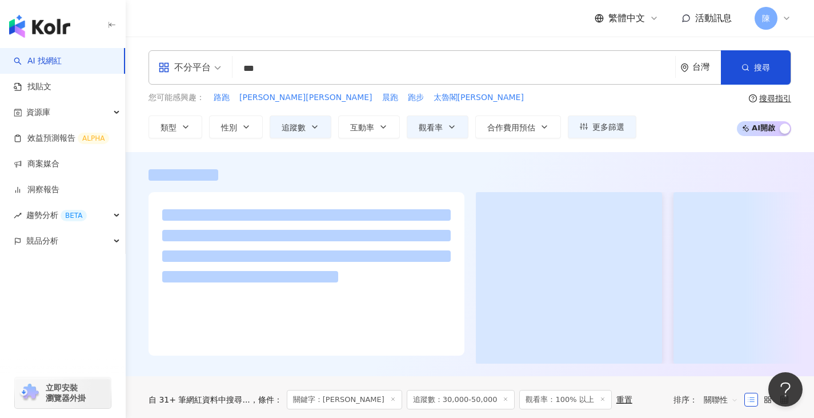
type input "***"
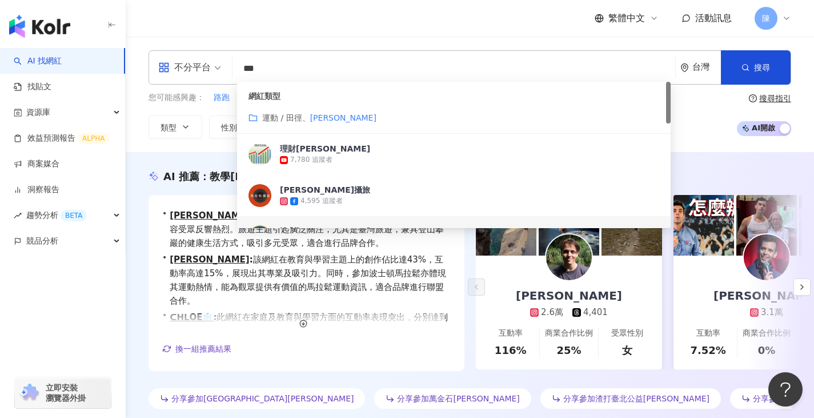
click at [145, 306] on div "AI 推薦 ： 教學馬拉松的網紅 • 雅尼克 Janik : 此網紅專注於旅遊及運動，並擁有高互動率，使其內容受眾反響熱烈。旅遊主題引起廣泛關注，尤其是臺灣旅…" at bounding box center [470, 291] width 689 height 244
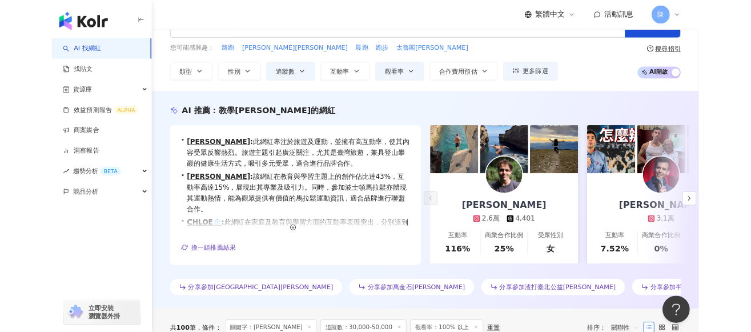
scroll to position [57, 0]
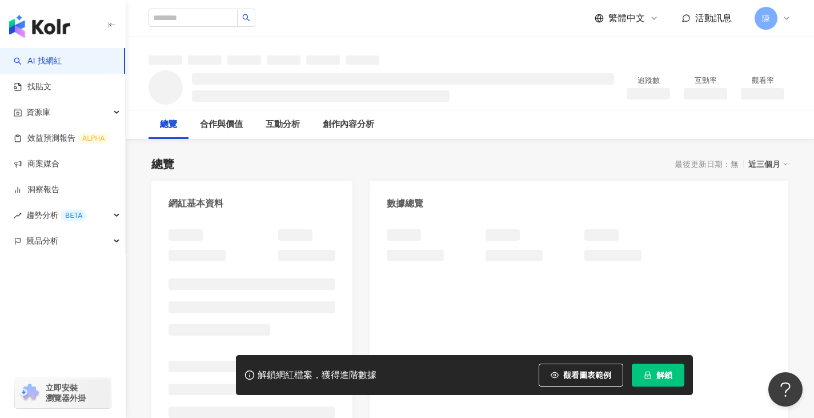
click at [654, 375] on button "解鎖" at bounding box center [658, 374] width 53 height 23
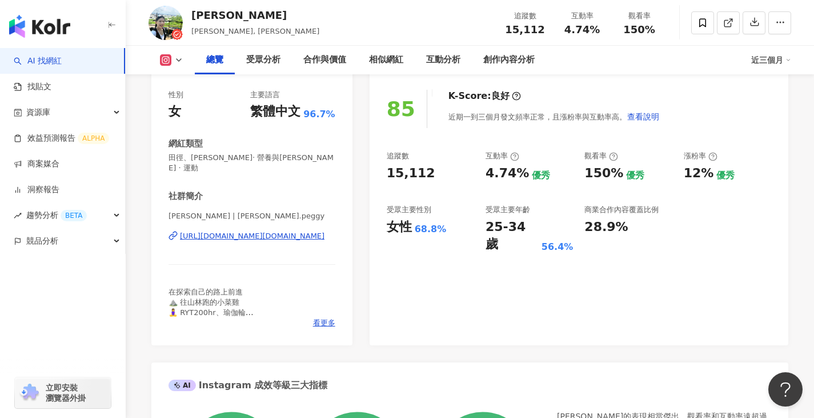
scroll to position [171, 0]
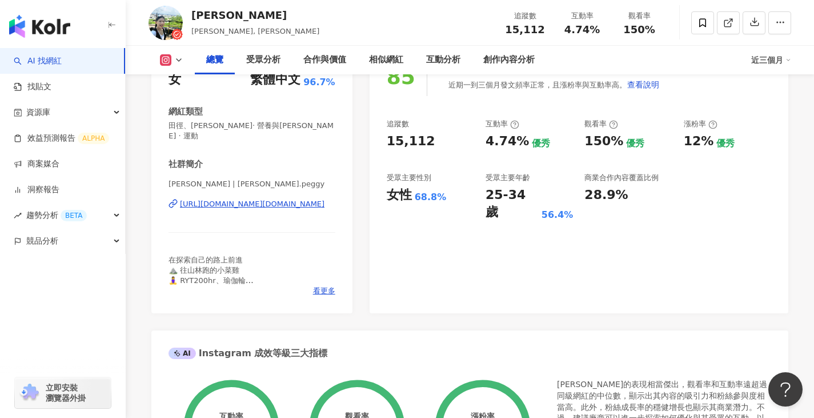
click at [278, 199] on div "[URL][DOMAIN_NAME][DOMAIN_NAME]" at bounding box center [252, 204] width 145 height 10
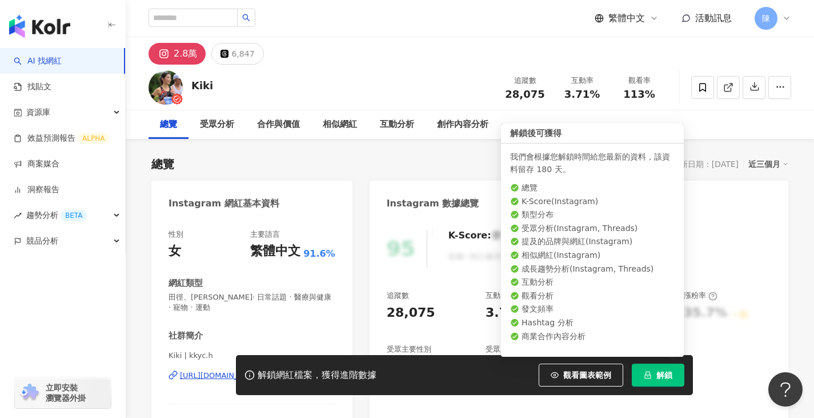
click at [657, 377] on span "解鎖" at bounding box center [665, 374] width 16 height 9
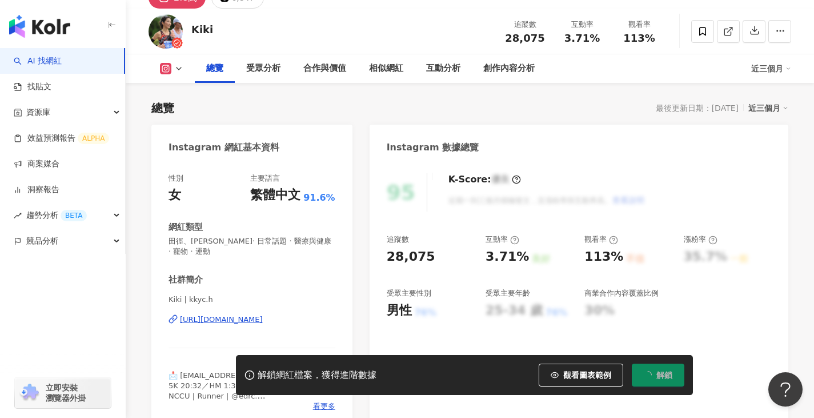
scroll to position [114, 0]
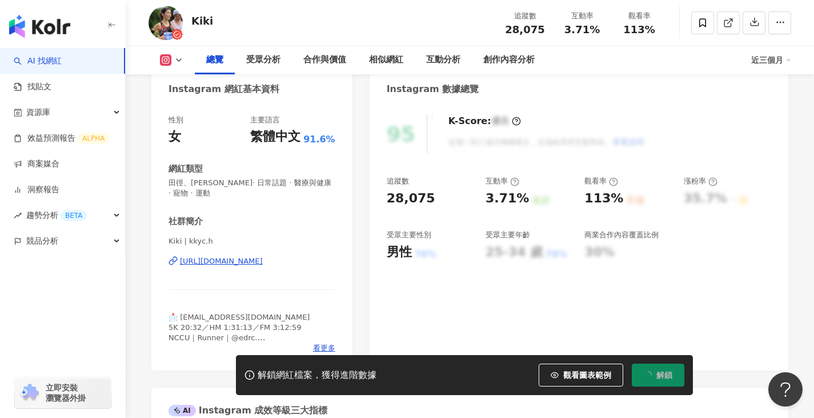
click at [230, 261] on div "https://www.instagram.com/kkyc.h/" at bounding box center [221, 261] width 83 height 10
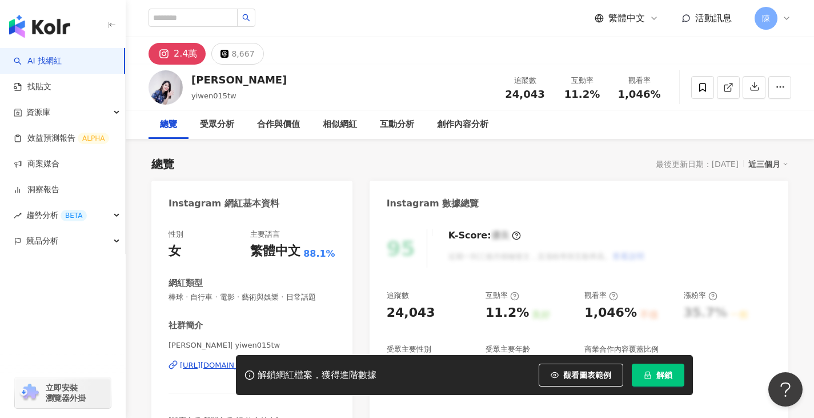
drag, startPoint x: 646, startPoint y: 364, endPoint x: 651, endPoint y: 376, distance: 13.3
click at [647, 368] on button "解鎖" at bounding box center [658, 374] width 53 height 23
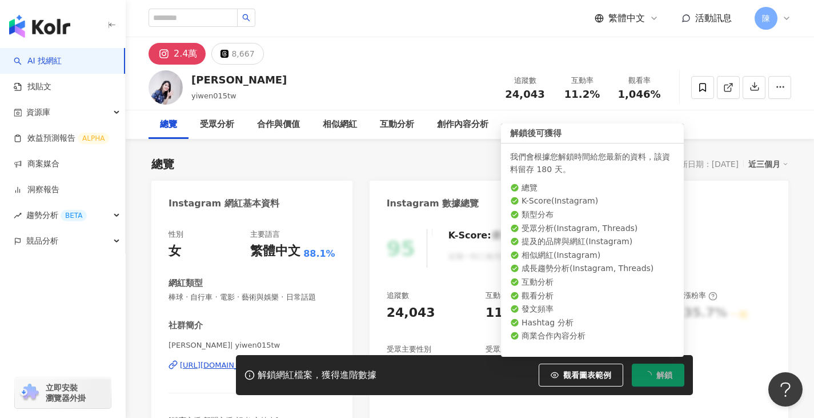
click at [651, 377] on button "解鎖" at bounding box center [658, 374] width 53 height 23
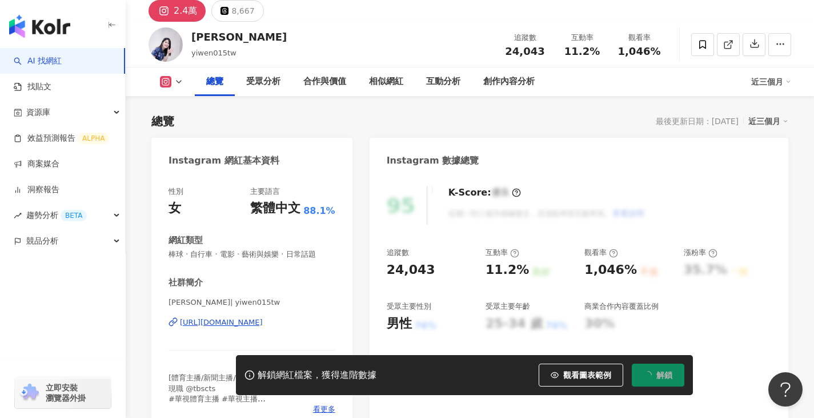
scroll to position [57, 0]
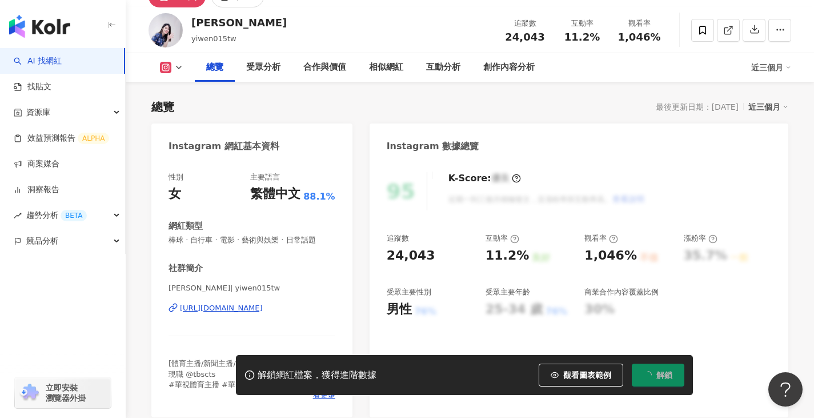
click at [241, 307] on div "https://www.instagram.com/yiwen015tw/" at bounding box center [221, 308] width 83 height 10
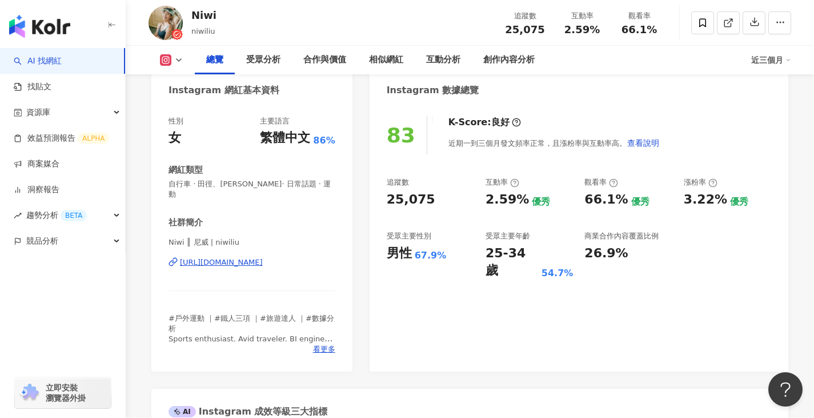
scroll to position [229, 0]
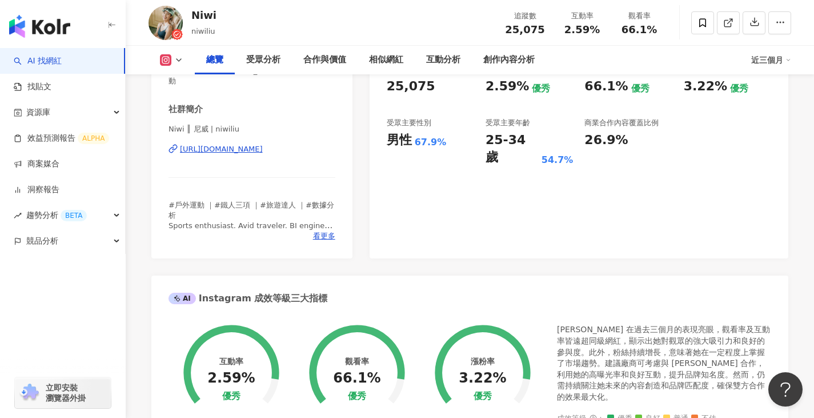
click at [357, 230] on div "Instagram 網紅基本資料 性別 女 主要語言 繁體中文 86% 網紅類型 自行車 · 田徑、[PERSON_NAME]· 日常話題 · 運動 社群簡介…" at bounding box center [469, 403] width 637 height 898
click at [362, 193] on div "Instagram 網紅基本資料 性別 女 主要語言 繁體中文 86% 網紅類型 自行車 · 田徑、[PERSON_NAME]· 日常話題 · 運動 社群簡介…" at bounding box center [469, 403] width 637 height 898
click at [352, 138] on div "性別 女 主要語言 繁體中文 86% 網紅類型 自行車 · 田徑、馬拉松 · 日常話題 · 運動 社群簡介 Niwi ║ 尼威 | niwiliu https…" at bounding box center [251, 124] width 201 height 267
click at [361, 103] on div "Instagram 網紅基本資料 性別 女 主要語言 繁體中文 86% 網紅類型 自行車 · 田徑、馬拉松 · 日常話題 · 運動 社群簡介 Niwi ║ 尼…" at bounding box center [469, 403] width 637 height 898
click at [366, 169] on div "Instagram 網紅基本資料 性別 女 主要語言 繁體中文 86% 網紅類型 自行車 · 田徑、馬拉松 · 日常話題 · 運動 社群簡介 Niwi ║ 尼…" at bounding box center [469, 403] width 637 height 898
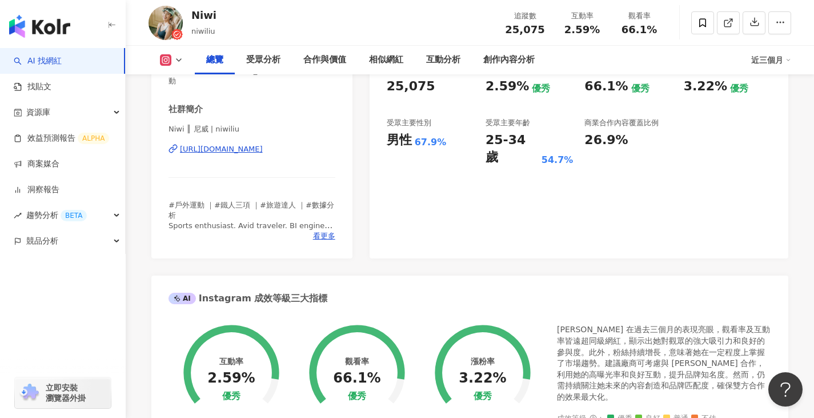
drag, startPoint x: 369, startPoint y: 177, endPoint x: 362, endPoint y: 134, distance: 42.7
click at [369, 174] on div "Instagram 網紅基本資料 性別 女 主要語言 繁體中文 86% 網紅類型 自行車 · 田徑、馬拉松 · 日常話題 · 運動 社群簡介 Niwi ║ 尼…" at bounding box center [469, 403] width 637 height 898
click at [362, 134] on div "Instagram 網紅基本資料 性別 女 主要語言 繁體中文 86% 網紅類型 自行車 · 田徑、馬拉松 · 日常話題 · 運動 社群簡介 Niwi ║ 尼…" at bounding box center [469, 403] width 637 height 898
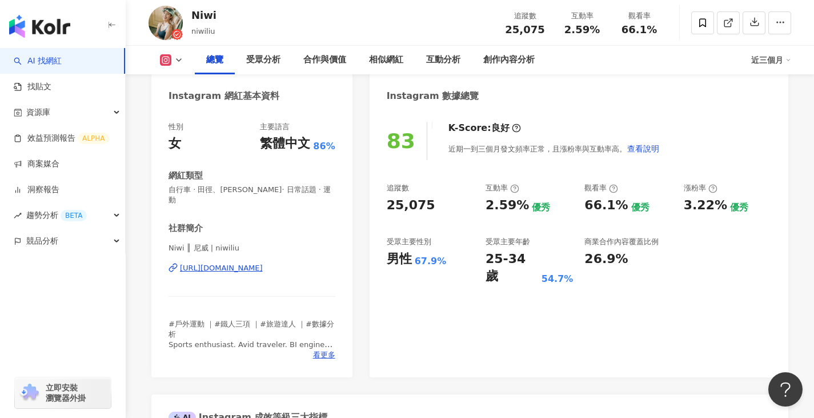
scroll to position [57, 0]
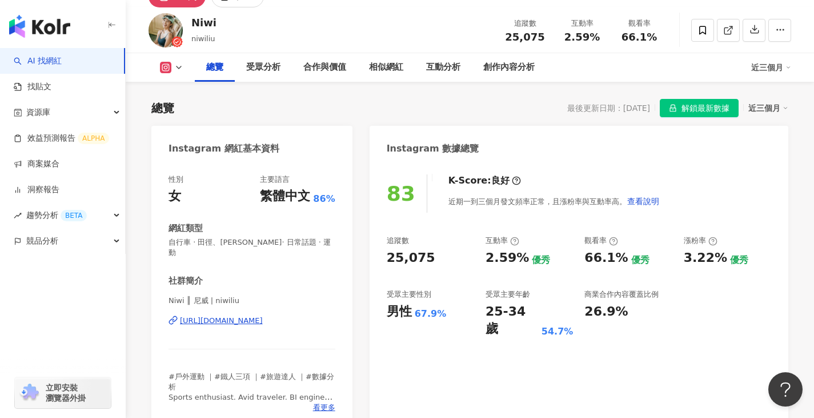
click at [263, 315] on div "https://www.instagram.com/niwiliu/" at bounding box center [221, 320] width 83 height 10
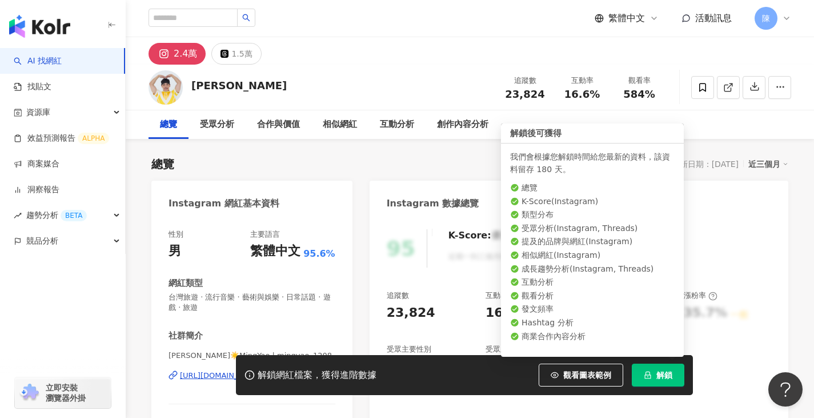
click at [666, 377] on span "解鎖" at bounding box center [665, 374] width 16 height 9
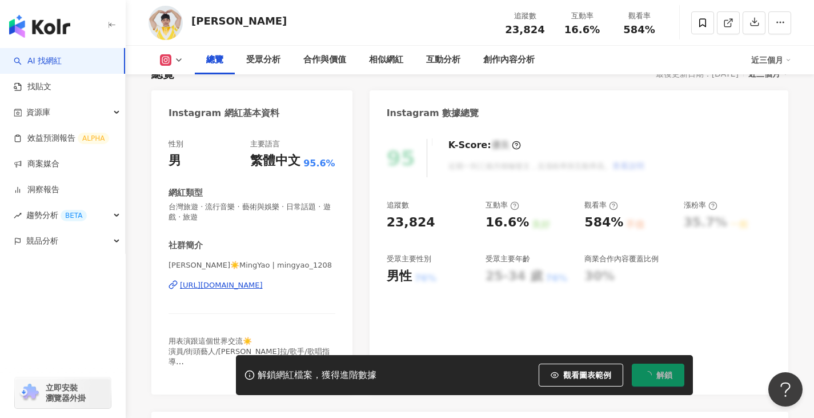
scroll to position [114, 0]
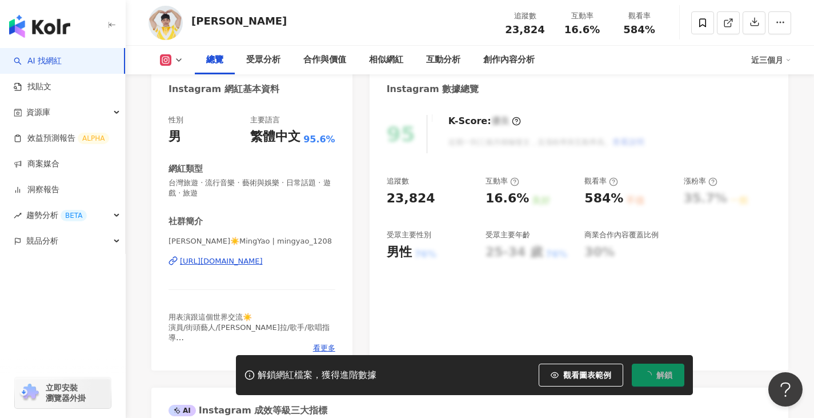
click at [263, 261] on div "[URL][DOMAIN_NAME]" at bounding box center [221, 261] width 83 height 10
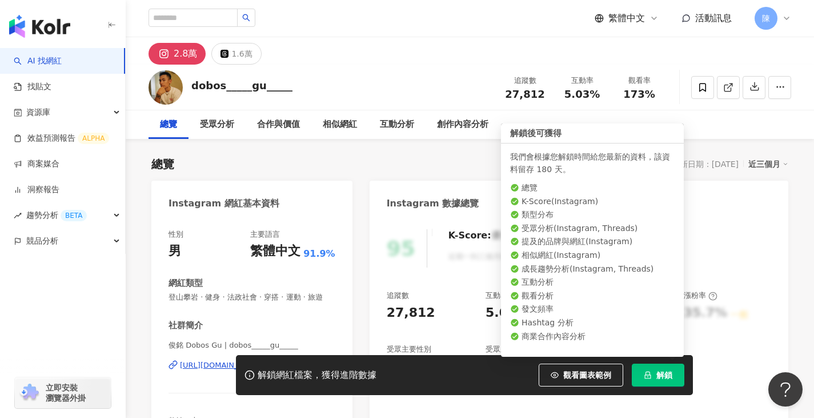
click at [647, 371] on button "解鎖" at bounding box center [658, 374] width 53 height 23
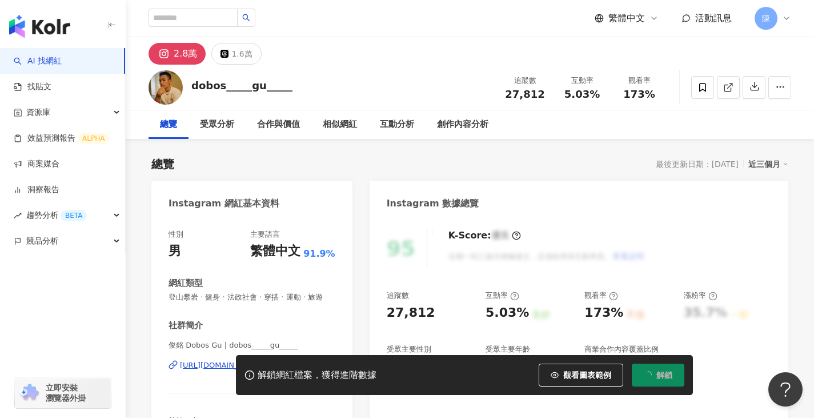
click at [224, 374] on div "解鎖網紅檔案，獲得進階數據 觀看圖表範例 解鎖" at bounding box center [407, 375] width 814 height 40
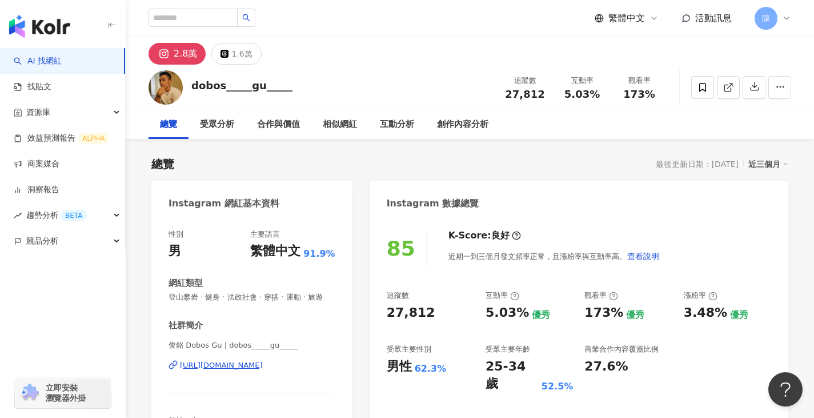
click at [249, 370] on div "https://www.instagram.com/dobos_____gu_____/" at bounding box center [221, 365] width 83 height 10
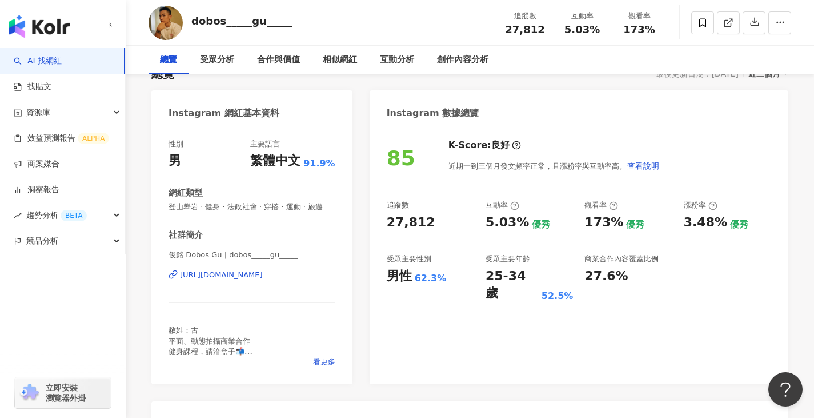
scroll to position [114, 0]
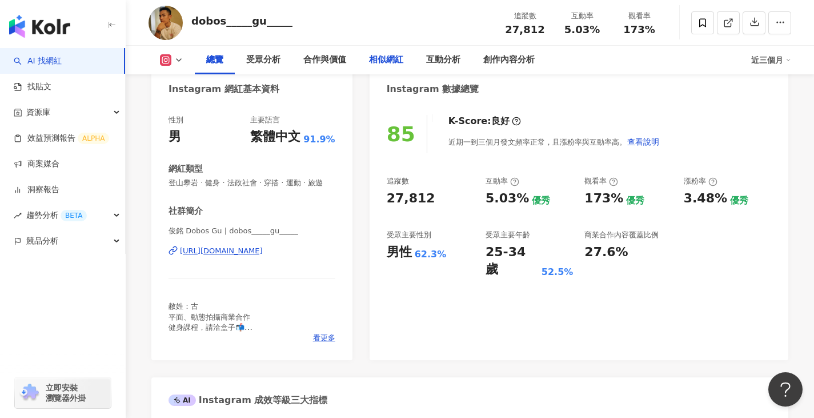
click at [386, 64] on div "相似網紅" at bounding box center [386, 60] width 34 height 14
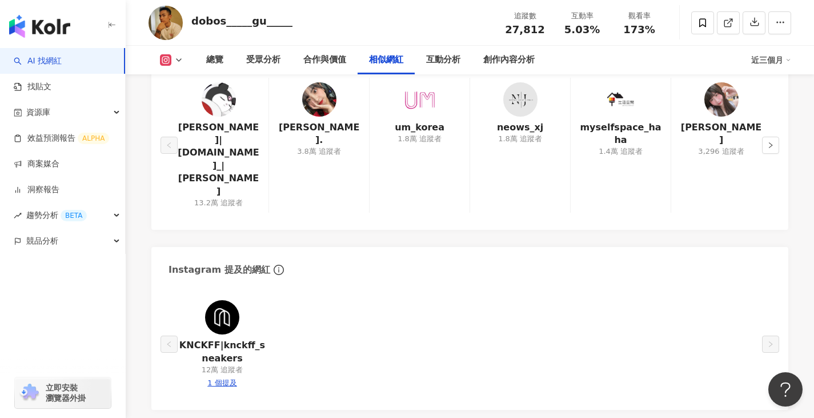
scroll to position [1870, 0]
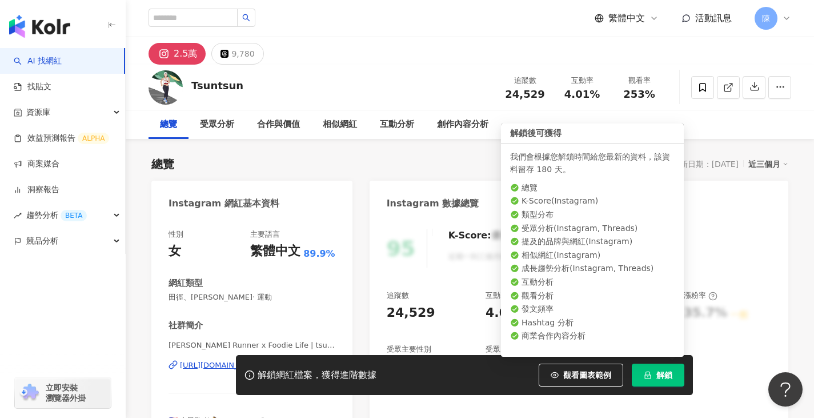
click at [658, 376] on span "解鎖" at bounding box center [665, 374] width 16 height 9
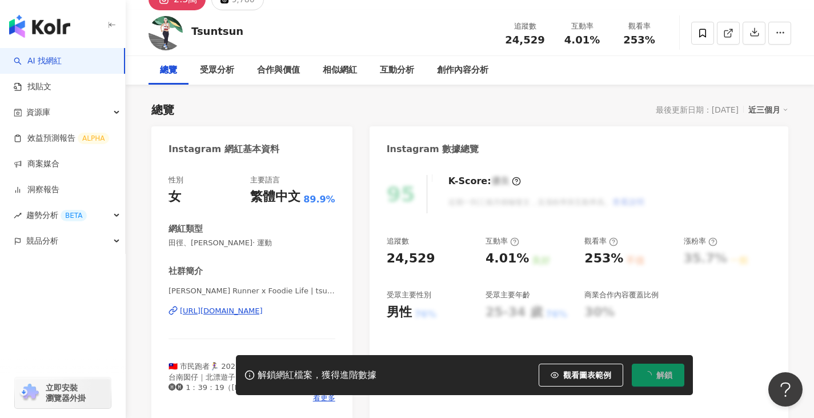
scroll to position [114, 0]
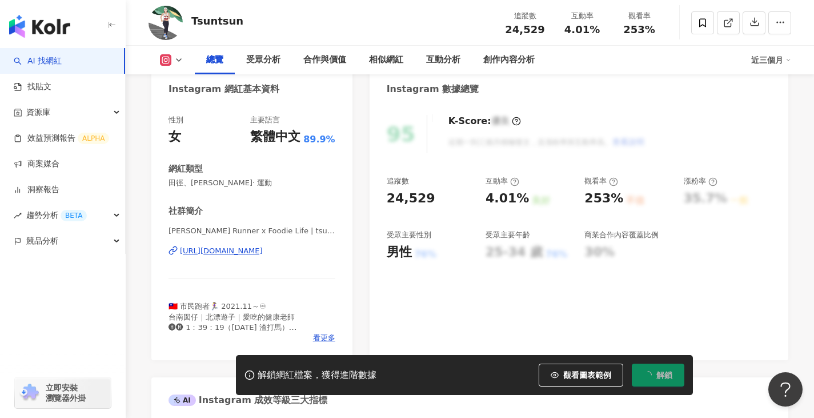
click at [263, 255] on div "[URL][DOMAIN_NAME]" at bounding box center [221, 251] width 83 height 10
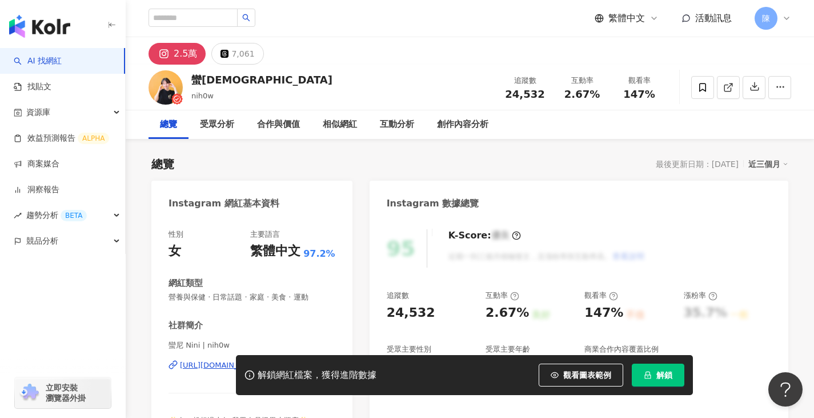
click at [653, 370] on button "解鎖" at bounding box center [658, 374] width 53 height 23
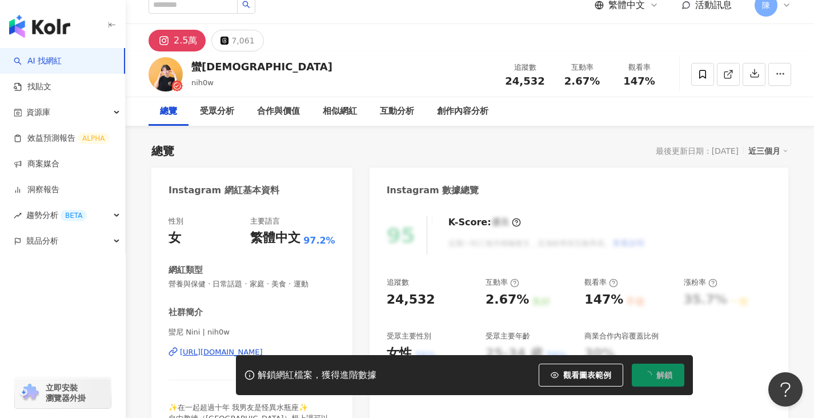
scroll to position [171, 0]
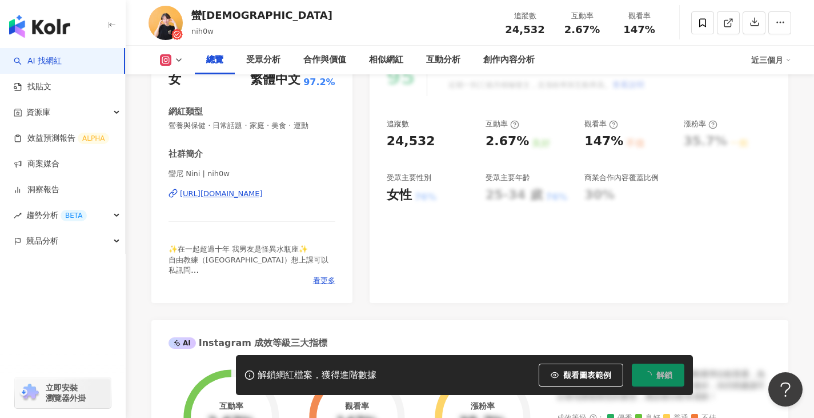
click at [273, 187] on div "蠻尼 Nini | nih0w https://www.instagram.com/nih0w/" at bounding box center [252, 202] width 167 height 67
click at [248, 194] on div "https://www.instagram.com/nih0w/" at bounding box center [221, 194] width 83 height 10
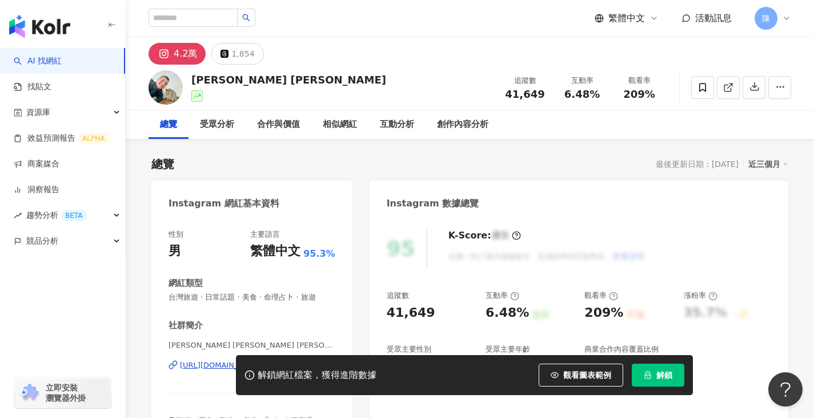
click at [655, 369] on button "解鎖" at bounding box center [658, 374] width 53 height 23
click at [220, 365] on div "解鎖網紅檔案，獲得進階數據 觀看圖表範例 解鎖" at bounding box center [407, 375] width 814 height 40
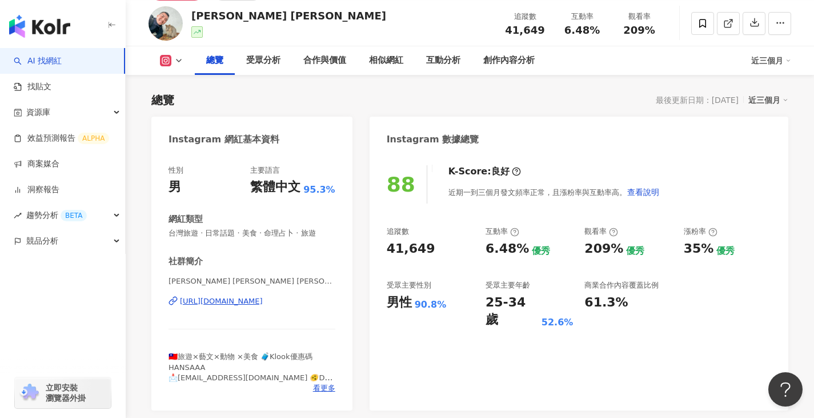
scroll to position [171, 0]
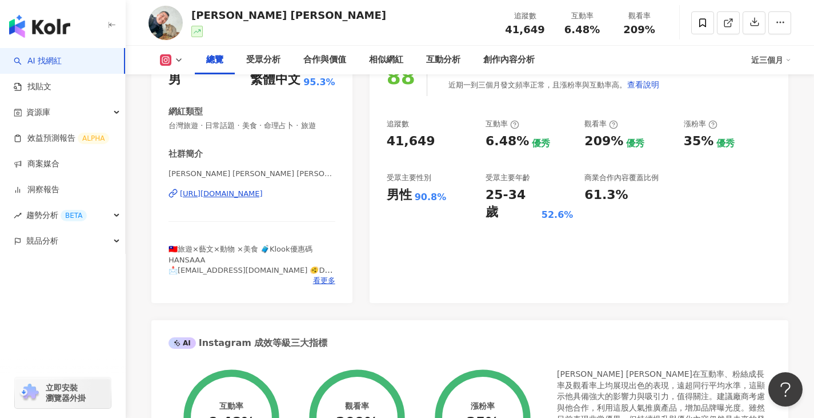
click at [263, 194] on div "[URL][DOMAIN_NAME]" at bounding box center [221, 194] width 83 height 10
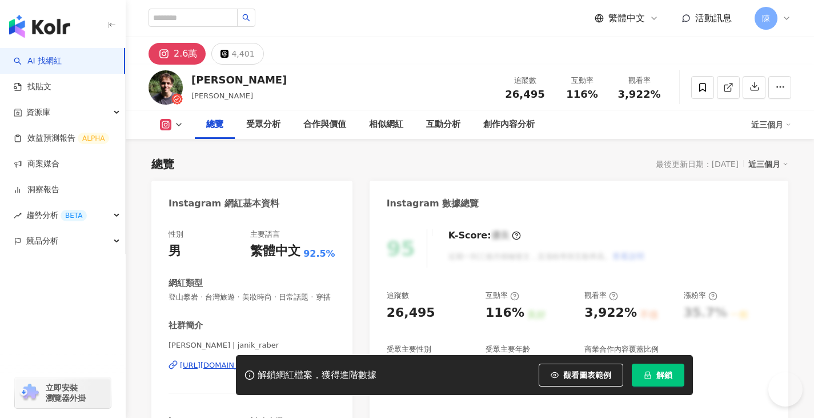
click at [670, 375] on span "解鎖" at bounding box center [665, 374] width 16 height 9
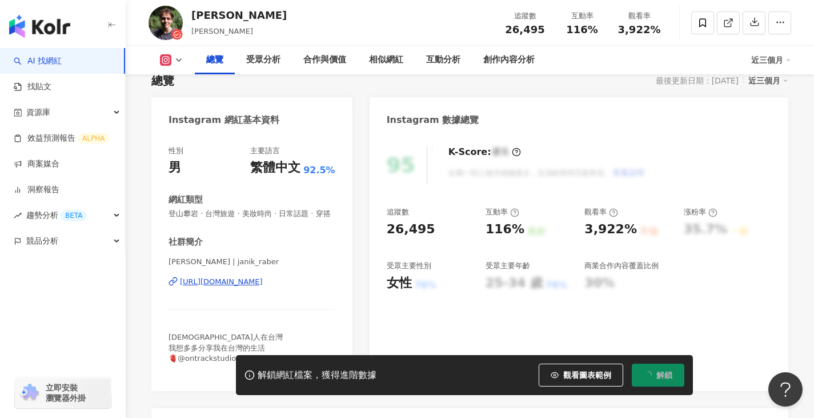
scroll to position [114, 0]
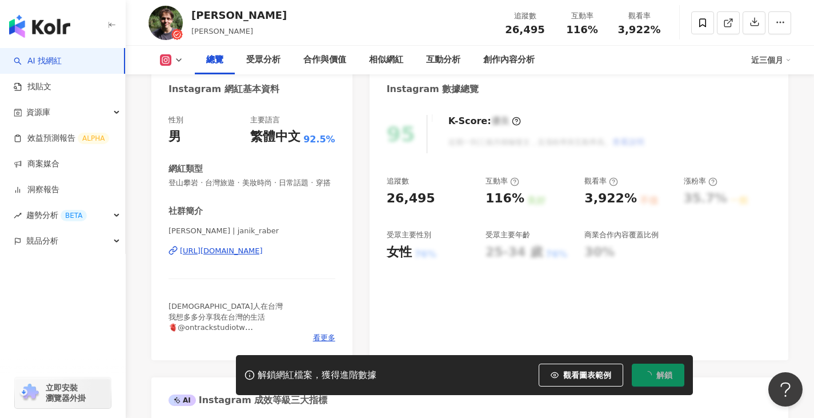
click at [263, 256] on div "[URL][DOMAIN_NAME]" at bounding box center [221, 251] width 83 height 10
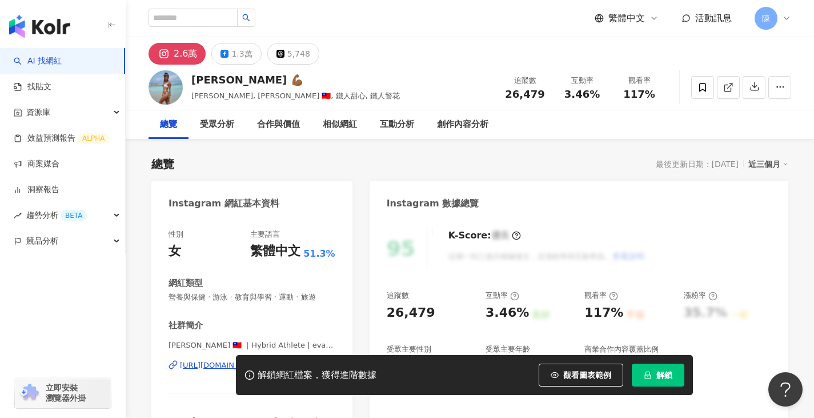
drag, startPoint x: 658, startPoint y: 378, endPoint x: 651, endPoint y: 365, distance: 14.8
click at [657, 378] on span "解鎖" at bounding box center [665, 374] width 16 height 9
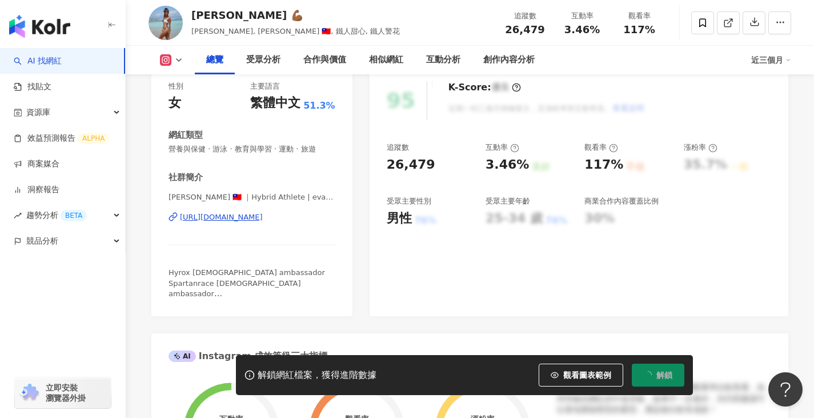
scroll to position [171, 0]
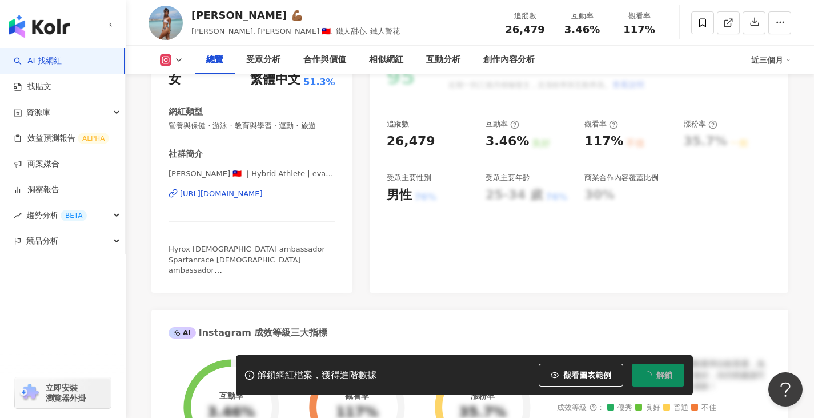
click at [246, 193] on div "https://www.instagram.com/eva_tri0827/" at bounding box center [221, 194] width 83 height 10
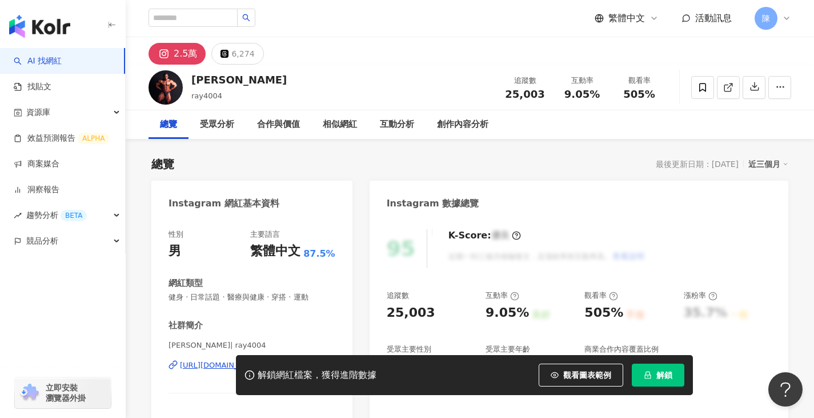
click at [659, 378] on span "解鎖" at bounding box center [665, 374] width 16 height 9
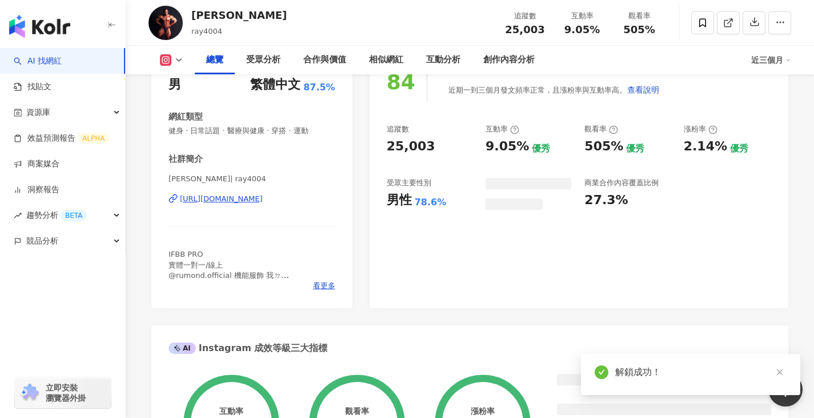
scroll to position [171, 0]
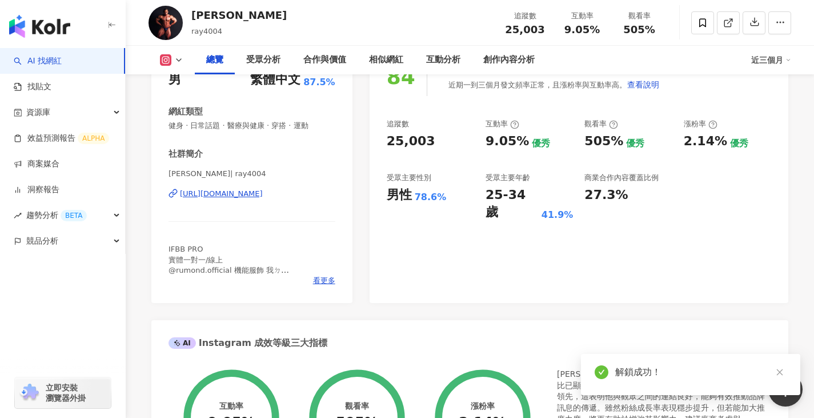
click at [261, 194] on div "https://www.instagram.com/ray4004/" at bounding box center [221, 194] width 83 height 10
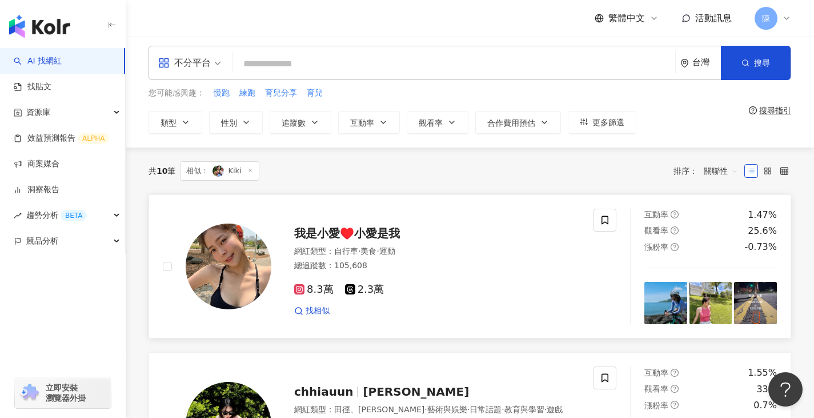
scroll to position [286, 0]
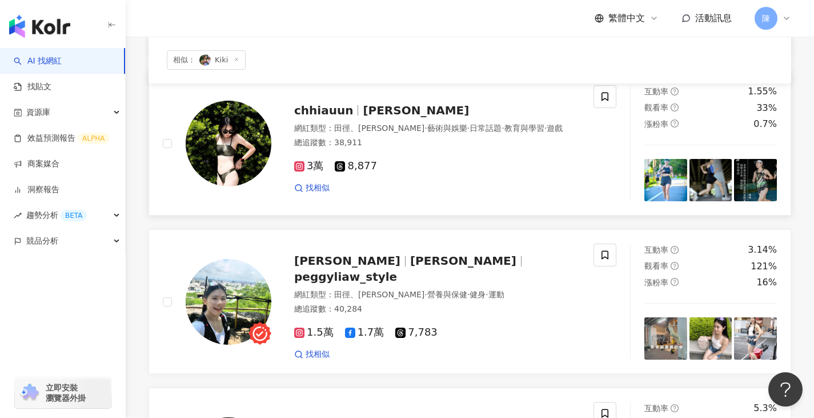
click at [225, 157] on img at bounding box center [229, 144] width 86 height 86
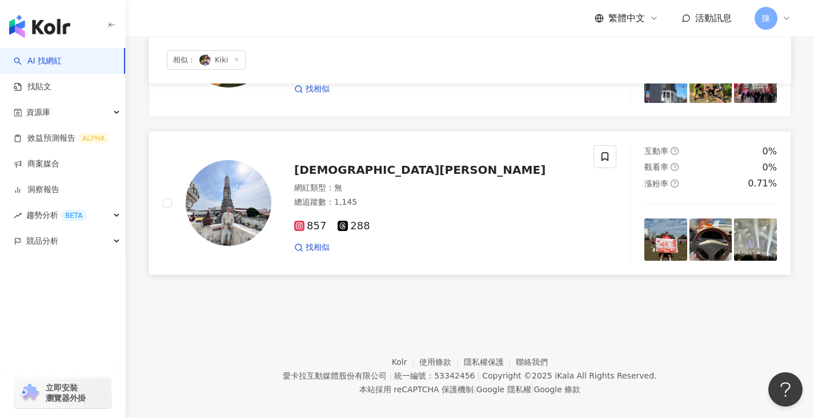
scroll to position [1504, 0]
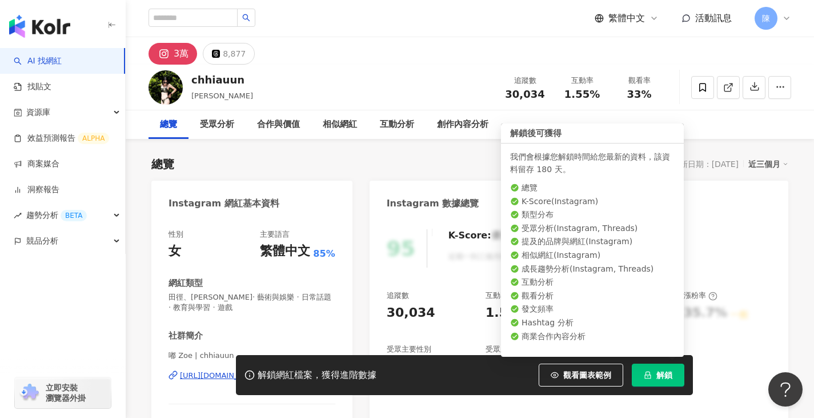
click at [653, 381] on button "解鎖" at bounding box center [658, 374] width 53 height 23
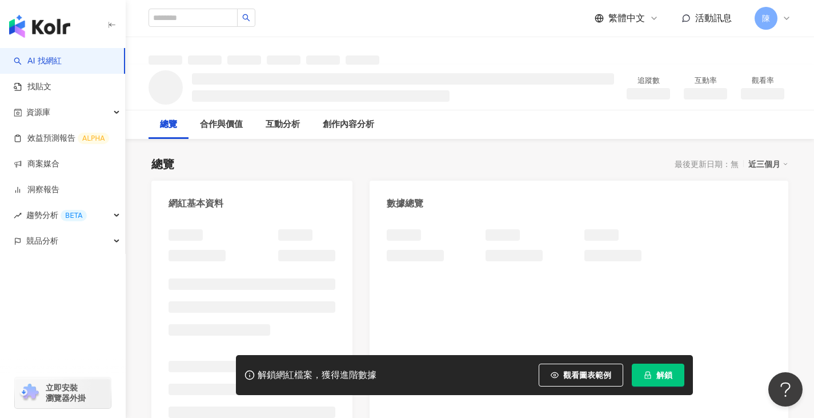
click at [650, 383] on button "解鎖" at bounding box center [658, 374] width 53 height 23
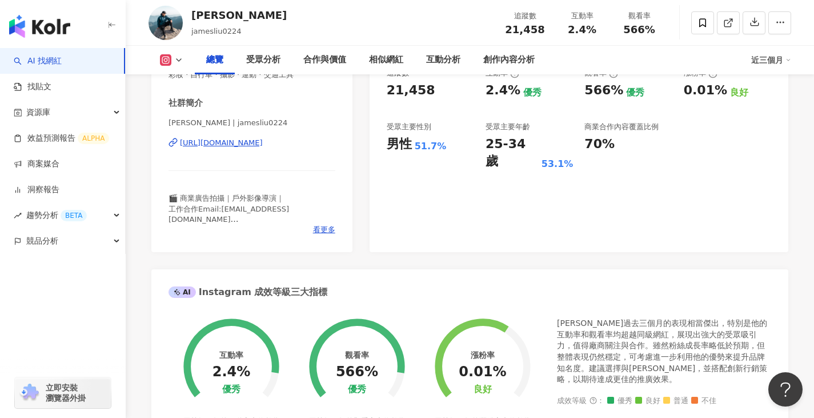
scroll to position [229, 0]
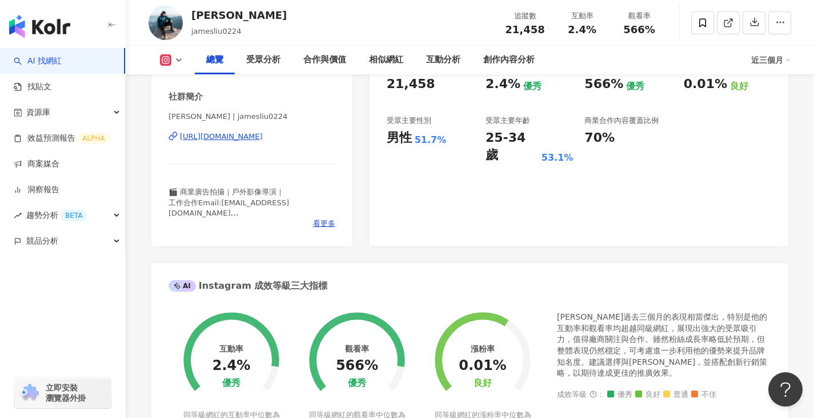
click at [263, 136] on div "https://www.instagram.com/jamesliu0224/" at bounding box center [221, 136] width 83 height 10
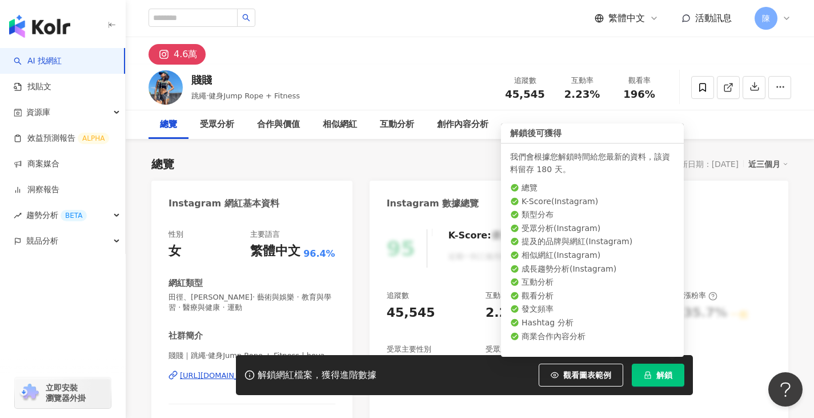
click at [647, 377] on icon "lock" at bounding box center [648, 375] width 8 height 8
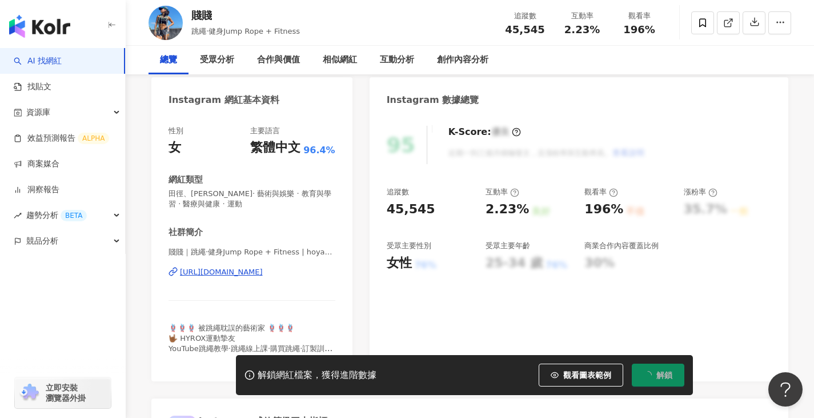
scroll to position [171, 0]
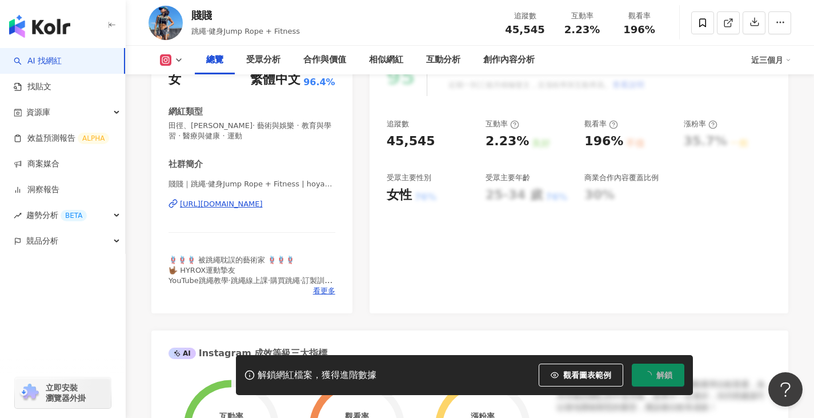
click at [257, 201] on div "[URL][DOMAIN_NAME]" at bounding box center [221, 204] width 83 height 10
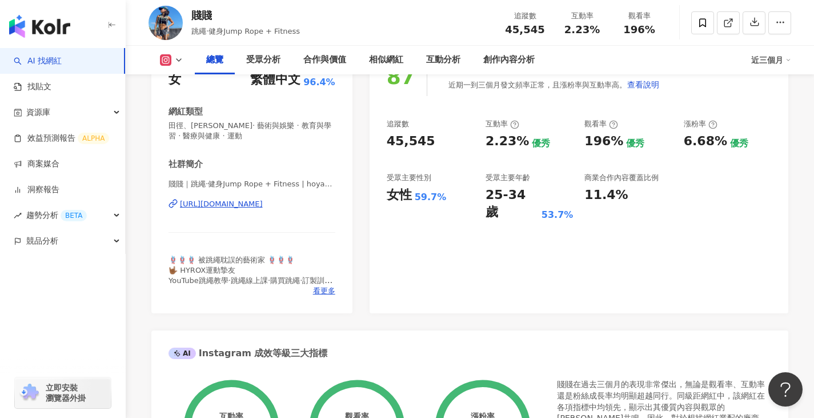
scroll to position [229, 0]
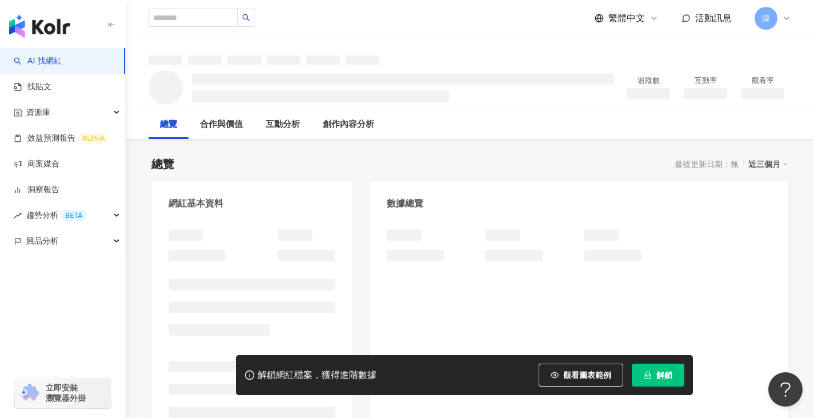
click at [653, 373] on button "解鎖" at bounding box center [658, 374] width 53 height 23
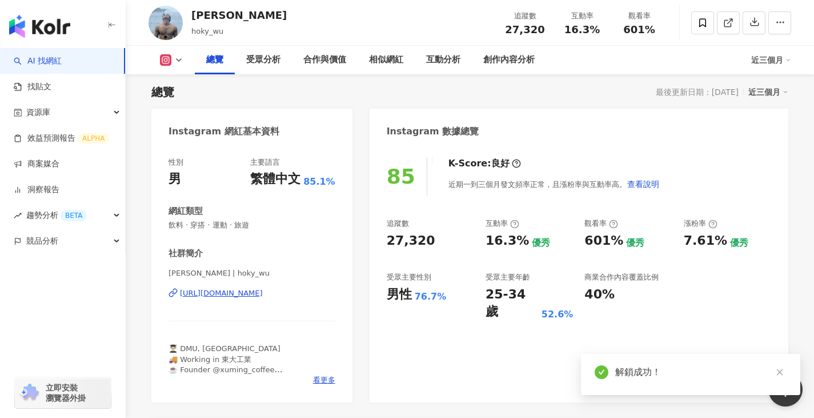
scroll to position [171, 0]
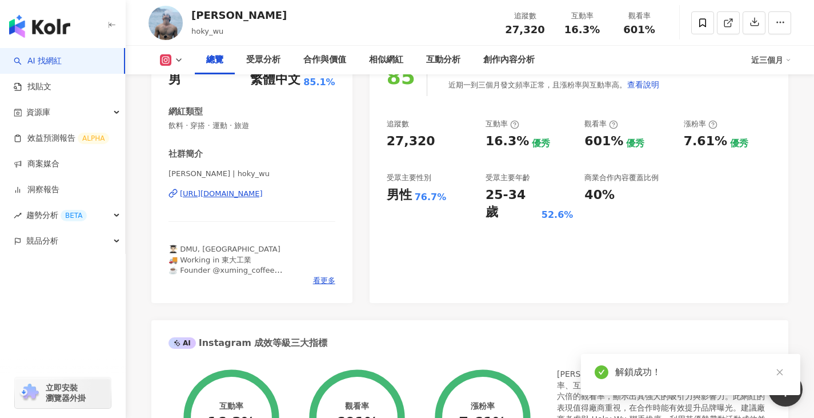
click at [255, 191] on div "https://www.instagram.com/hoky_wu/" at bounding box center [221, 194] width 83 height 10
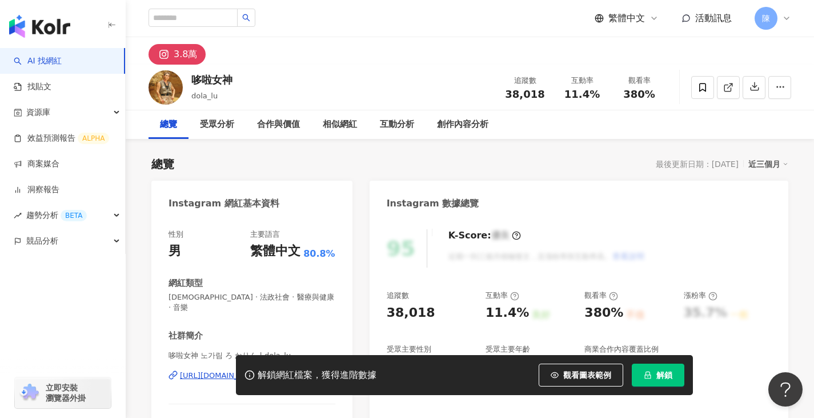
click at [655, 381] on button "解鎖" at bounding box center [658, 374] width 53 height 23
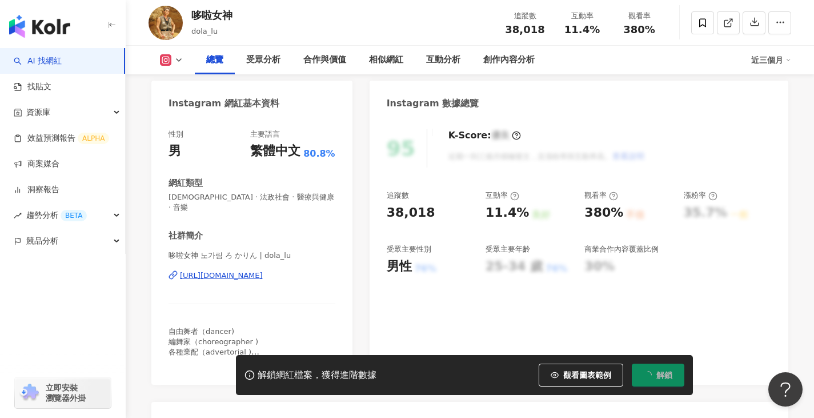
scroll to position [114, 0]
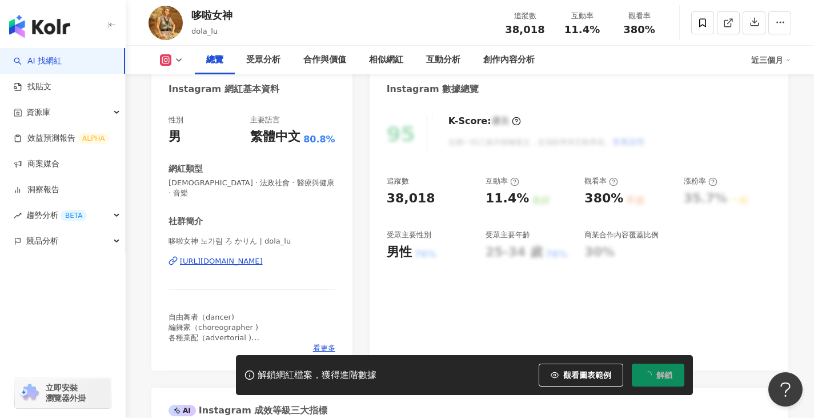
click at [263, 256] on div "https://www.instagram.com/dola_lu/" at bounding box center [221, 261] width 83 height 10
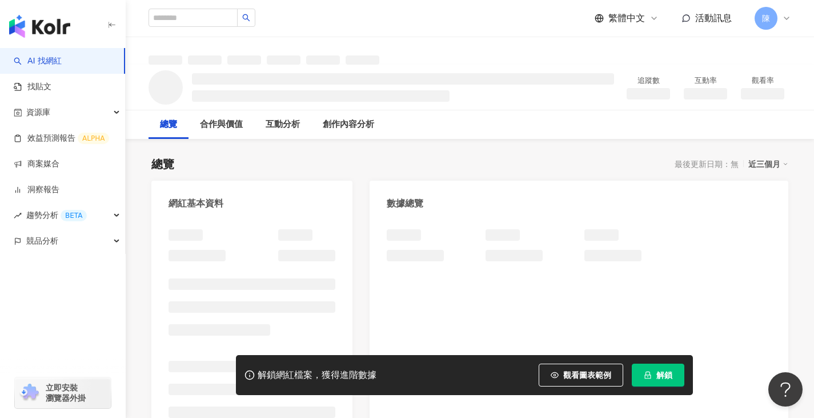
click at [673, 377] on button "解鎖" at bounding box center [658, 374] width 53 height 23
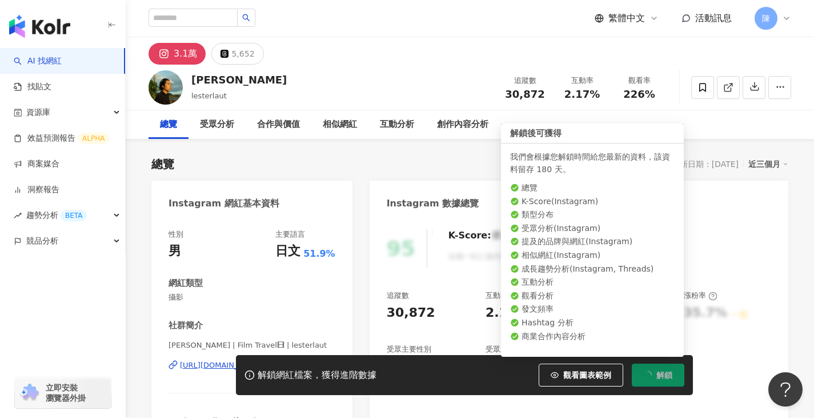
click at [654, 379] on button "解鎖" at bounding box center [658, 374] width 53 height 23
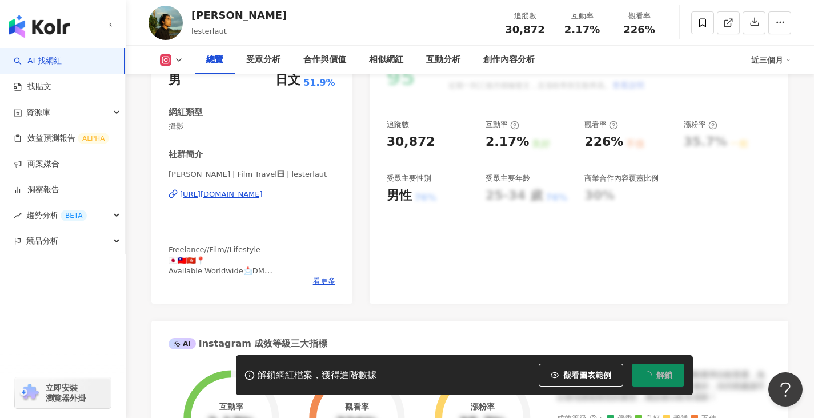
scroll to position [171, 0]
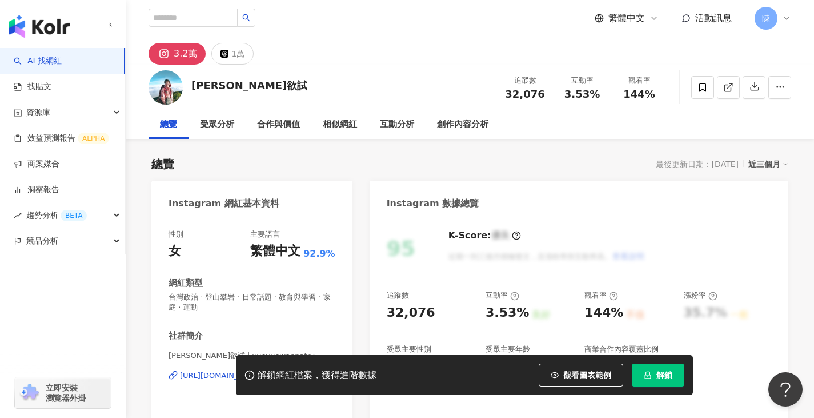
click at [670, 376] on span "解鎖" at bounding box center [665, 374] width 16 height 9
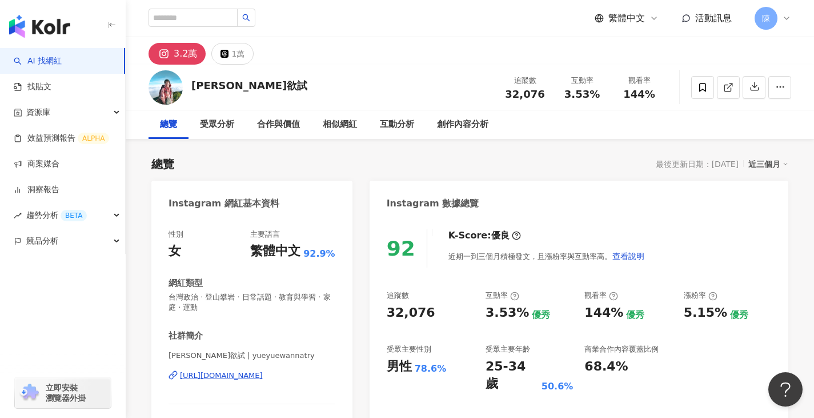
click at [259, 158] on div "總覽 最後更新日期：[DATE] 近三個月" at bounding box center [469, 164] width 637 height 16
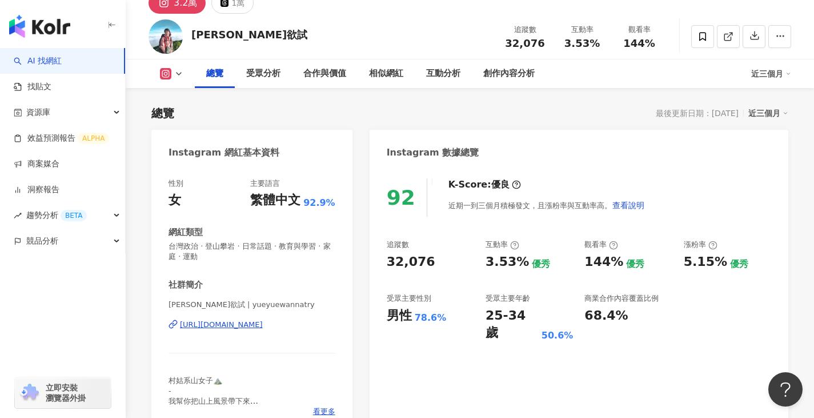
scroll to position [114, 0]
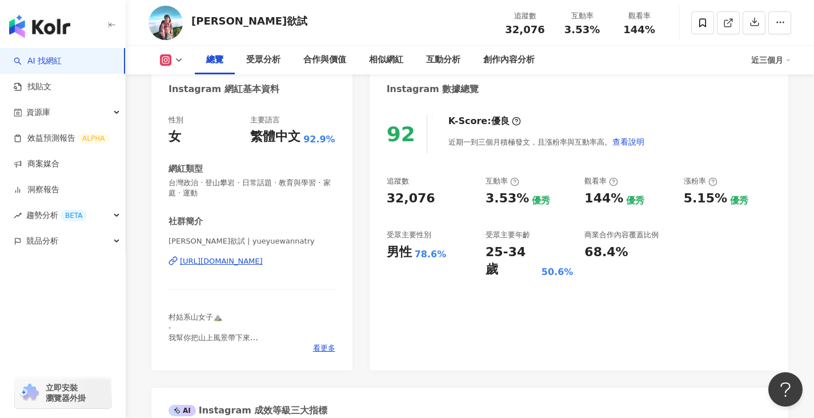
click at [259, 256] on div "[URL][DOMAIN_NAME]" at bounding box center [221, 261] width 83 height 10
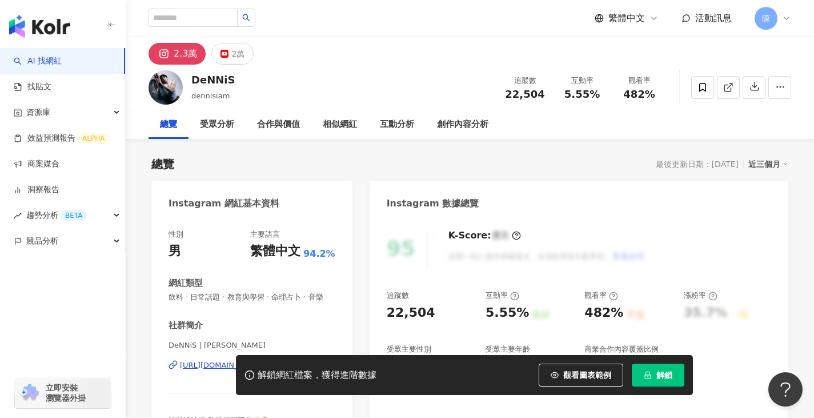
click at [664, 378] on span "解鎖" at bounding box center [665, 374] width 16 height 9
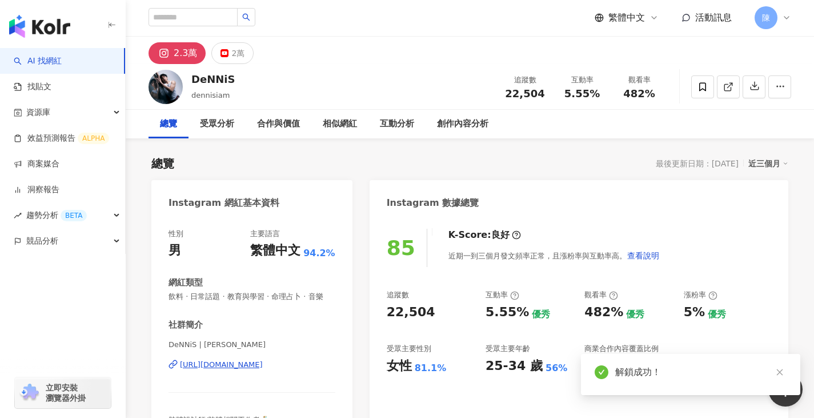
scroll to position [114, 0]
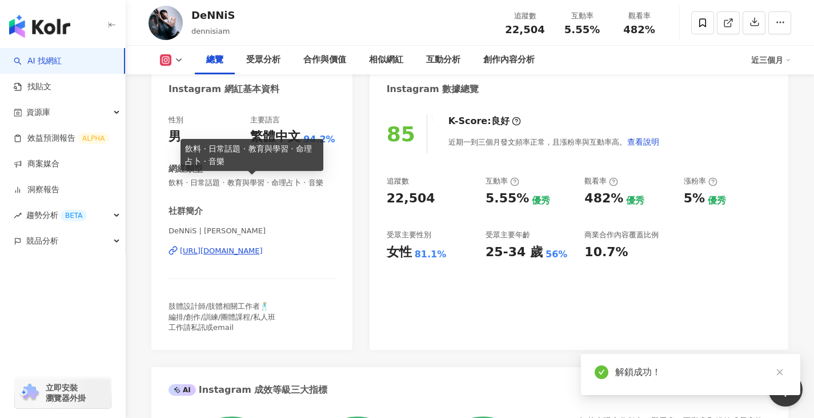
click at [253, 256] on div "https://www.instagram.com/dennisiam/" at bounding box center [221, 251] width 83 height 10
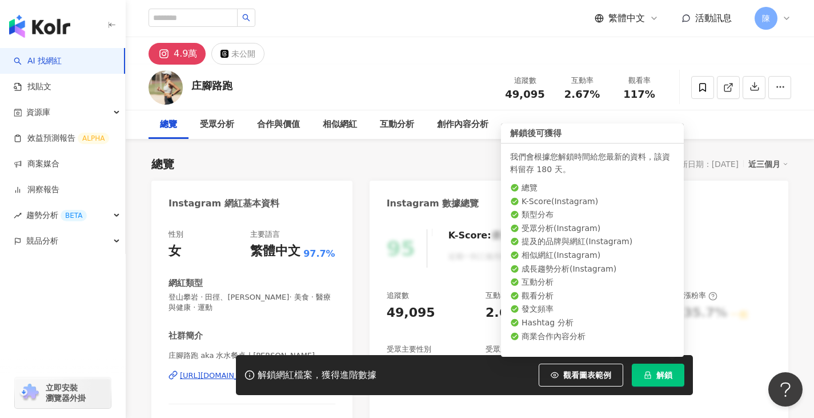
click at [646, 380] on button "解鎖" at bounding box center [658, 374] width 53 height 23
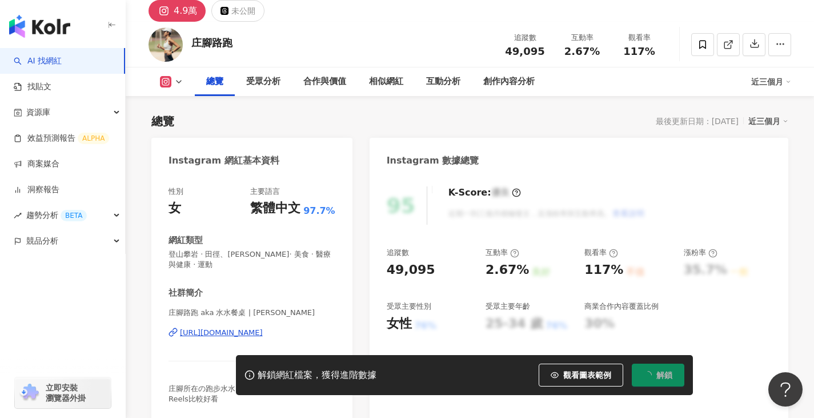
scroll to position [57, 0]
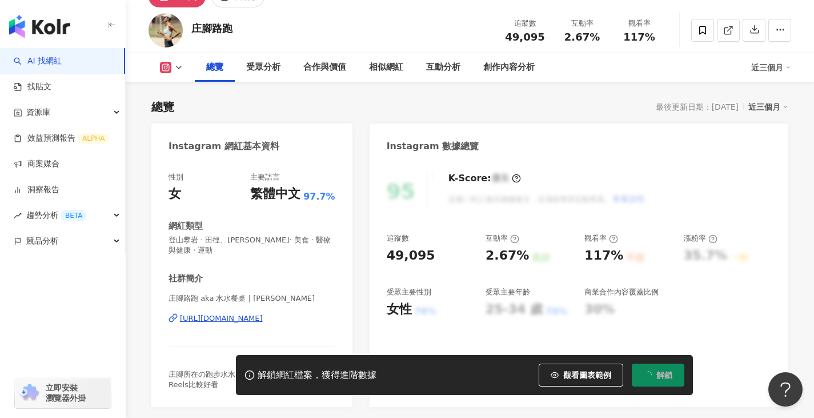
click at [263, 320] on div "https://www.instagram.com/ashley_loves_running/" at bounding box center [221, 318] width 83 height 10
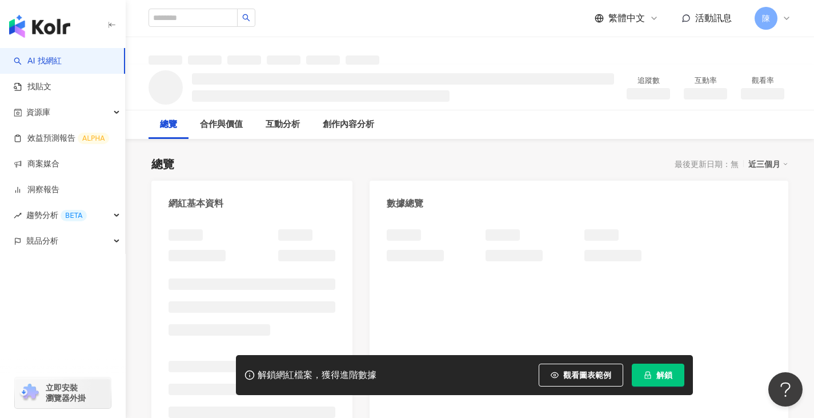
click at [654, 377] on button "解鎖" at bounding box center [658, 374] width 53 height 23
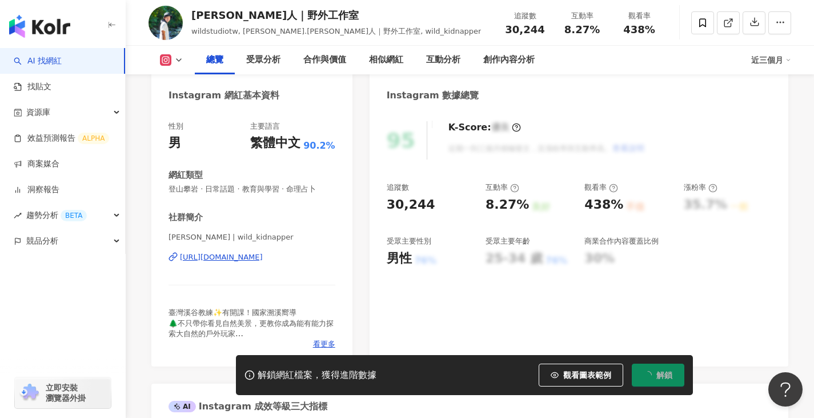
scroll to position [114, 0]
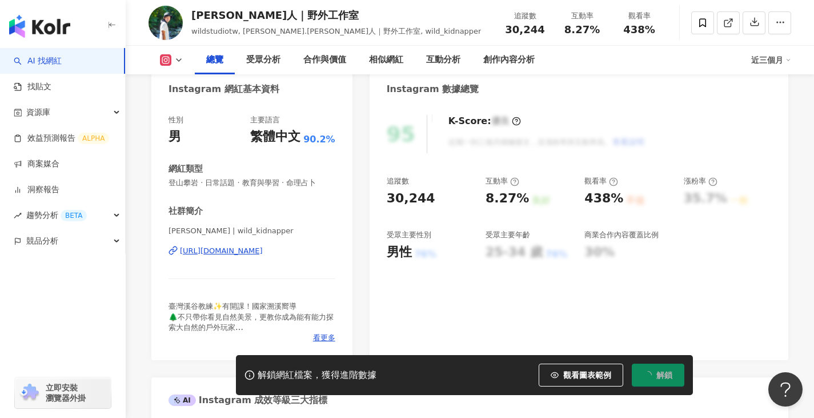
click at [256, 251] on div "[URL][DOMAIN_NAME]" at bounding box center [221, 251] width 83 height 10
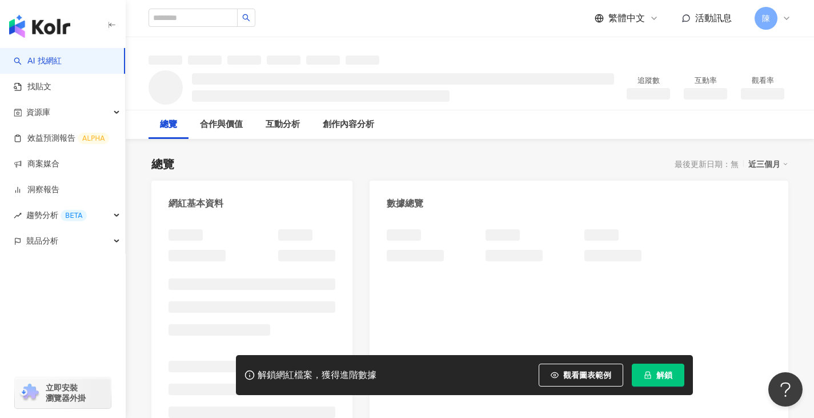
click at [648, 375] on icon "lock" at bounding box center [648, 374] width 6 height 7
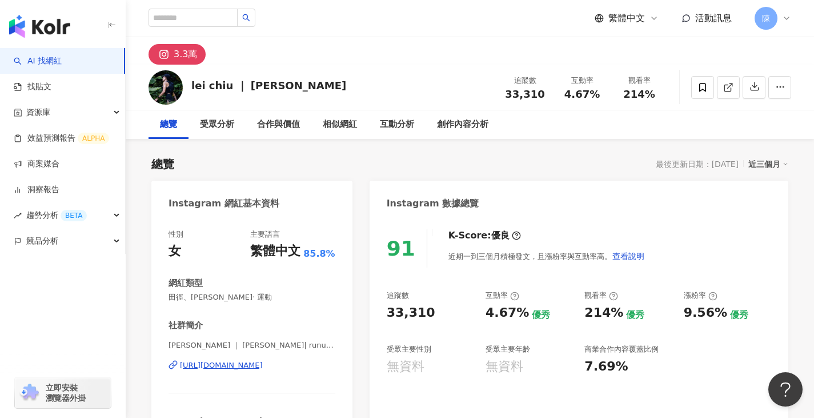
scroll to position [114, 0]
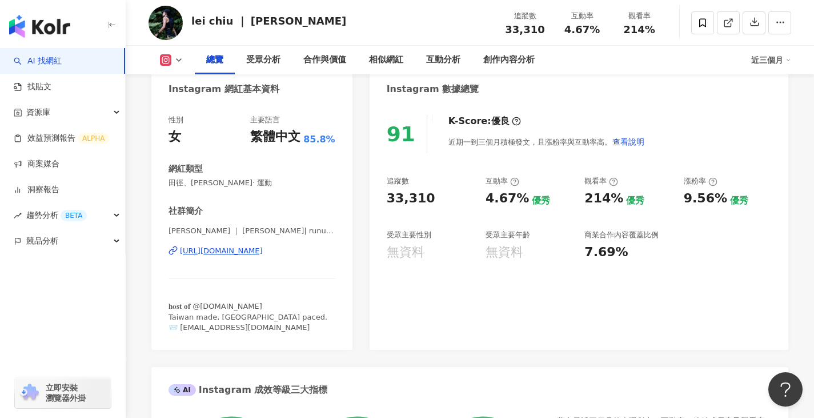
click at [260, 253] on div "https://www.instagram.com/runurownrun_/" at bounding box center [221, 251] width 83 height 10
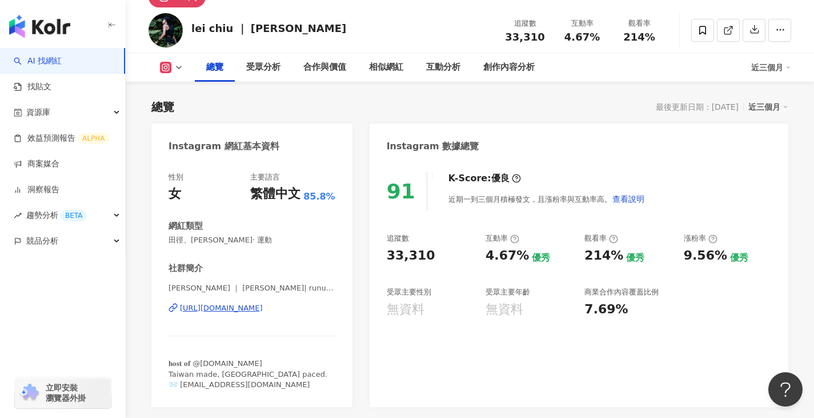
scroll to position [0, 0]
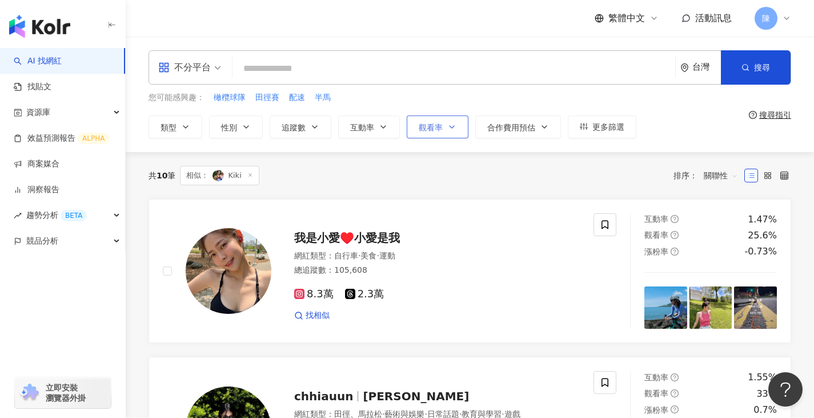
click at [445, 125] on button "觀看率" at bounding box center [438, 126] width 62 height 23
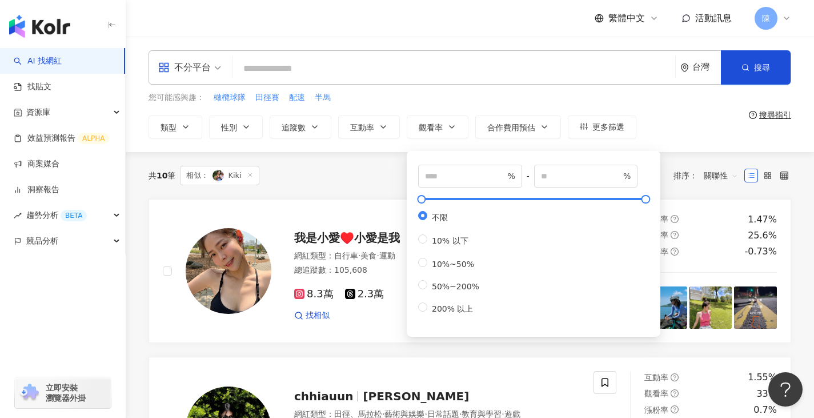
drag, startPoint x: 463, startPoint y: 195, endPoint x: 459, endPoint y: 176, distance: 19.4
click at [463, 194] on div "% - % 不限 10% 以下 10%~50% 50%~200% 200% 以上" at bounding box center [533, 240] width 231 height 150
drag, startPoint x: 459, startPoint y: 176, endPoint x: 507, endPoint y: 142, distance: 59.1
click at [459, 176] on input "number" at bounding box center [465, 176] width 80 height 13
type input "***"
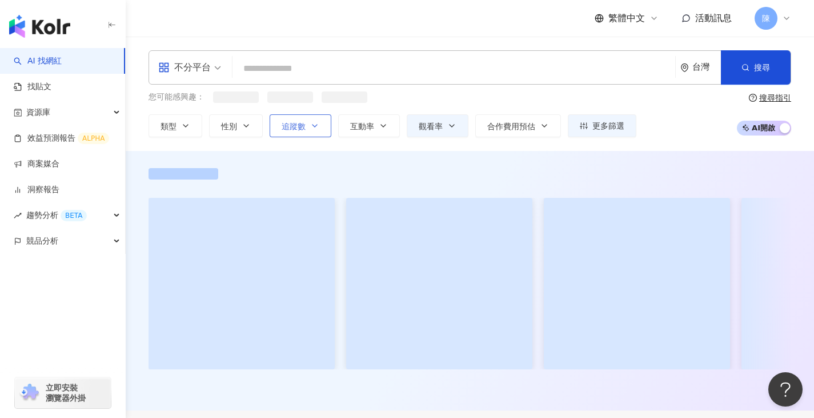
click at [298, 126] on span "追蹤數" at bounding box center [294, 126] width 24 height 9
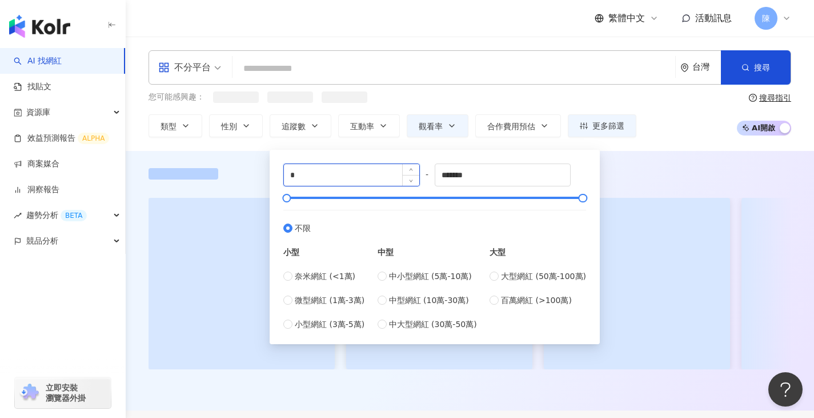
click at [347, 180] on input "*" at bounding box center [351, 175] width 135 height 22
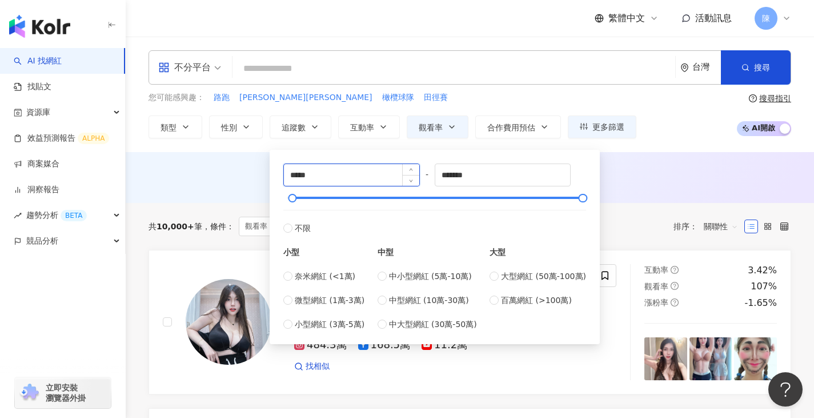
type input "*****"
click at [226, 187] on div "AI 推薦 ： 無結果，請嘗試搜尋其他語言關鍵字或條件" at bounding box center [470, 179] width 689 height 21
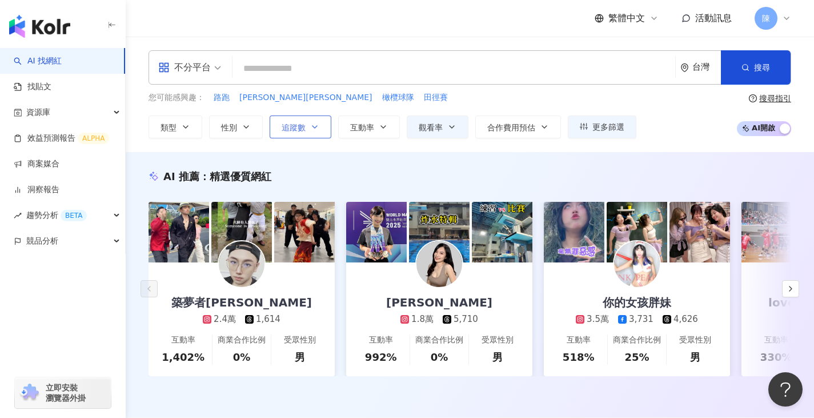
click at [321, 126] on button "追蹤數" at bounding box center [301, 126] width 62 height 23
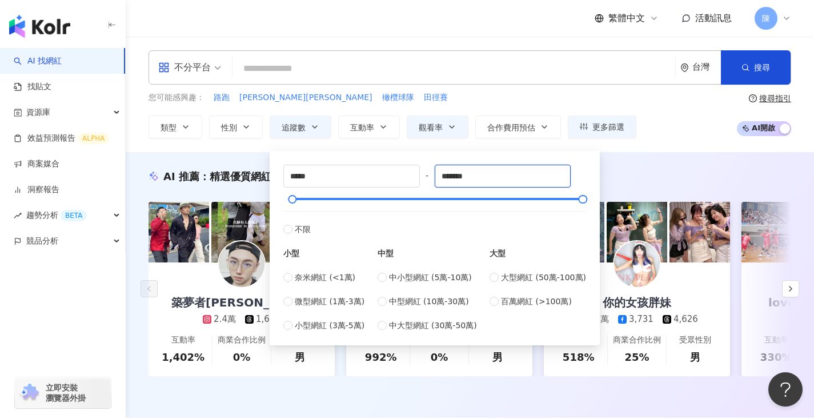
drag, startPoint x: 500, startPoint y: 176, endPoint x: 327, endPoint y: 157, distance: 173.7
click at [325, 165] on div "***** - ******* 不限 小型 奈米網紅 (<1萬) 微型網紅 (1萬-3萬) 小型網紅 (3萬-5萬) 中型 中小型網紅 (5萬-10萬) 中型…" at bounding box center [434, 248] width 303 height 167
type input "*****"
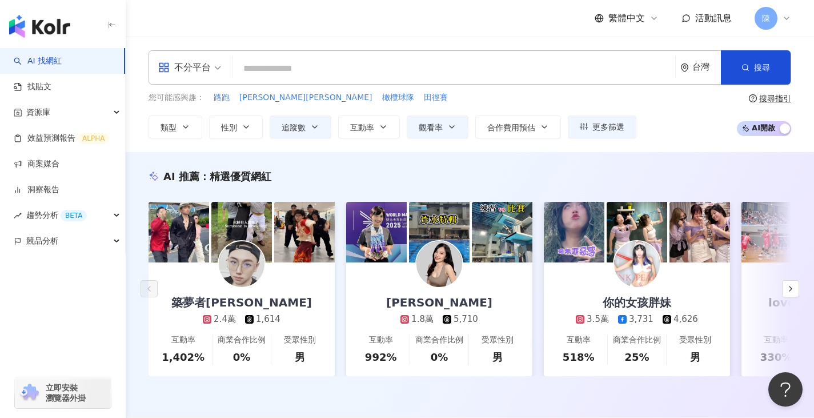
click at [641, 157] on div "AI 推薦 ： 精選優質網紅 築夢者杰哥 2.4萬 1,614 互動率 1,402% 商業合作比例 0% 受眾性別 男 林玉心 Serina 1.8萬 5,7…" at bounding box center [470, 284] width 689 height 265
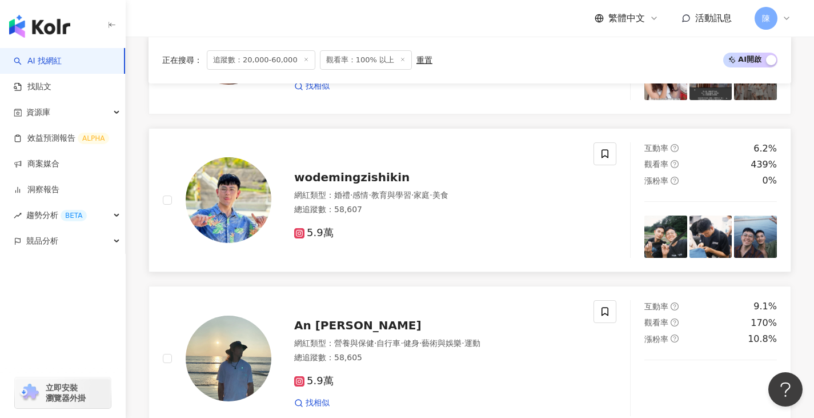
scroll to position [1943, 0]
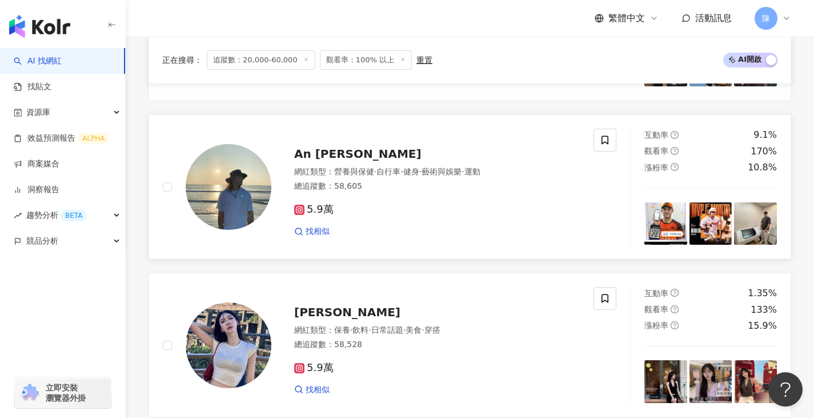
click at [266, 182] on img at bounding box center [229, 187] width 86 height 86
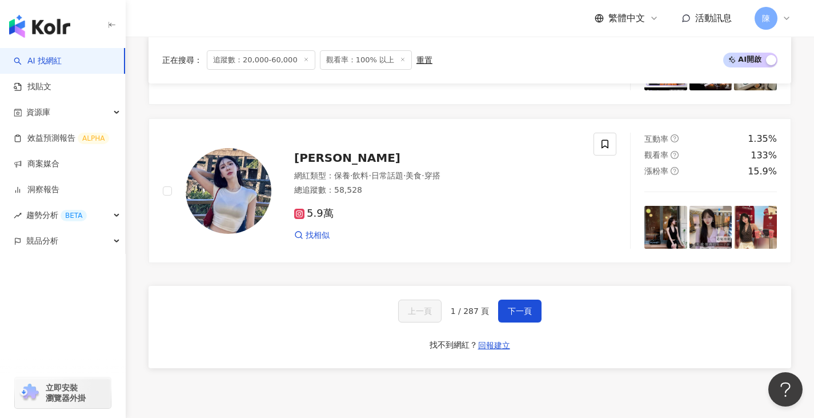
scroll to position [2199, 0]
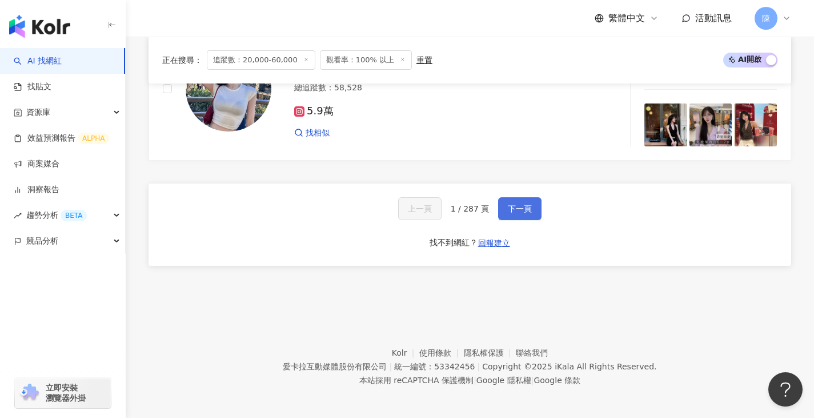
click at [527, 197] on button "下一頁" at bounding box center [519, 208] width 43 height 23
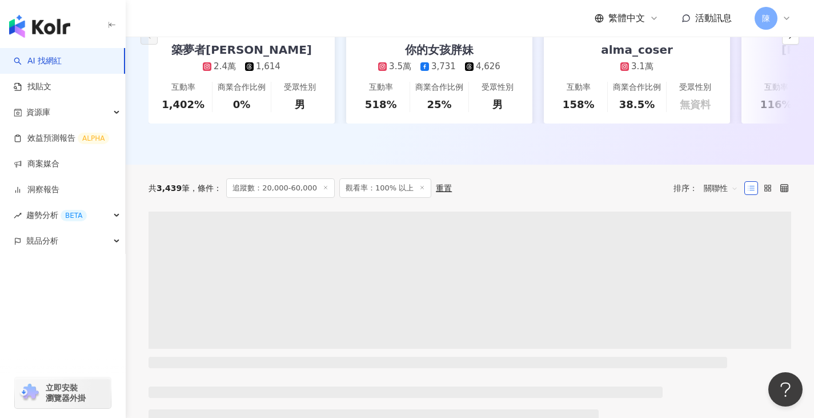
scroll to position [0, 0]
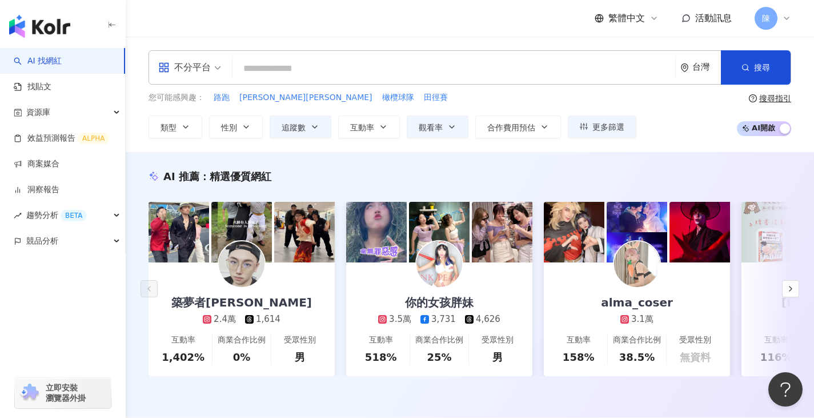
click at [362, 66] on input "search" at bounding box center [454, 69] width 434 height 22
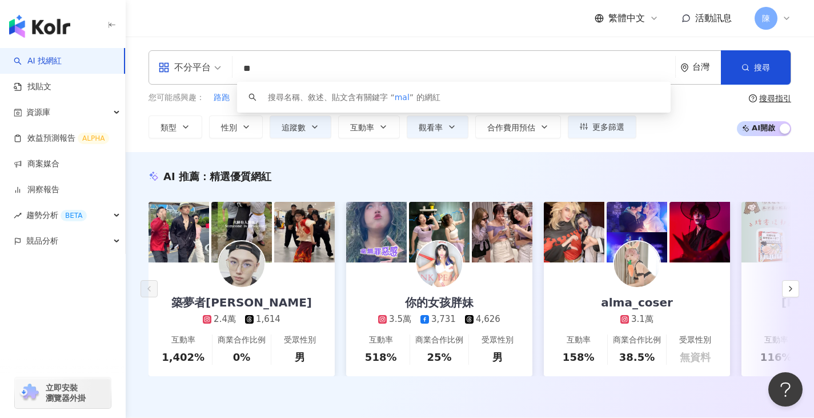
type input "*"
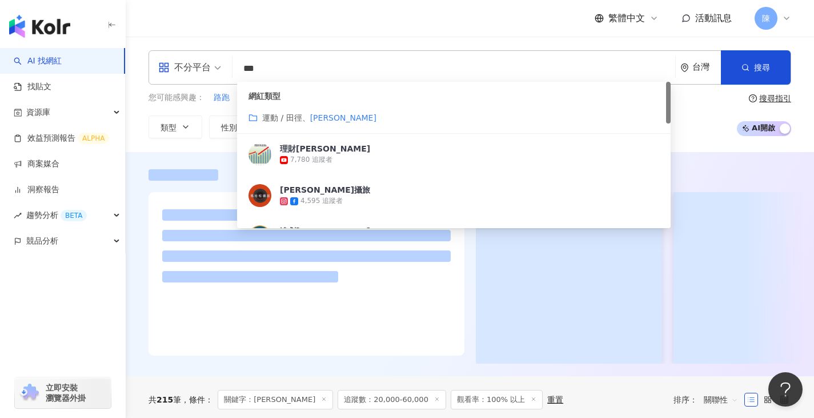
click at [331, 118] on mark "馬拉松" at bounding box center [343, 117] width 66 height 9
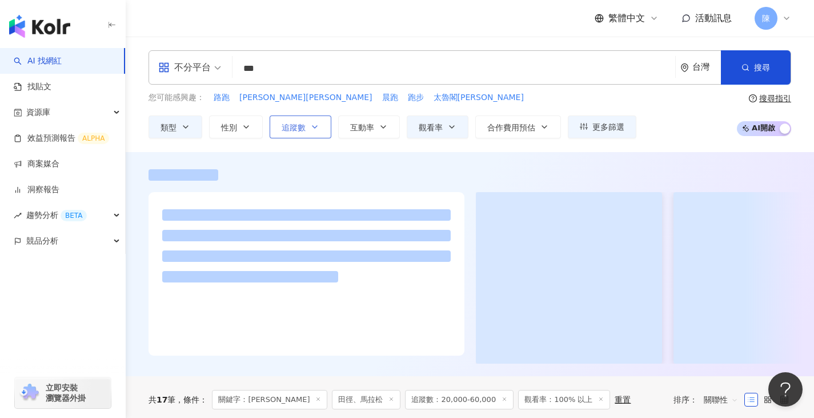
click at [318, 124] on icon "button" at bounding box center [314, 126] width 9 height 9
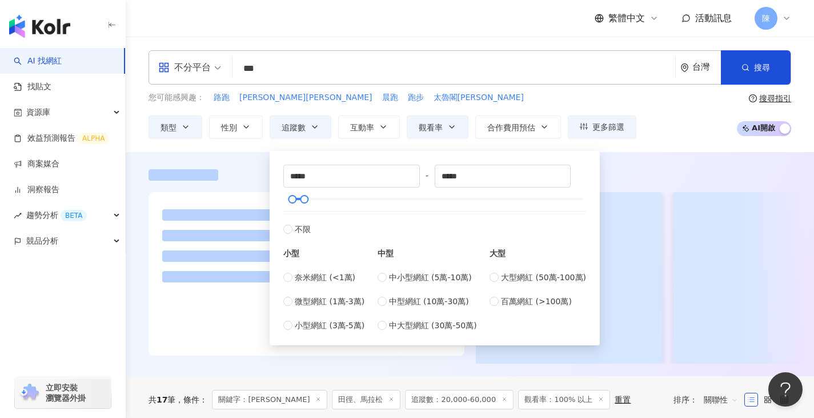
click at [240, 161] on div at bounding box center [470, 264] width 689 height 224
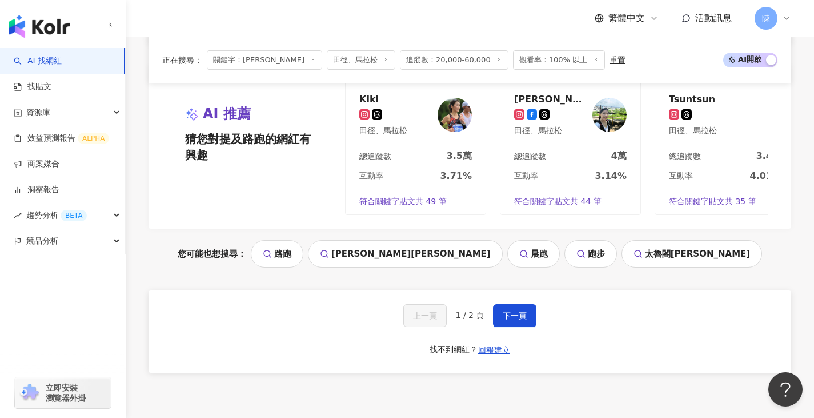
scroll to position [2439, 0]
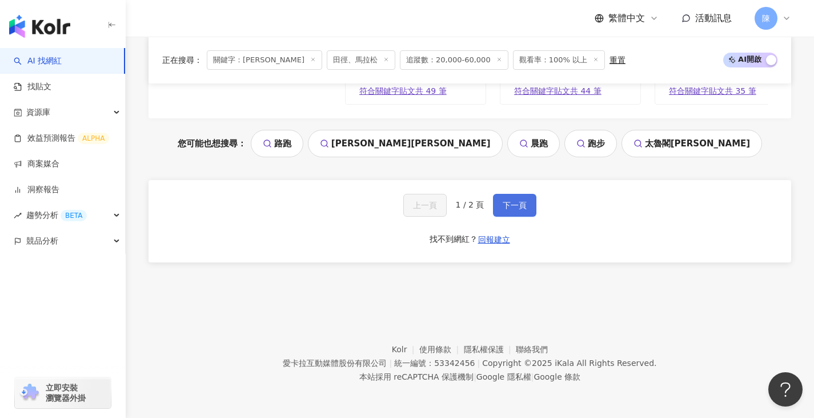
click at [518, 209] on span "下一頁" at bounding box center [515, 205] width 24 height 9
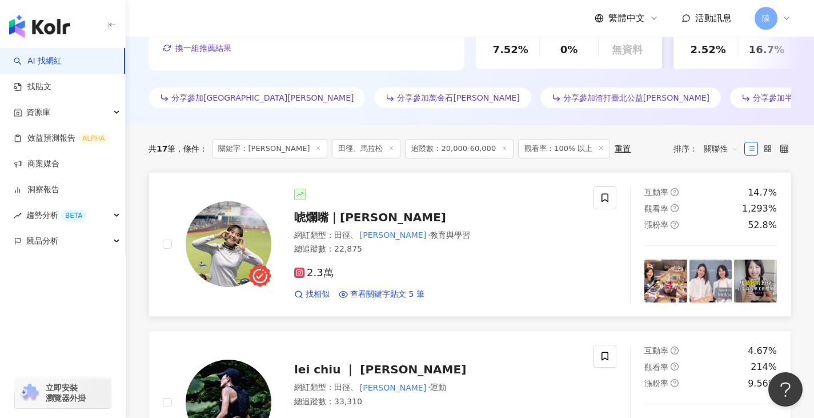
scroll to position [297, 0]
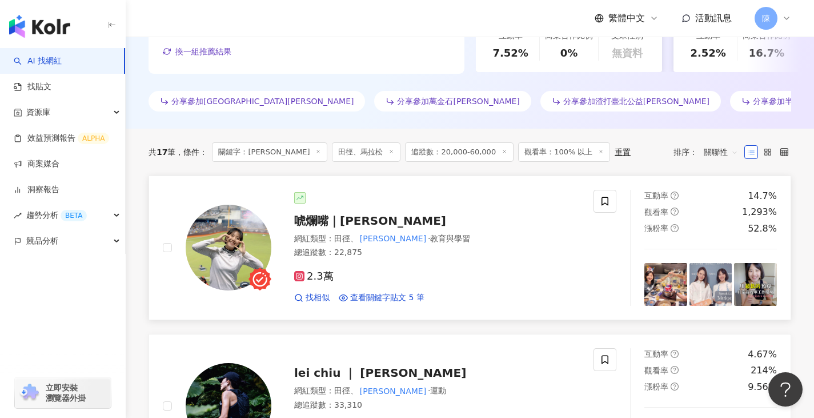
click at [214, 233] on img at bounding box center [229, 248] width 86 height 86
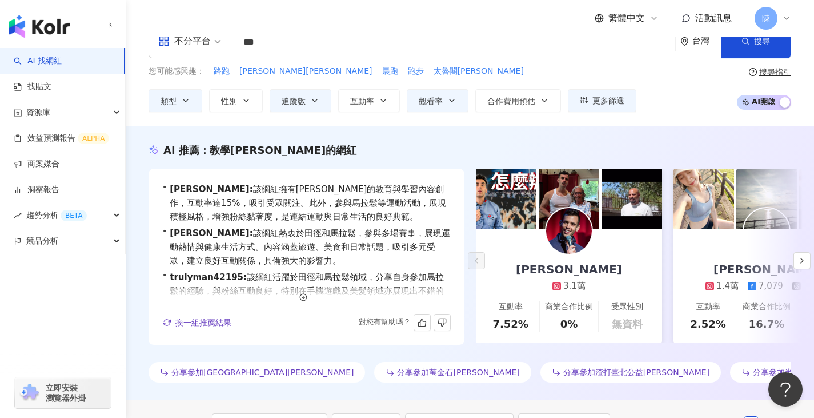
scroll to position [0, 0]
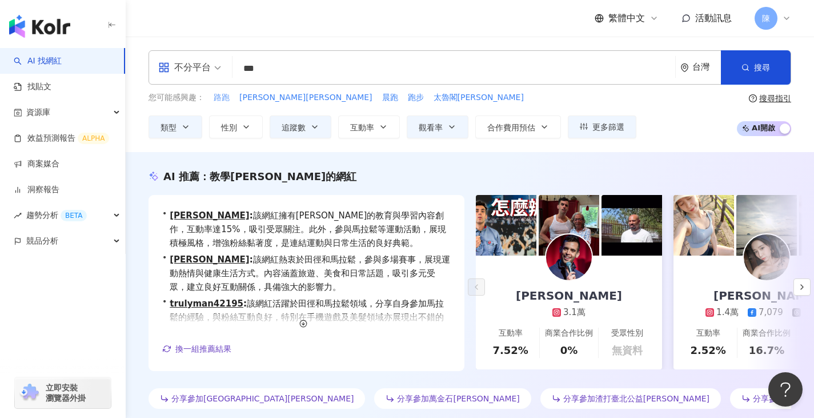
click at [215, 93] on span "路跑" at bounding box center [222, 97] width 16 height 11
type input "**"
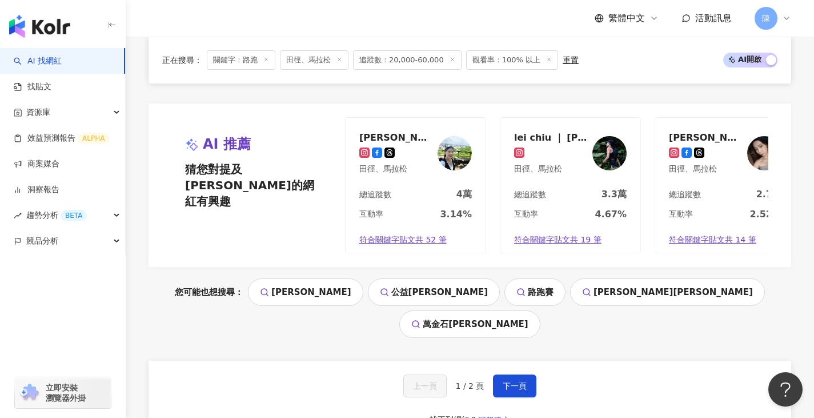
scroll to position [2400, 0]
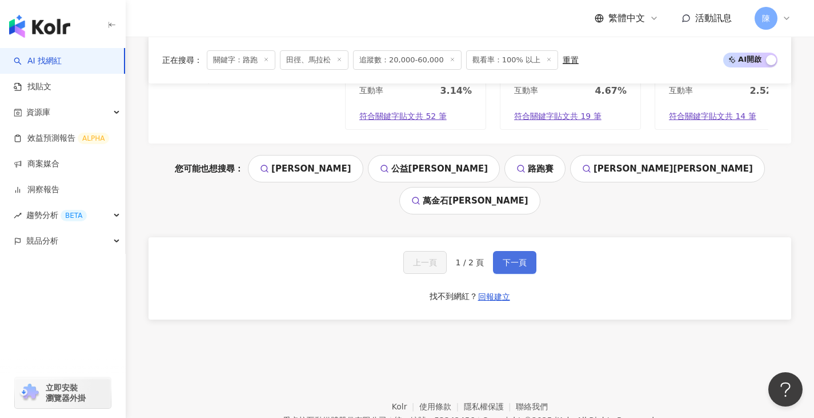
click at [505, 251] on button "下一頁" at bounding box center [514, 262] width 43 height 23
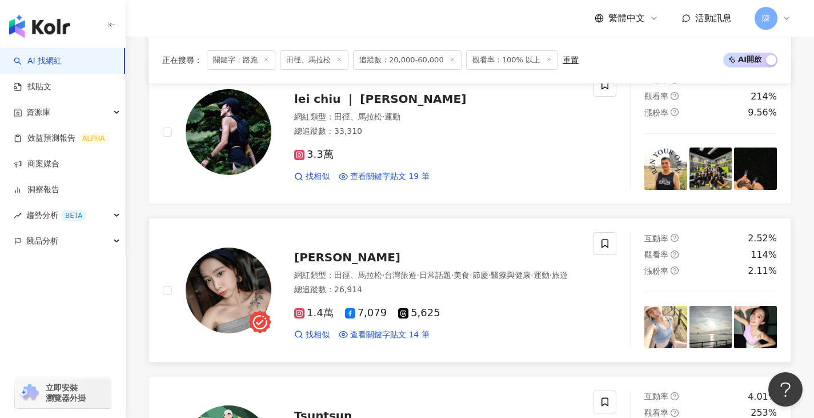
scroll to position [721, 0]
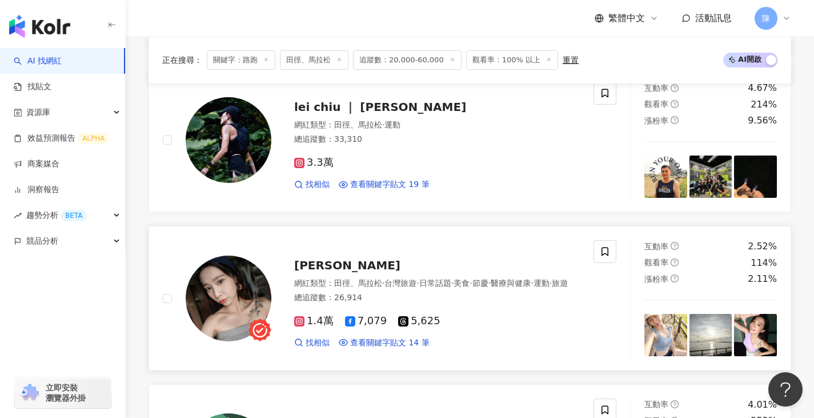
click at [233, 290] on img at bounding box center [229, 298] width 86 height 86
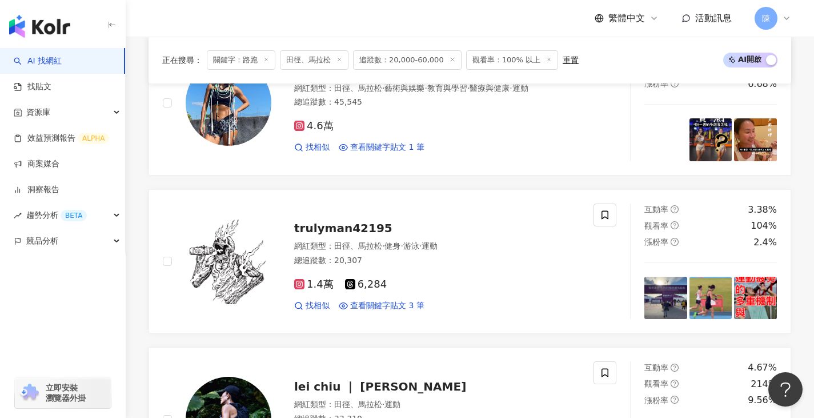
scroll to position [435, 0]
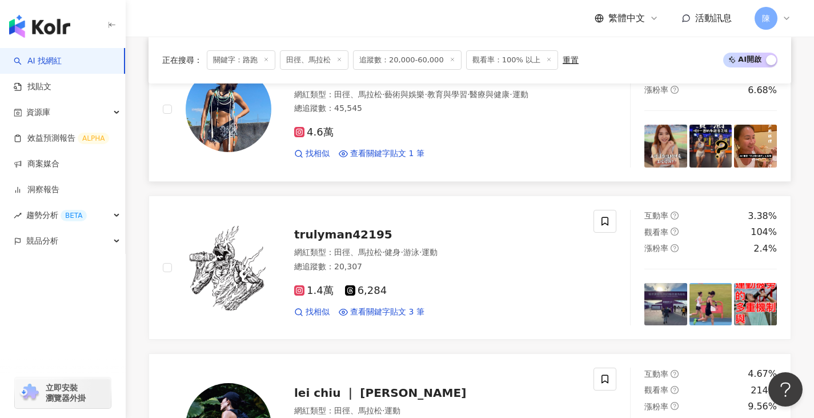
click at [230, 274] on img at bounding box center [229, 268] width 86 height 86
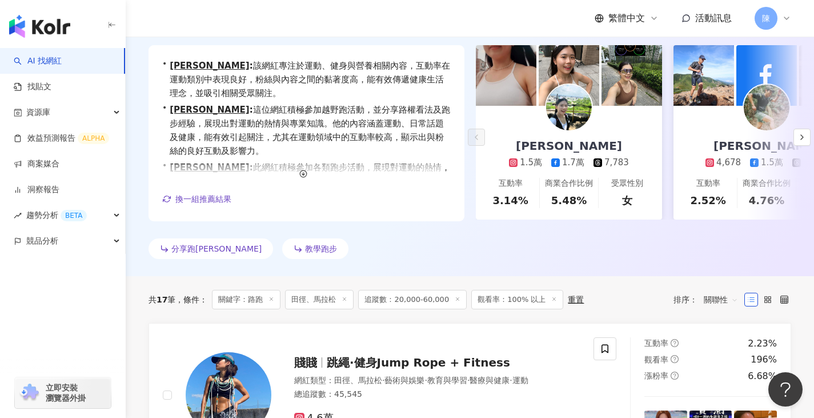
scroll to position [35, 0]
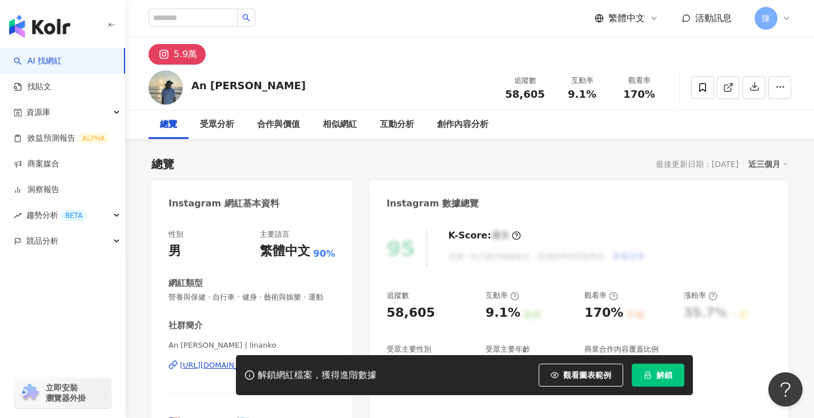
click at [642, 377] on button "解鎖" at bounding box center [658, 374] width 53 height 23
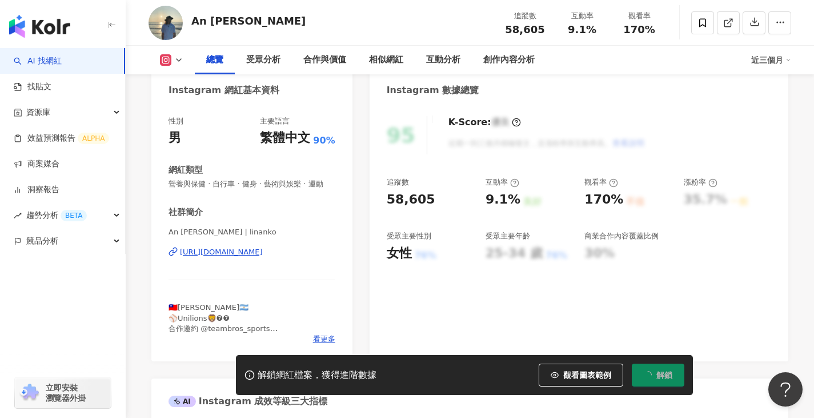
scroll to position [114, 0]
click at [263, 256] on div "https://www.instagram.com/linanko/" at bounding box center [221, 251] width 83 height 10
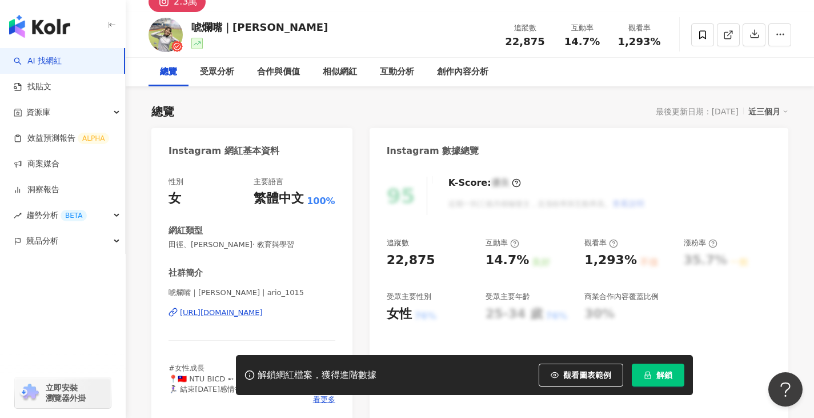
scroll to position [114, 0]
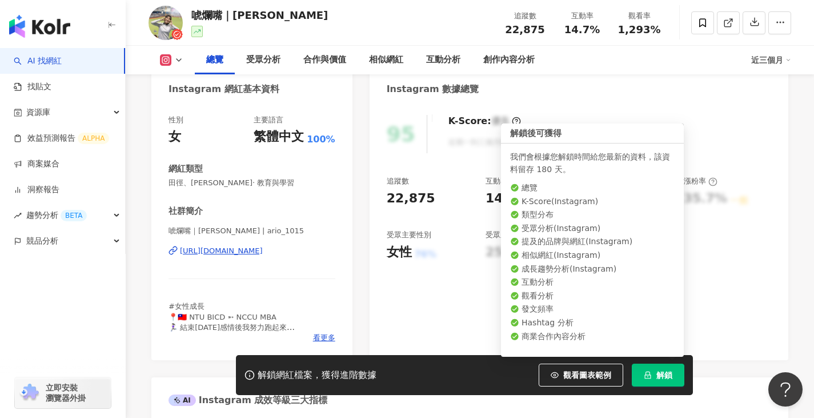
click at [671, 379] on span "解鎖" at bounding box center [665, 374] width 16 height 9
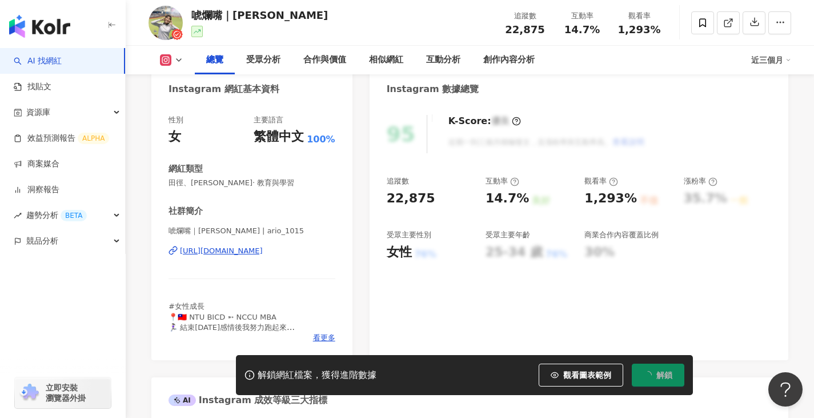
click at [262, 251] on div "https://www.instagram.com/ario_1015/" at bounding box center [221, 251] width 83 height 10
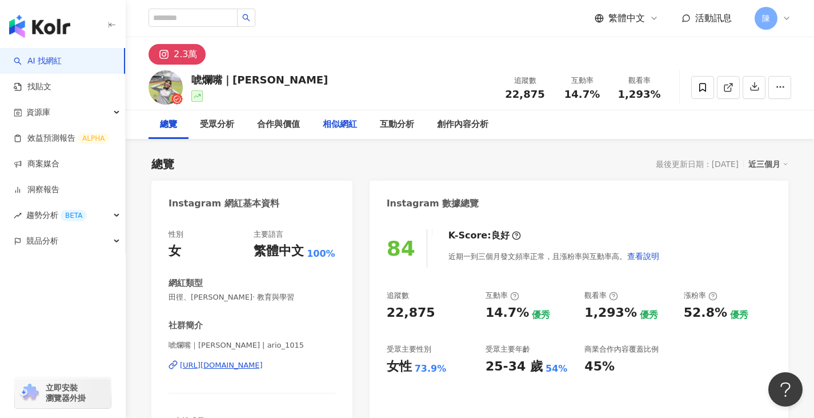
click at [327, 127] on div "相似網紅" at bounding box center [340, 125] width 34 height 14
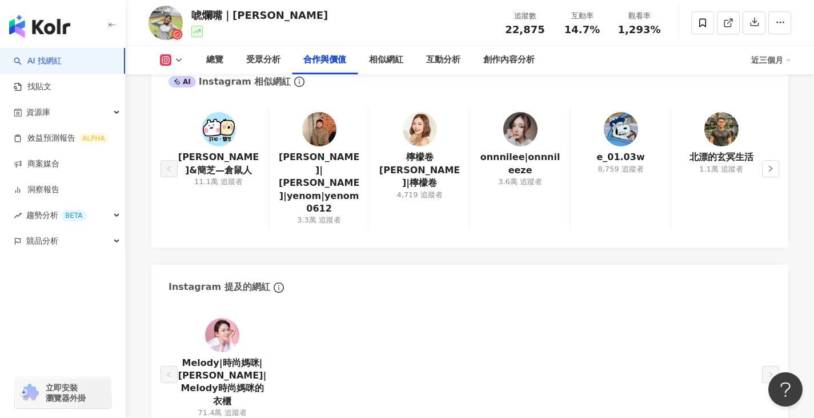
scroll to position [1802, 0]
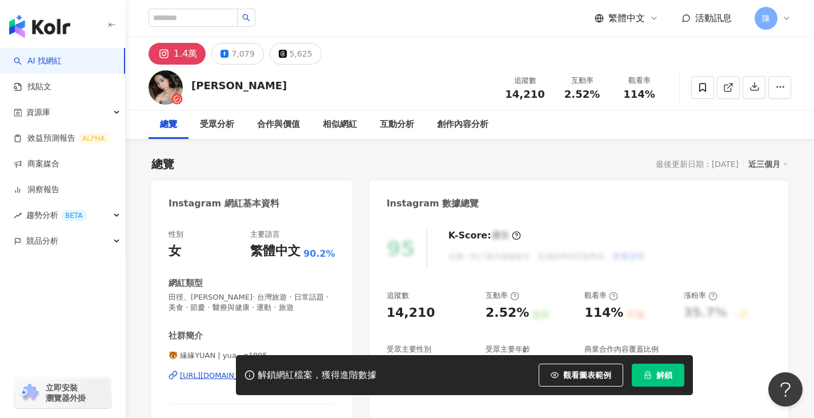
click at [653, 381] on button "解鎖" at bounding box center [658, 374] width 53 height 23
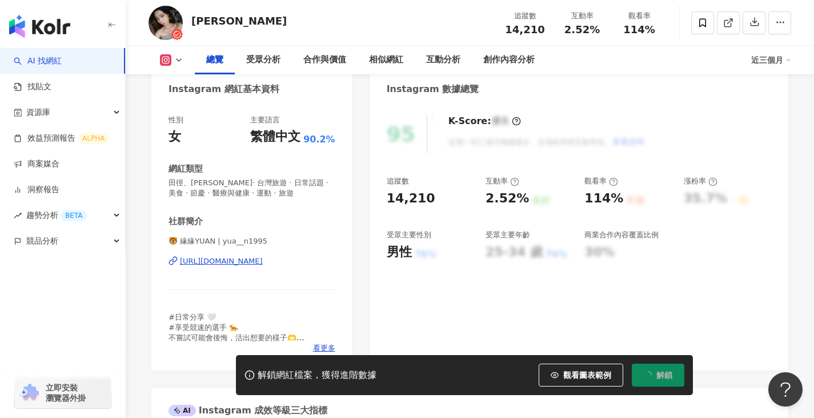
click at [265, 269] on div "🐯 緣緣YUAN | yua__n1995 [URL][DOMAIN_NAME]" at bounding box center [252, 269] width 167 height 67
click at [263, 262] on div "[URL][DOMAIN_NAME]" at bounding box center [221, 261] width 83 height 10
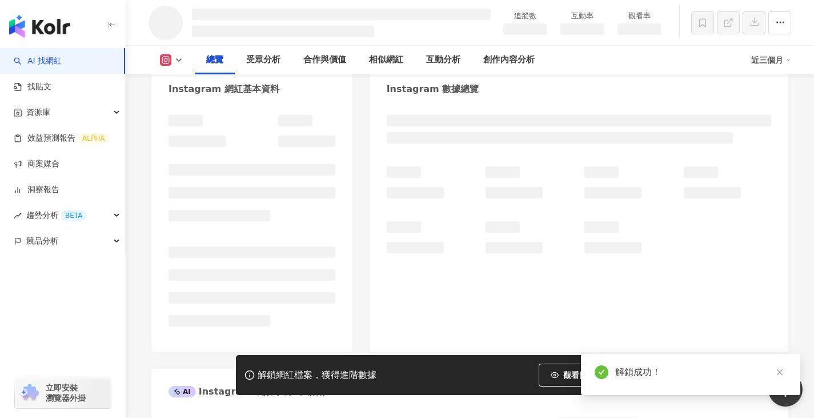
click at [378, 66] on div "相似網紅" at bounding box center [386, 60] width 57 height 29
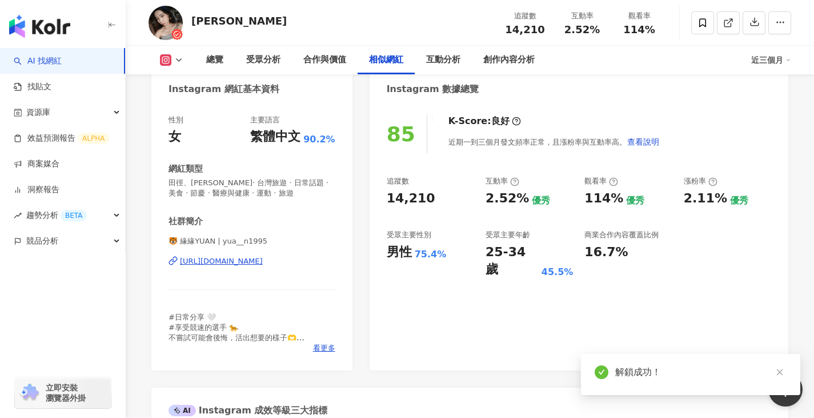
scroll to position [2529, 0]
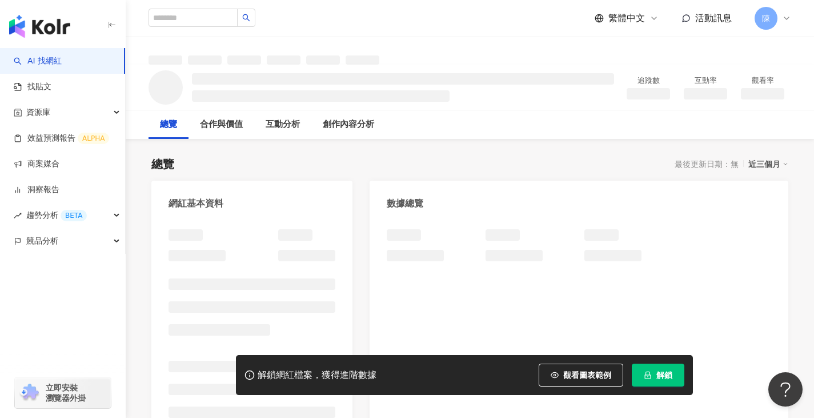
click at [630, 367] on div "觀看圖表範例" at bounding box center [585, 374] width 93 height 23
click at [643, 367] on button "解鎖" at bounding box center [658, 374] width 53 height 23
click at [643, 371] on button "解鎖" at bounding box center [658, 374] width 53 height 23
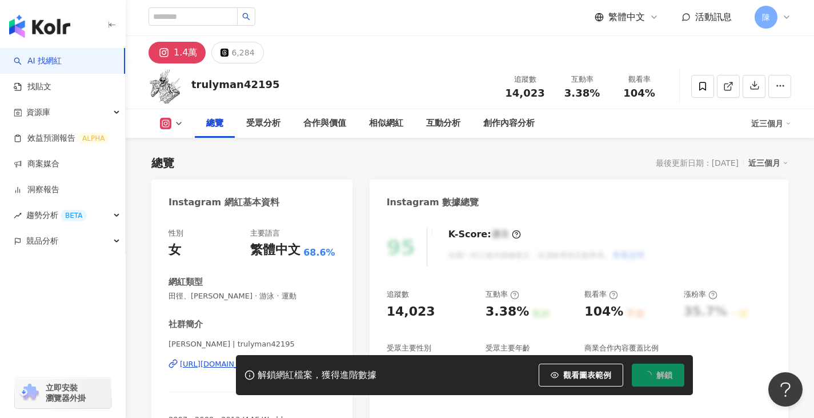
scroll to position [57, 0]
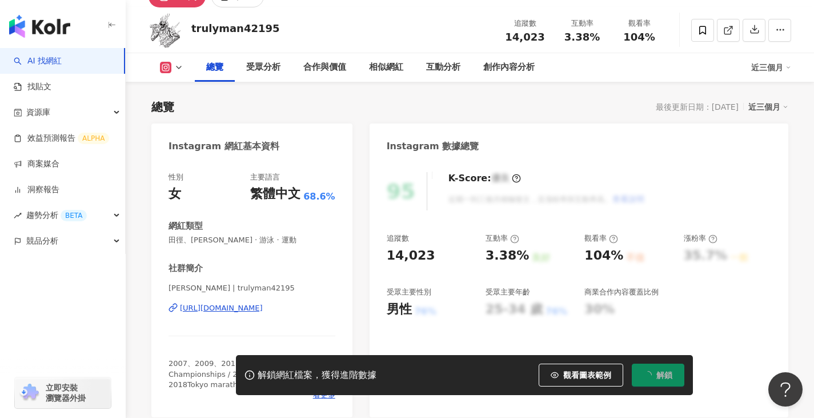
click at [230, 311] on div "[URL][DOMAIN_NAME]" at bounding box center [221, 308] width 83 height 10
